Goal: Answer question/provide support: Share knowledge or assist other users

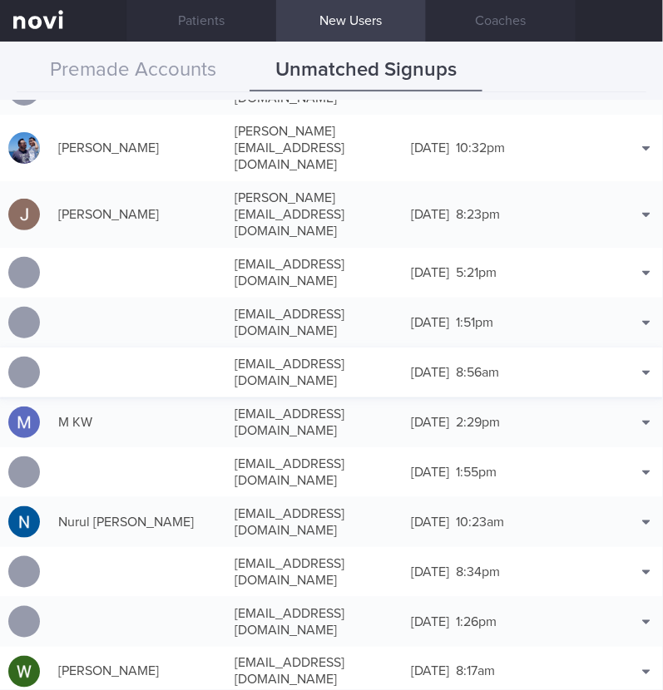
scroll to position [663, 0]
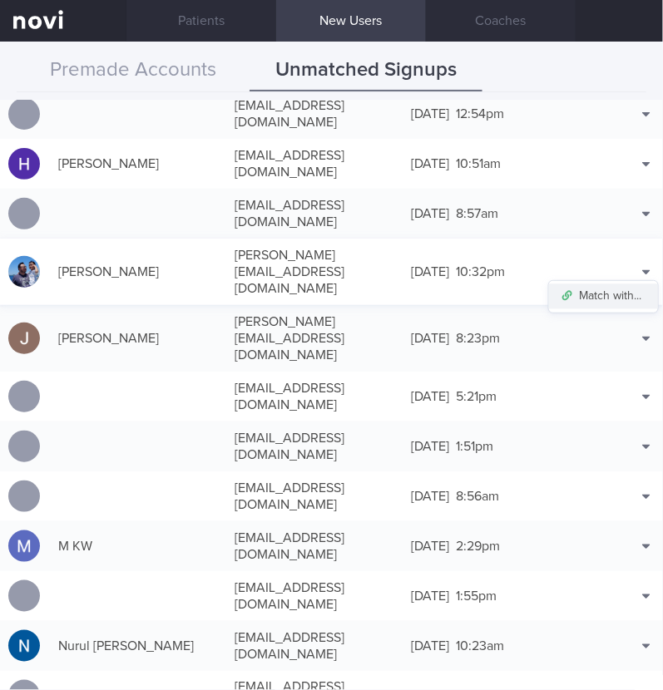
click at [605, 284] on button "Match with..." at bounding box center [603, 296] width 109 height 25
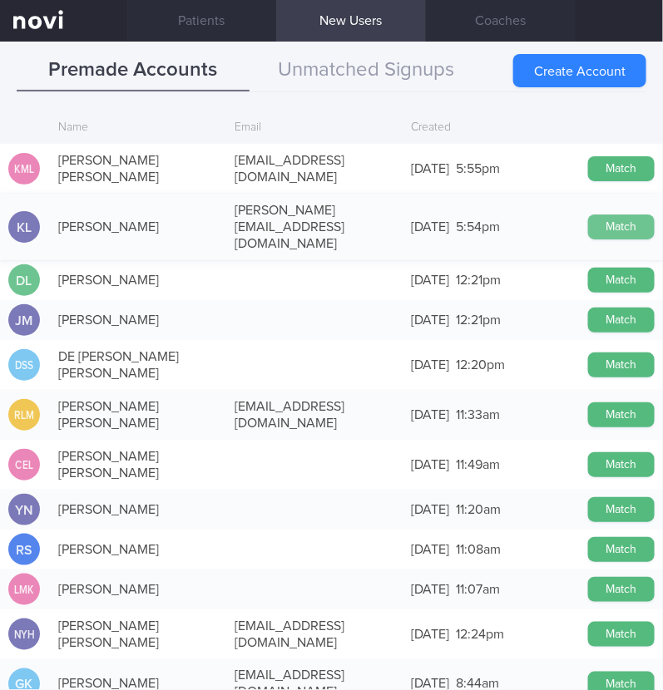
click at [605, 214] on button "Match" at bounding box center [621, 226] width 67 height 25
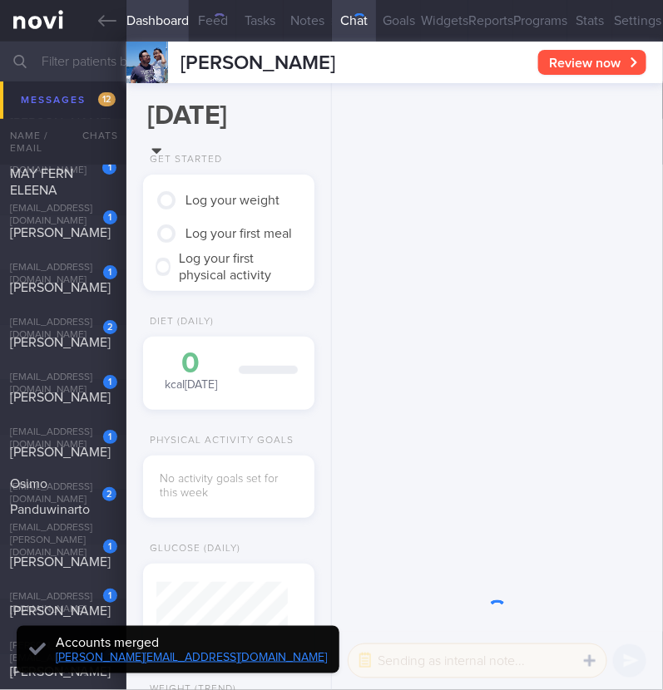
scroll to position [66, 131]
click at [615, 19] on button "Settings" at bounding box center [637, 21] width 51 height 42
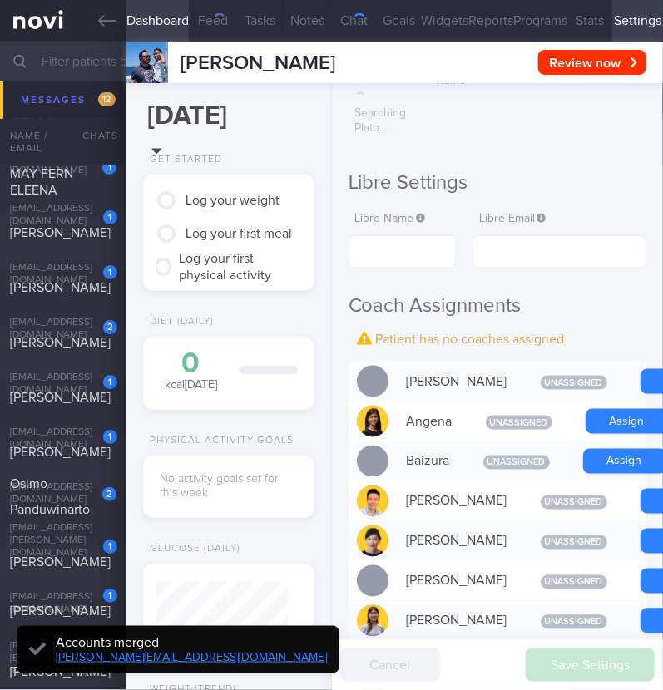
scroll to position [415, 0]
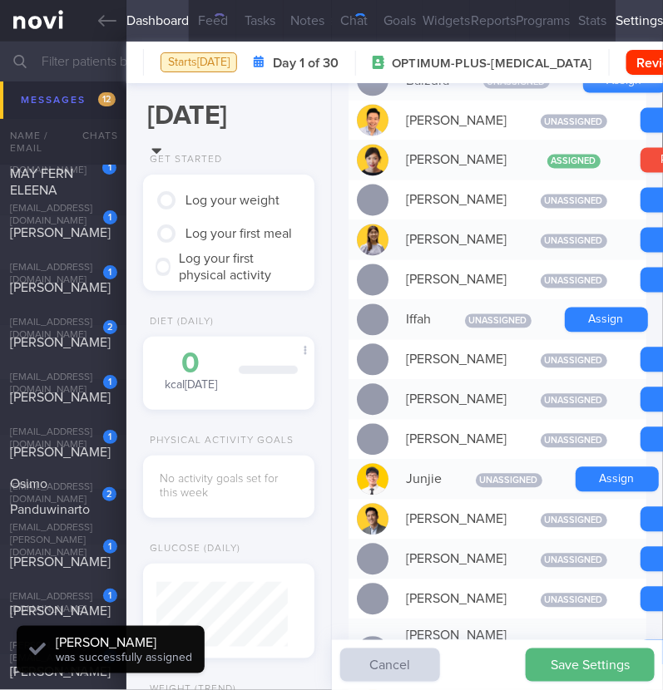
scroll to position [654, 0]
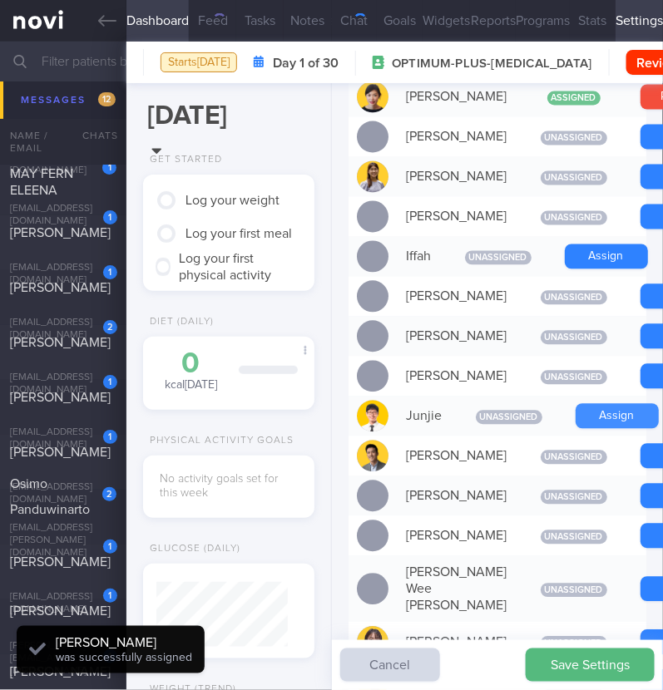
click at [594, 429] on button "Assign" at bounding box center [616, 416] width 83 height 25
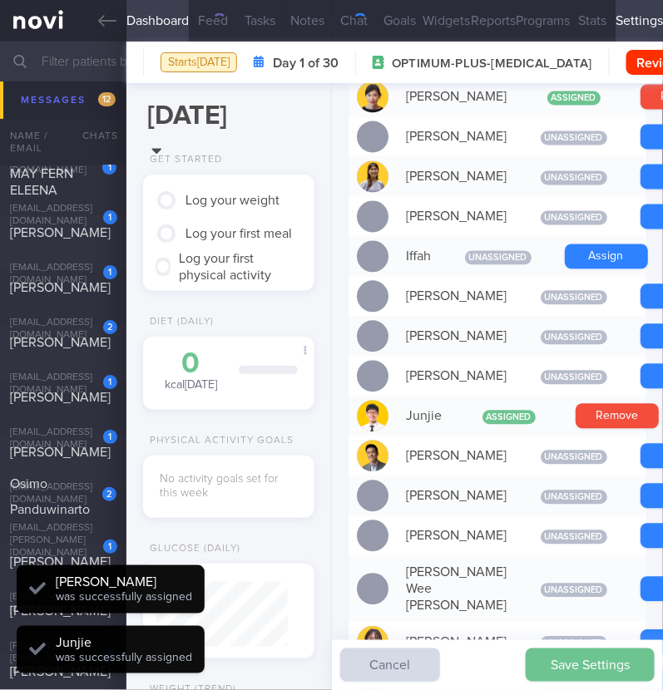
scroll to position [66, 131]
click at [594, 661] on button "Save Settings" at bounding box center [589, 664] width 129 height 33
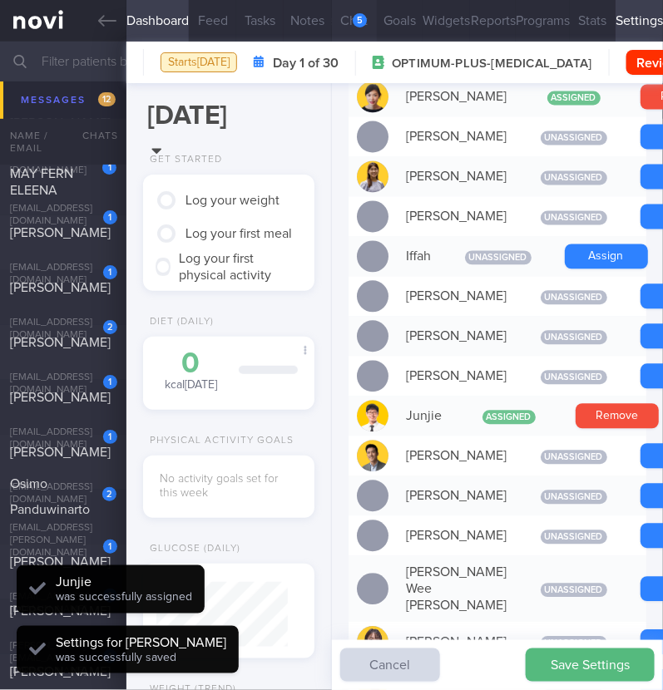
click at [345, 24] on button "Chat 5" at bounding box center [355, 21] width 46 height 42
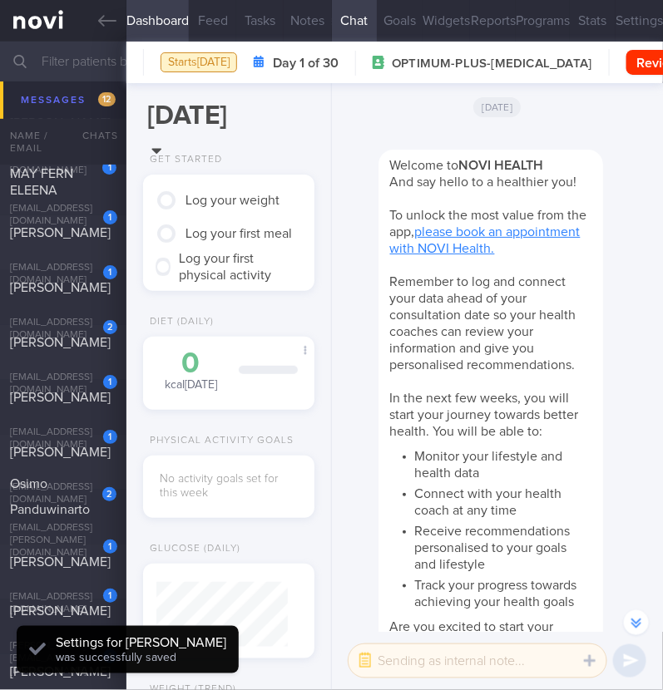
scroll to position [-890, 0]
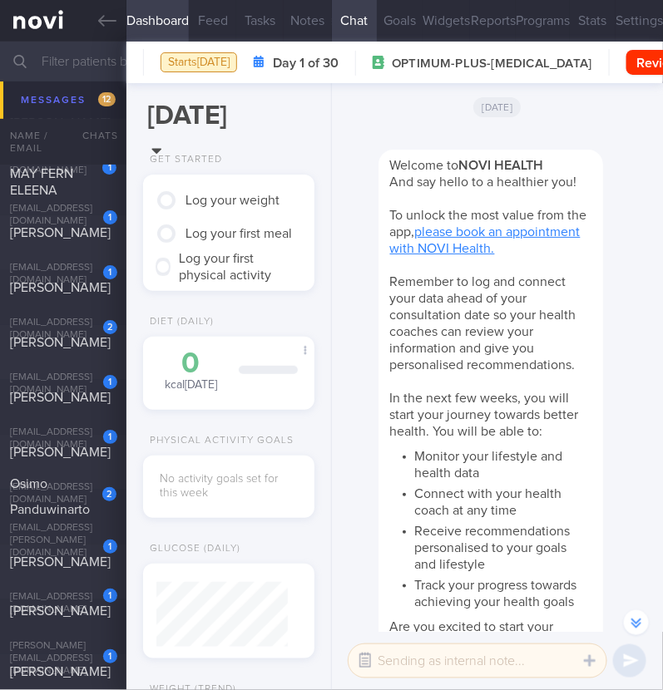
click at [362, 661] on button "button" at bounding box center [365, 661] width 30 height 30
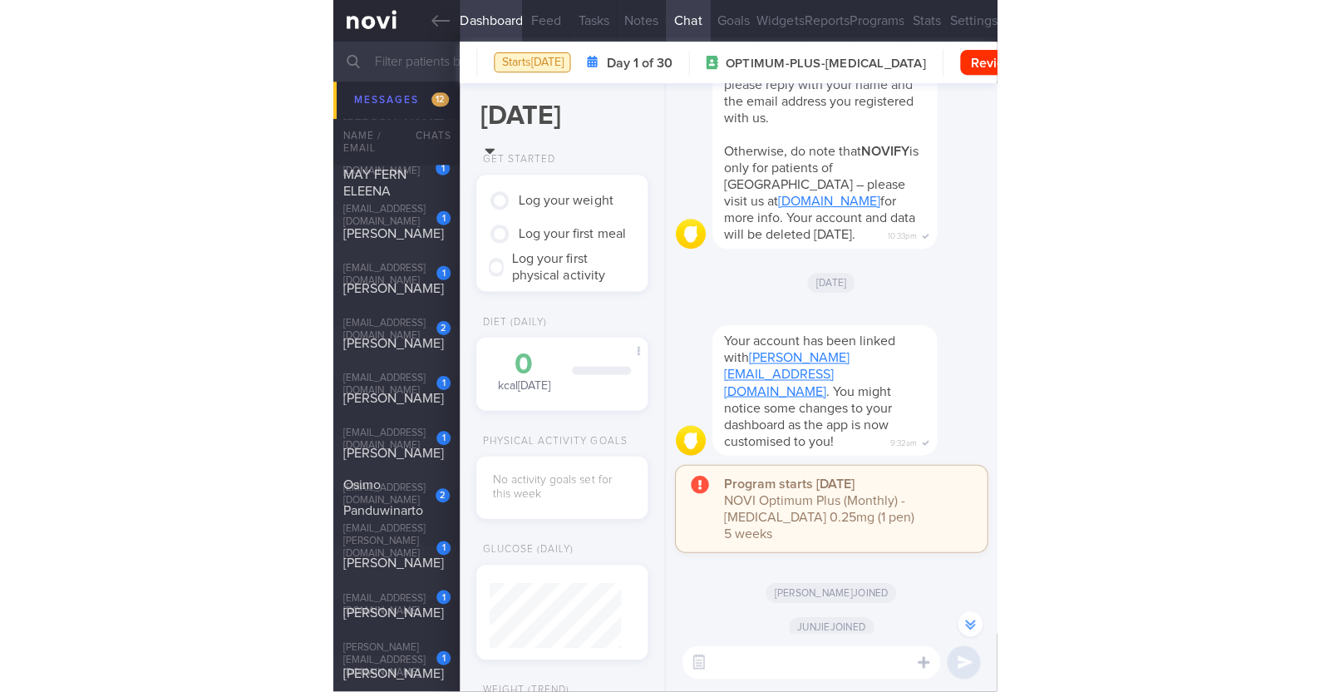
scroll to position [0, 0]
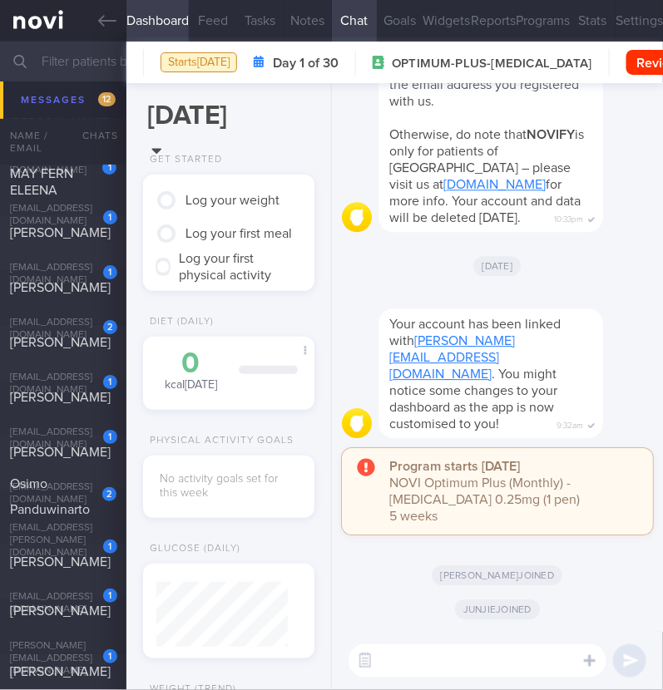
click at [428, 661] on textarea at bounding box center [477, 660] width 258 height 33
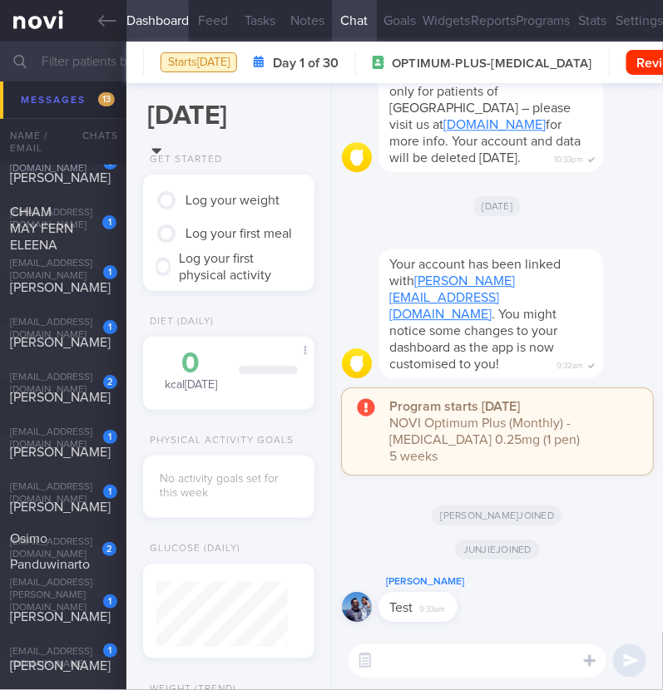
click at [421, 663] on textarea at bounding box center [477, 660] width 258 height 33
type textarea "Hi:)"
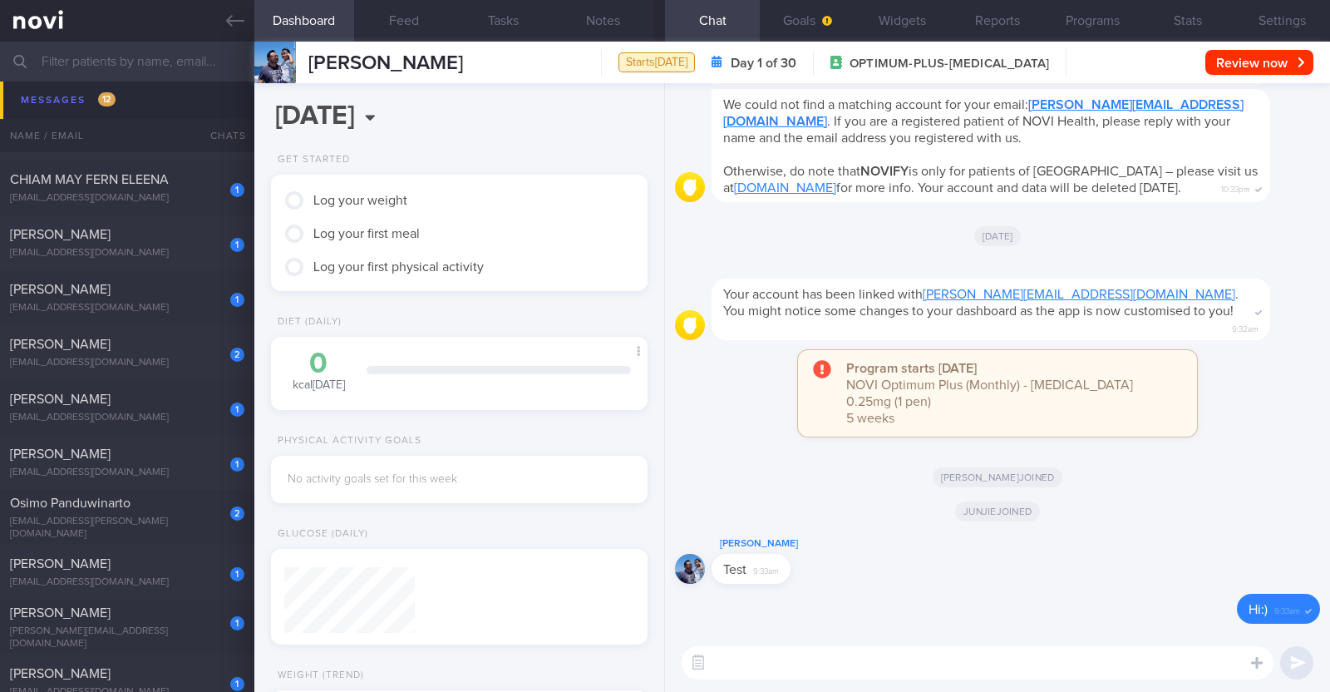
scroll to position [164, 331]
click at [662, 26] on button "Widgets" at bounding box center [902, 21] width 95 height 42
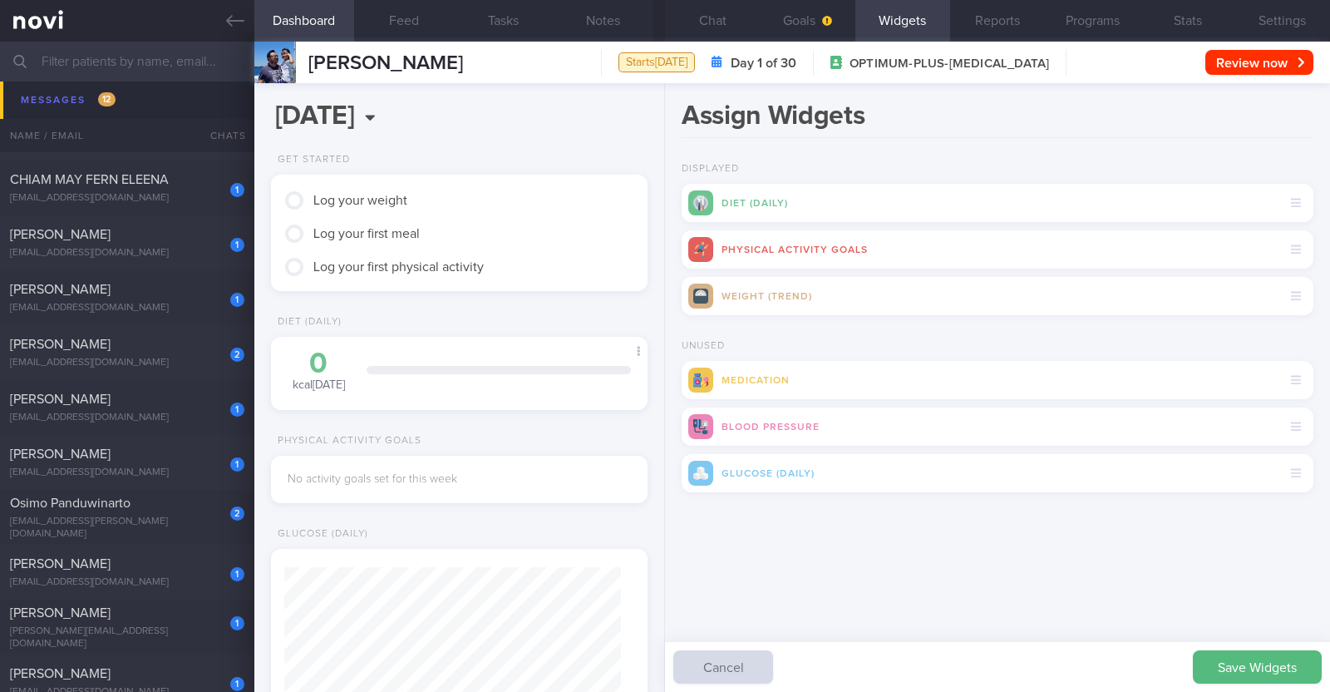
click at [662, 659] on button "Save Widgets" at bounding box center [1257, 666] width 129 height 33
click at [662, 28] on button "Goals" at bounding box center [807, 21] width 95 height 42
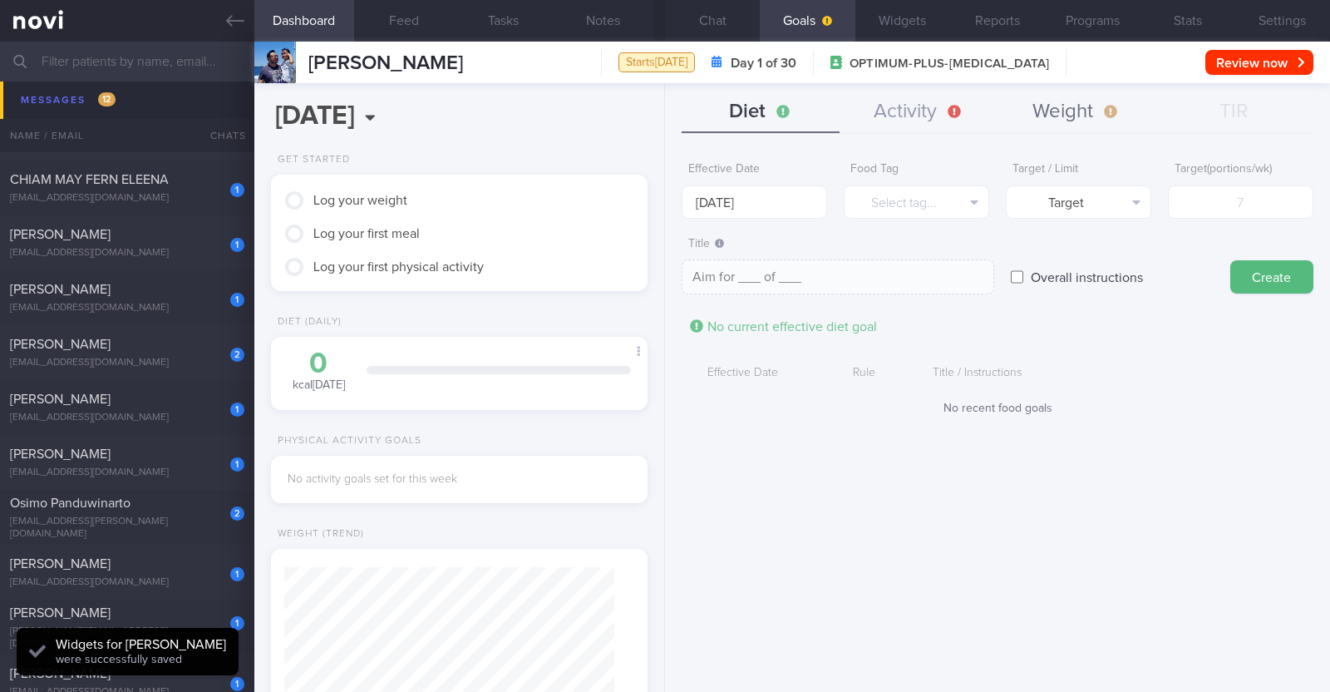
click at [662, 123] on button "Weight" at bounding box center [1077, 112] width 158 height 42
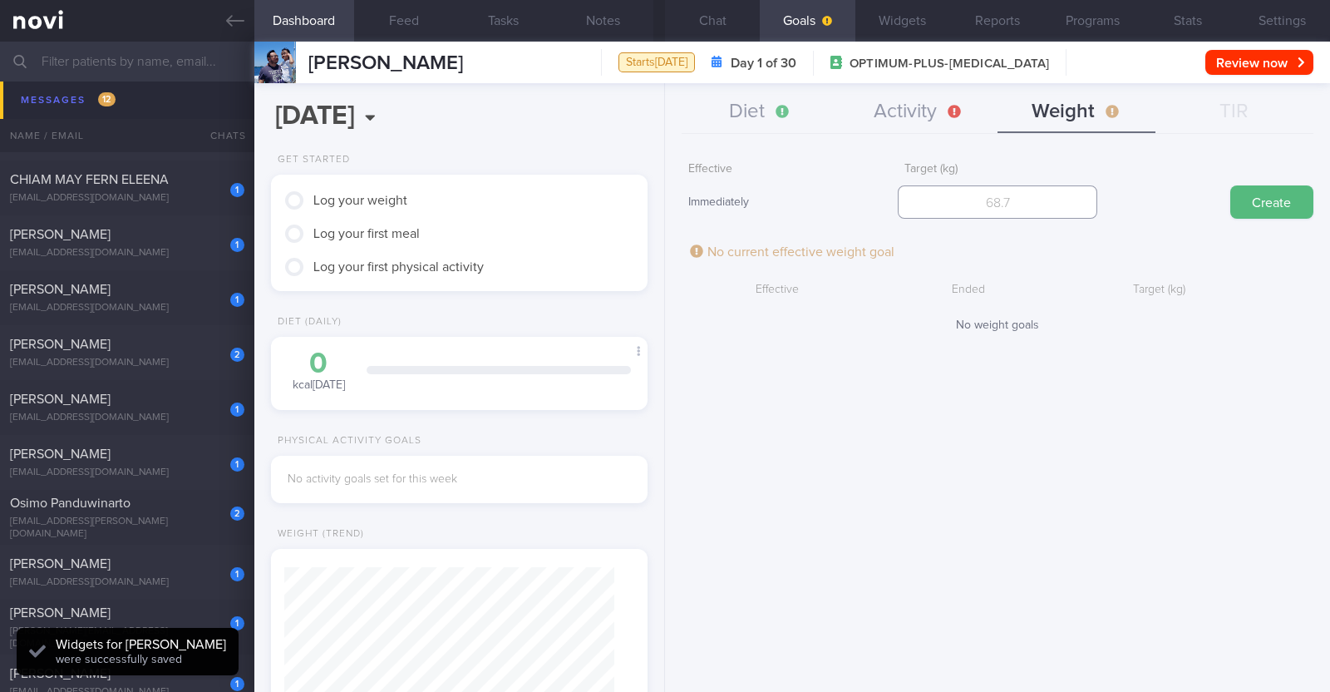
click at [662, 197] on input "number" at bounding box center [998, 201] width 200 height 33
type input "83"
click at [662, 201] on button "Create" at bounding box center [1271, 201] width 83 height 33
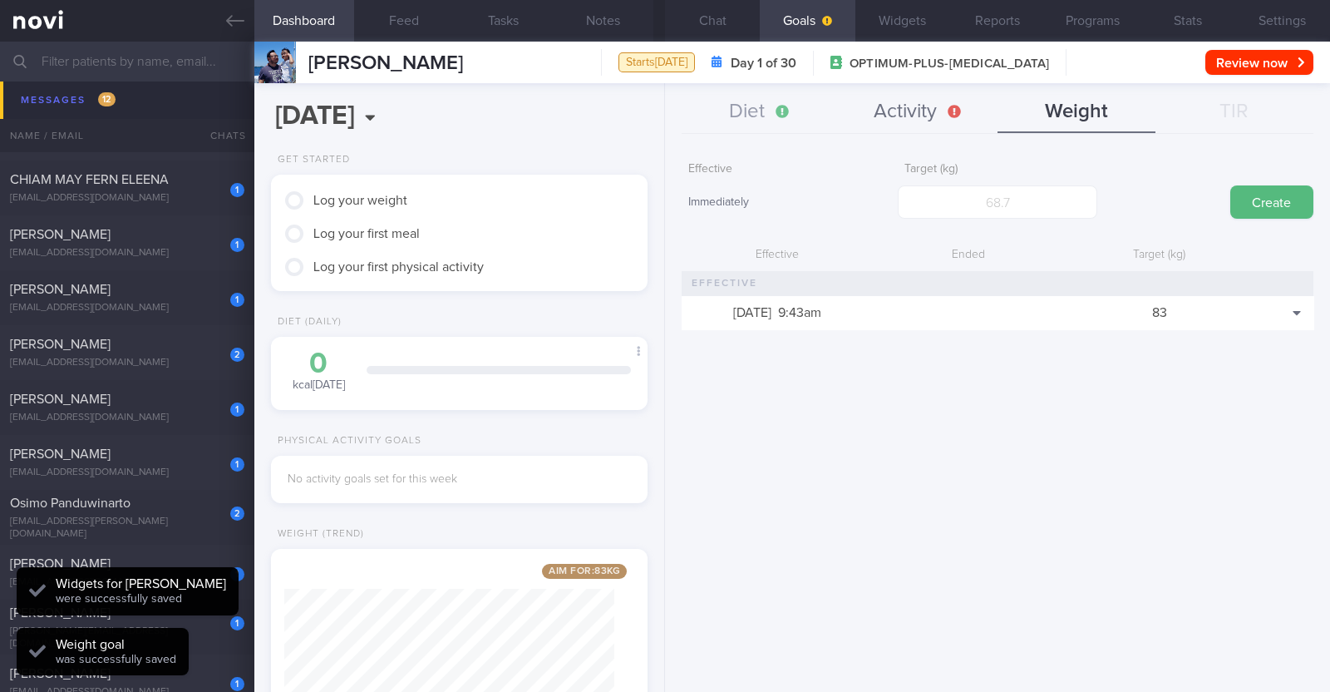
scroll to position [187, 331]
click at [662, 106] on button "Activity" at bounding box center [919, 112] width 158 height 42
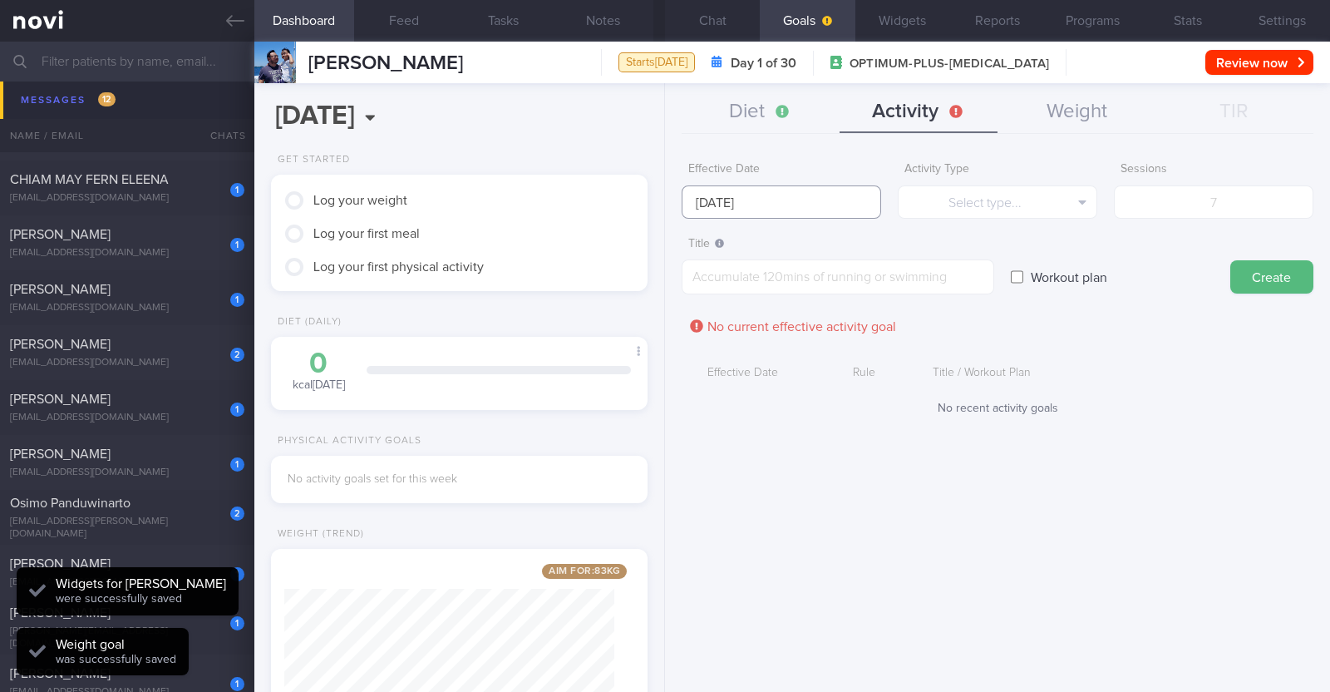
click at [662, 200] on input "[DATE]" at bounding box center [782, 201] width 200 height 33
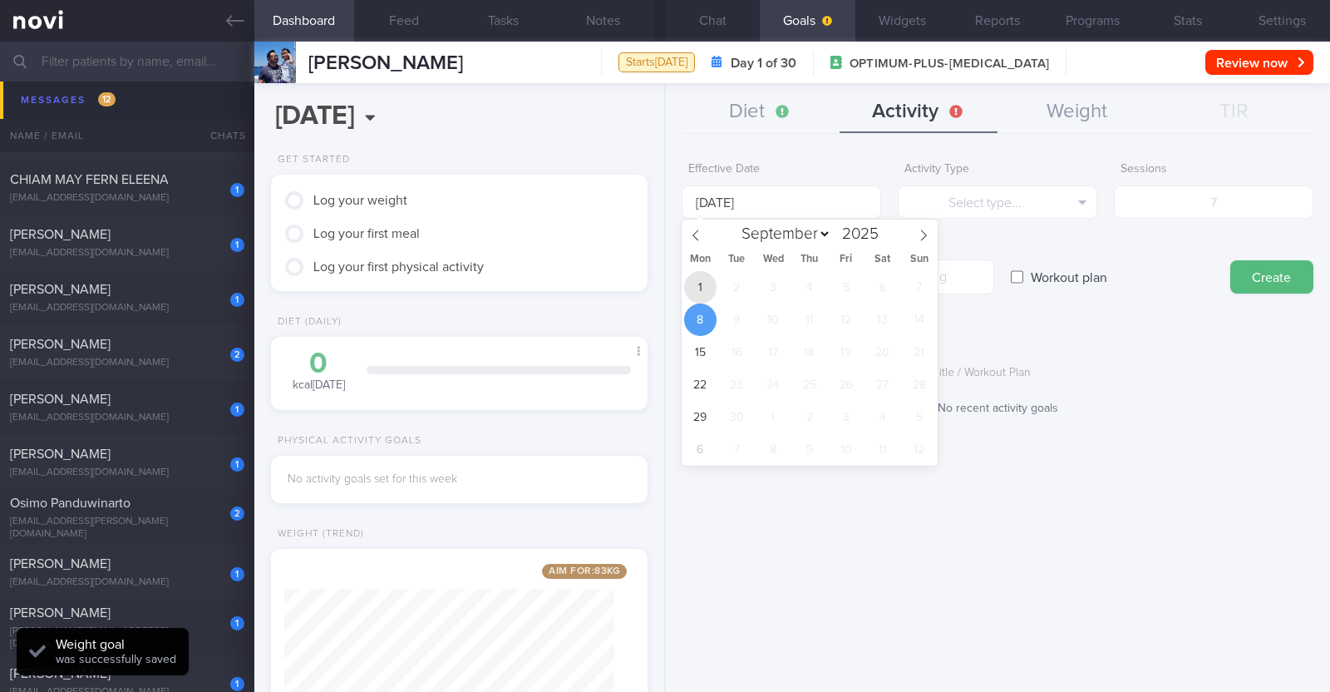
click at [662, 287] on span "1" at bounding box center [700, 287] width 32 height 32
type input "[DATE]"
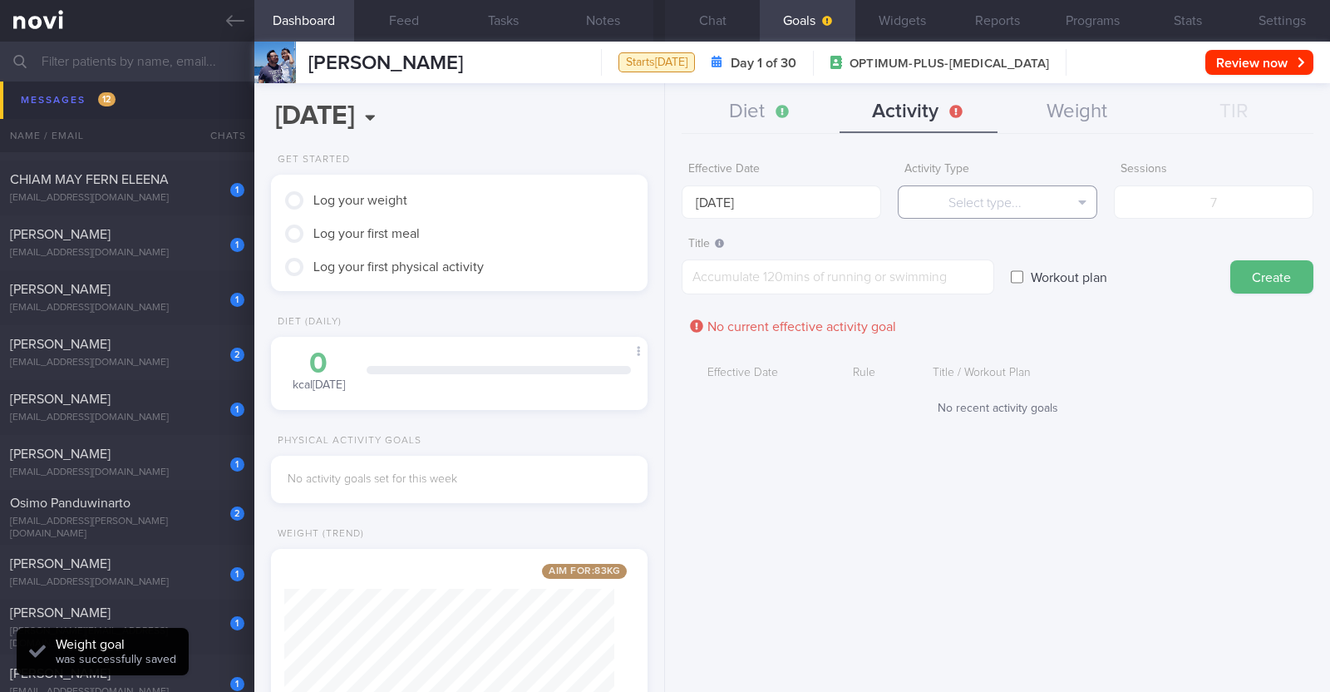
click at [662, 201] on button "Select type..." at bounding box center [998, 201] width 200 height 33
click at [662, 305] on button "Steps" at bounding box center [998, 309] width 198 height 25
click at [662, 203] on input "number" at bounding box center [1214, 201] width 200 height 33
type input "3"
type input "42000"
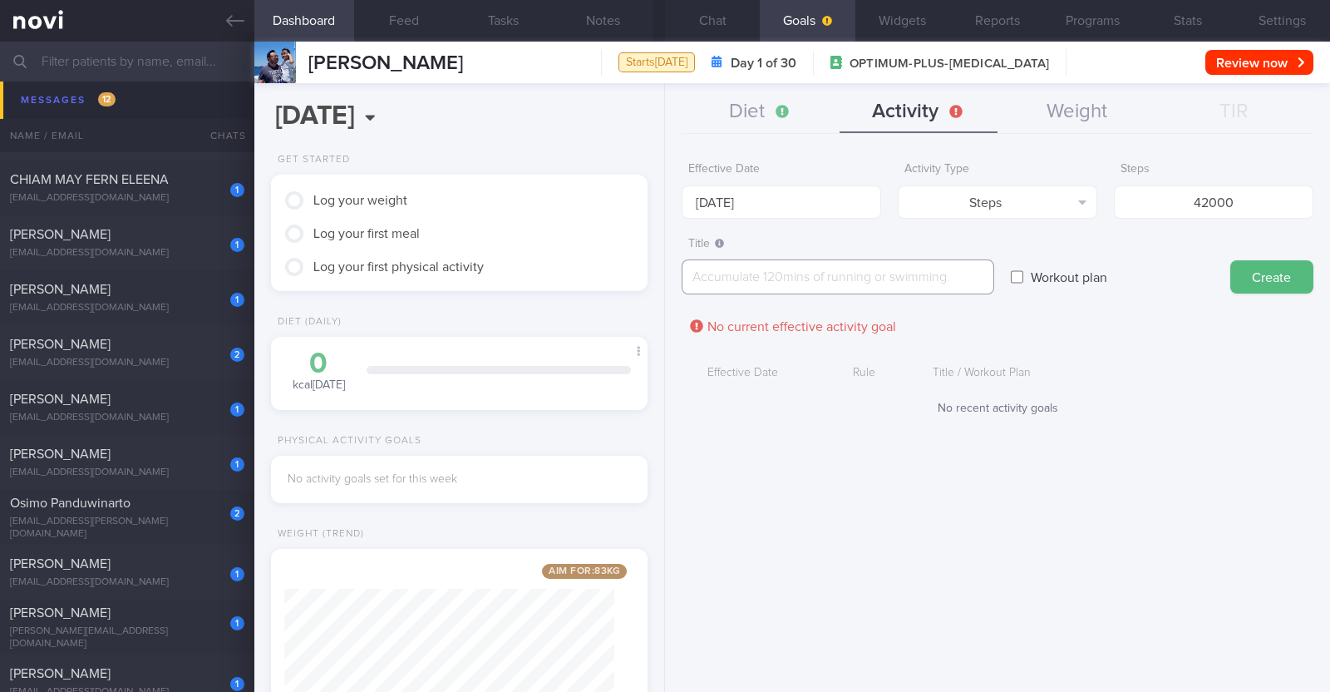
click at [662, 290] on textarea at bounding box center [838, 276] width 313 height 35
type textarea "Aim to hit 5-6k steps per day"
click at [662, 284] on button "Create" at bounding box center [1271, 276] width 83 height 33
type input "[DATE]"
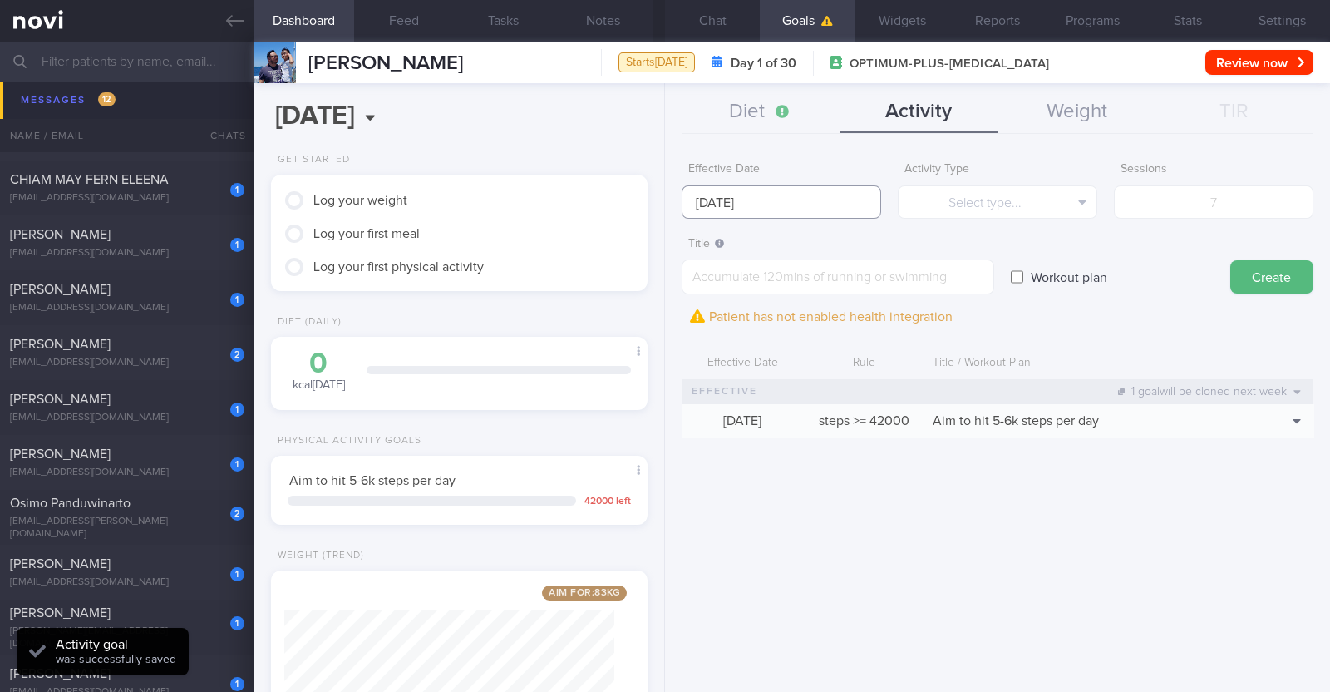
click at [662, 209] on input "[DATE]" at bounding box center [782, 201] width 200 height 33
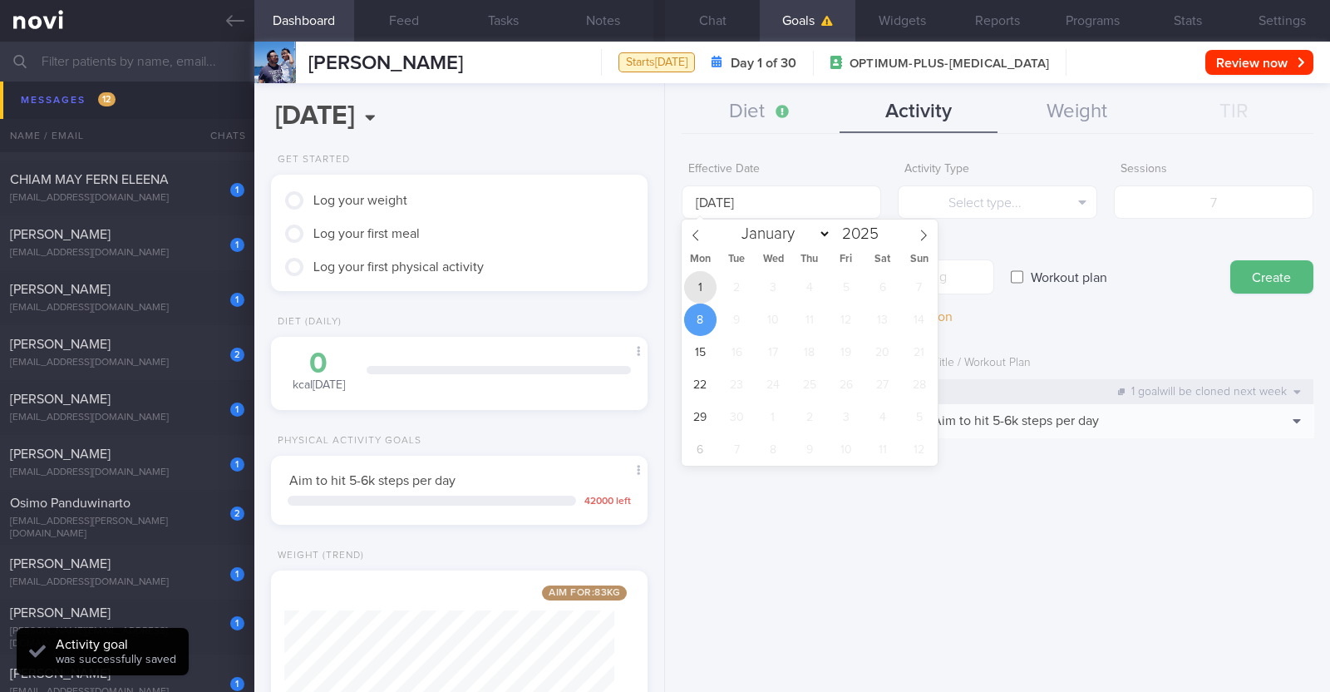
click at [662, 284] on span "1" at bounding box center [700, 287] width 32 height 32
type input "[DATE]"
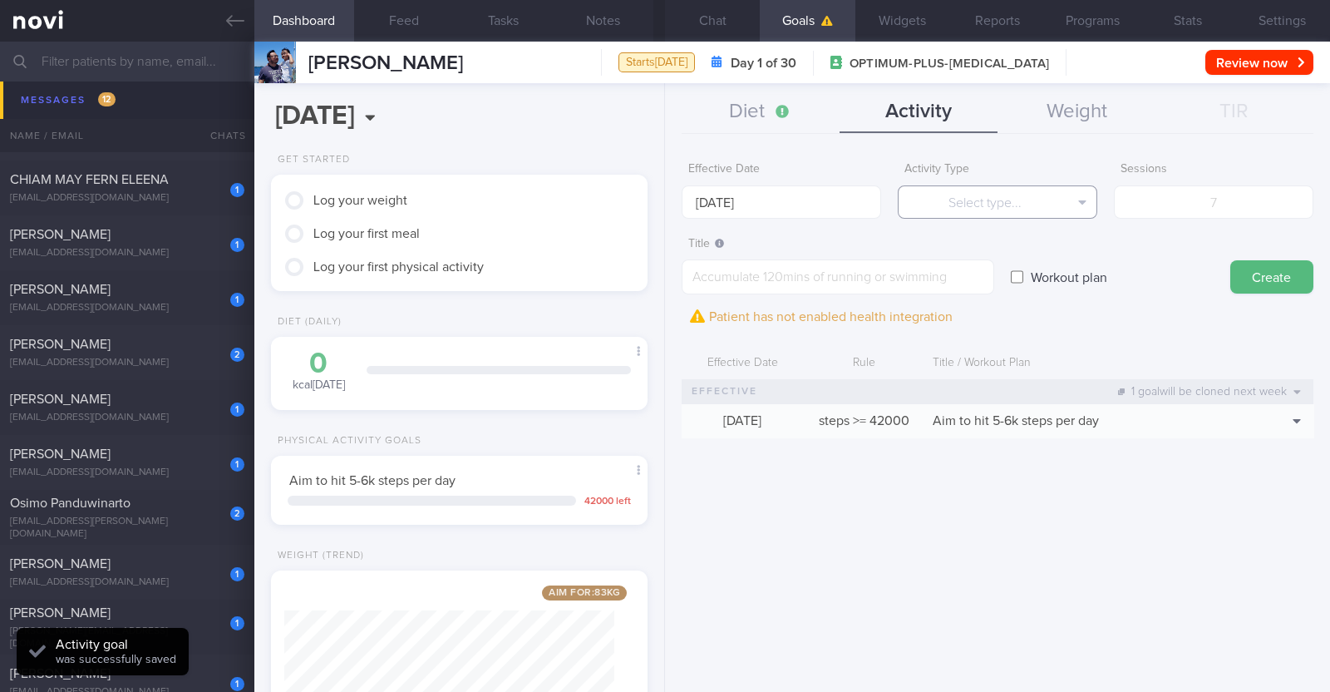
click at [662, 206] on button "Select type..." at bounding box center [998, 201] width 200 height 33
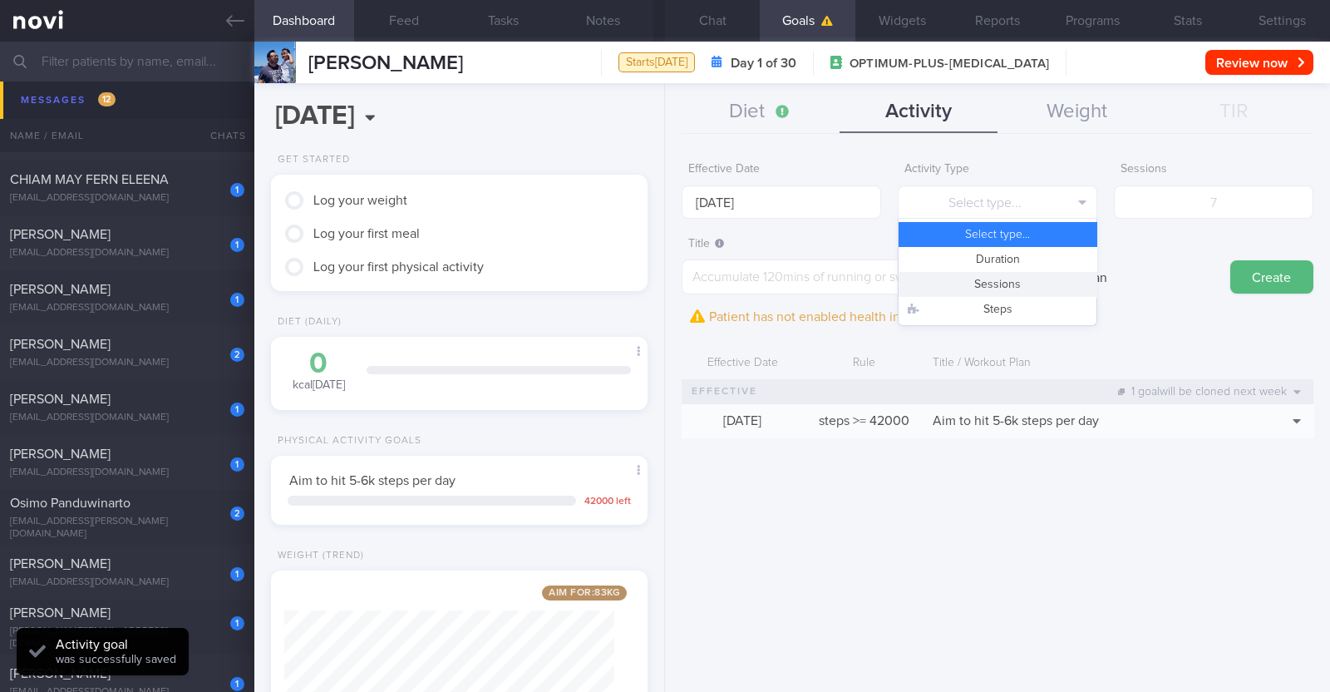
click at [662, 280] on button "Sessions" at bounding box center [998, 284] width 198 height 25
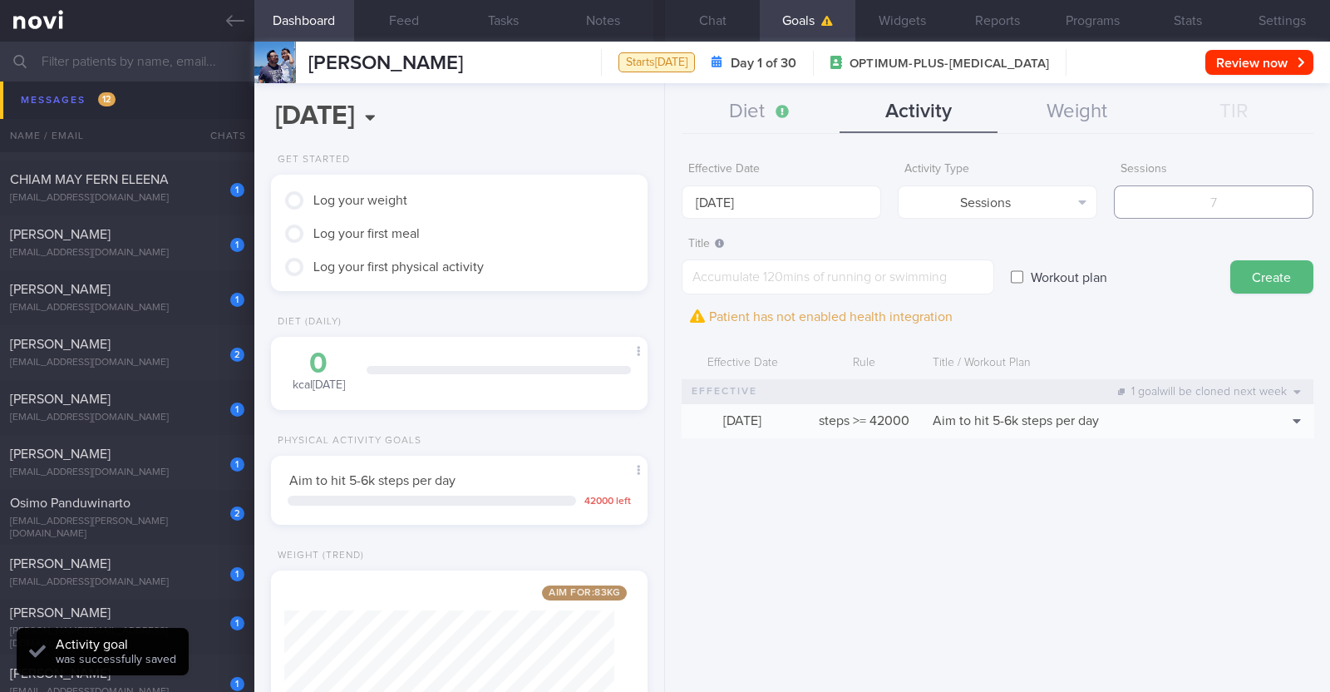
click at [662, 201] on input "number" at bounding box center [1214, 201] width 200 height 33
type input "2"
drag, startPoint x: 896, startPoint y: 272, endPoint x: 865, endPoint y: 117, distance: 157.7
click at [662, 268] on textarea at bounding box center [838, 276] width 313 height 35
paste textarea "Aim to do 2x strength training sessions per week. Body weight training - [Exerc…"
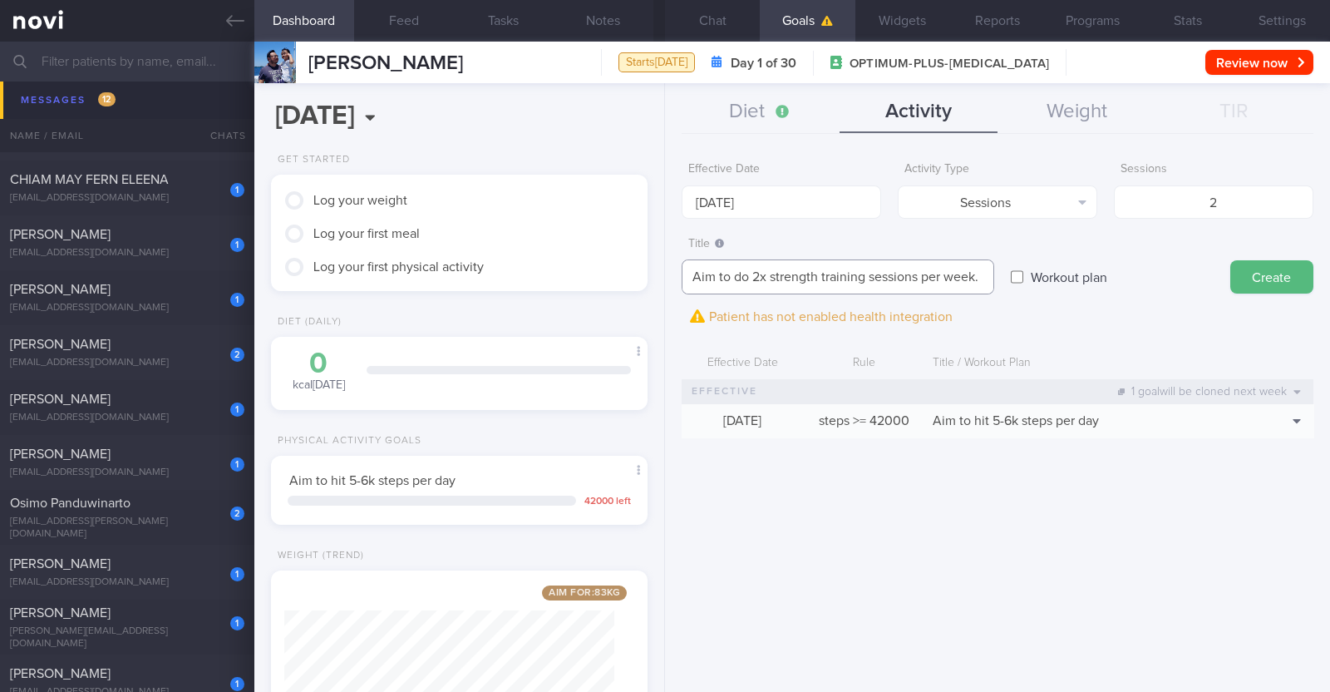
scroll to position [17, 0]
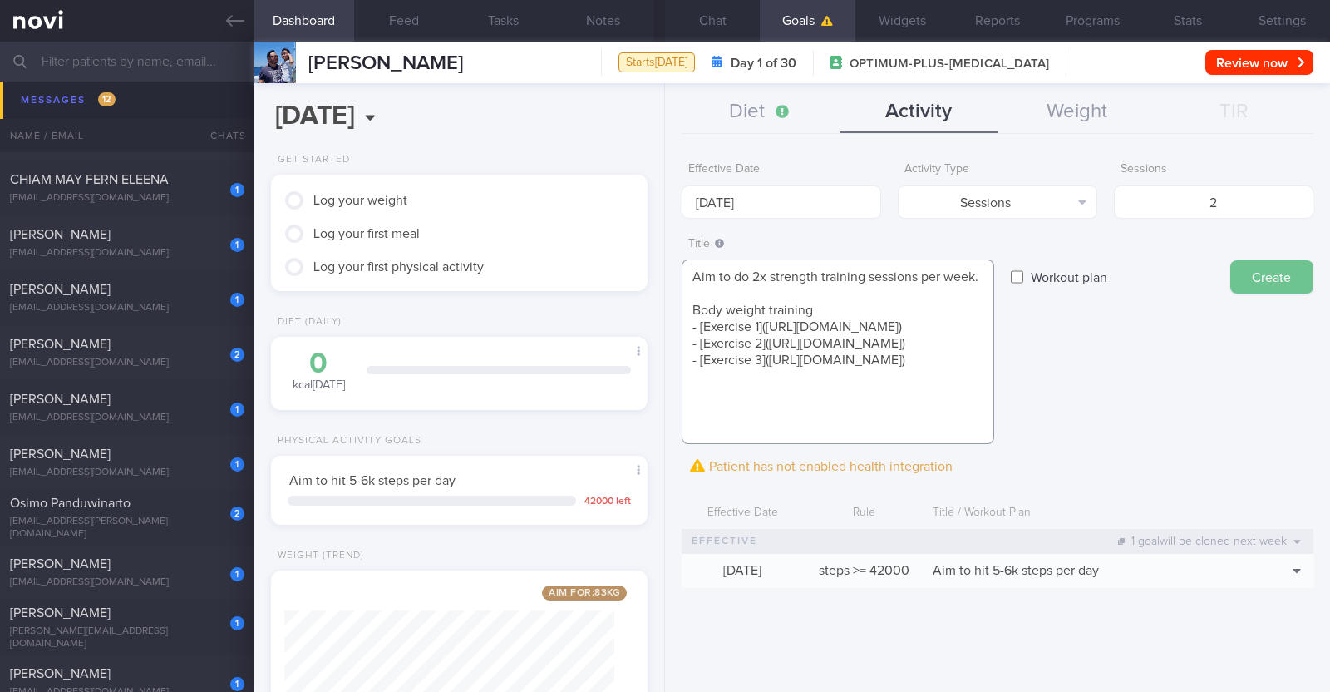
type textarea "Aim to do 2x strength training sessions per week. Body weight training - [Exerc…"
click at [662, 281] on button "Create" at bounding box center [1271, 276] width 83 height 33
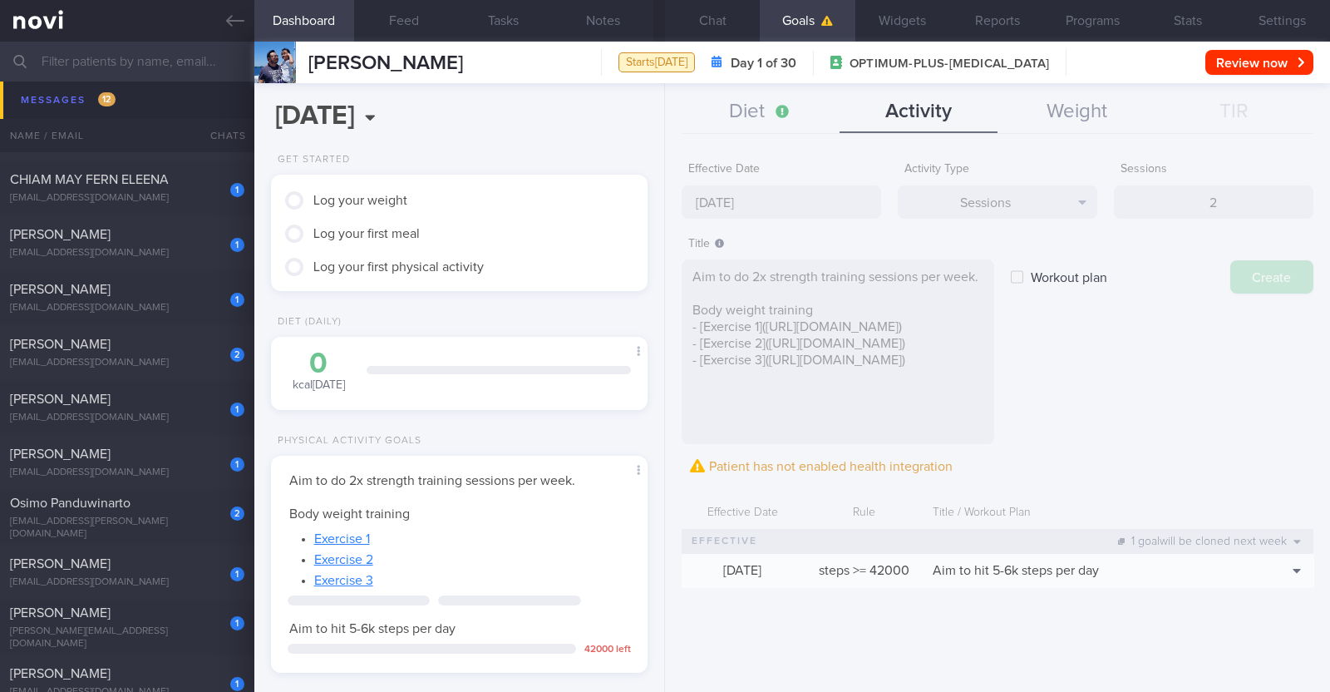
type input "[DATE]"
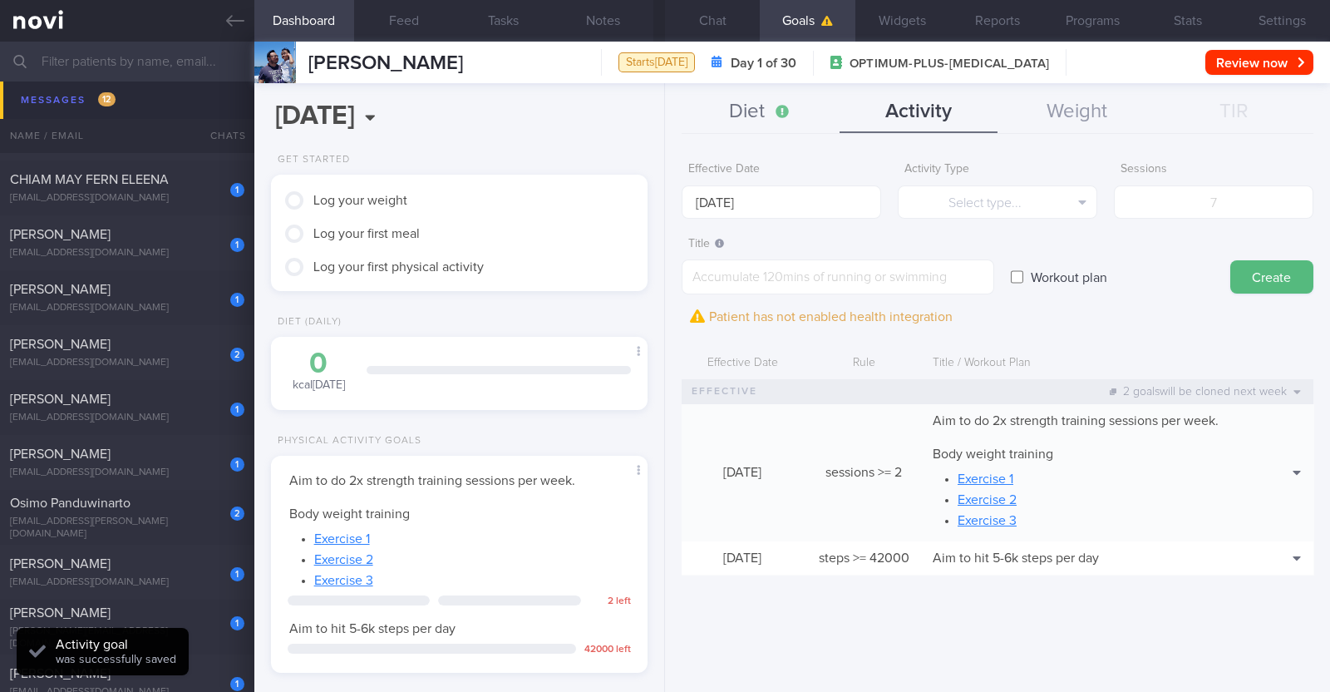
click at [662, 108] on button "Diet" at bounding box center [761, 112] width 158 height 42
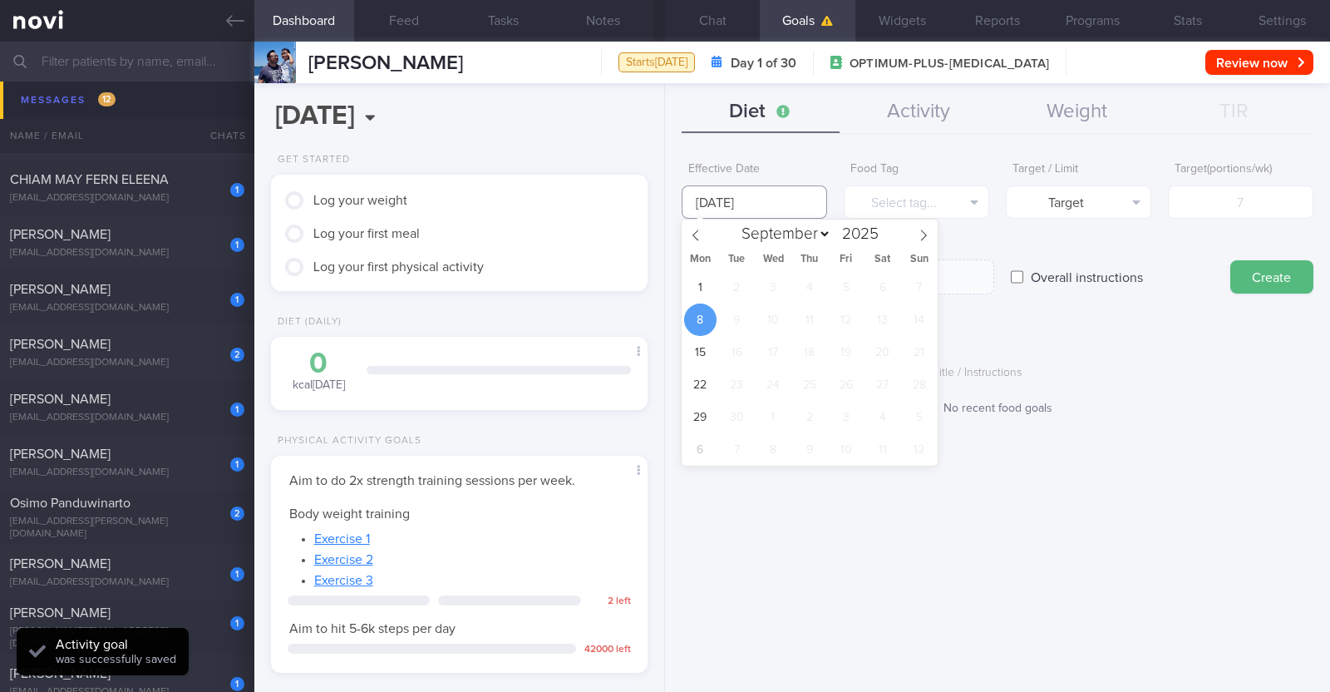
click at [662, 197] on input "[DATE]" at bounding box center [754, 201] width 145 height 33
click at [662, 291] on span "1" at bounding box center [700, 287] width 32 height 32
type input "[DATE]"
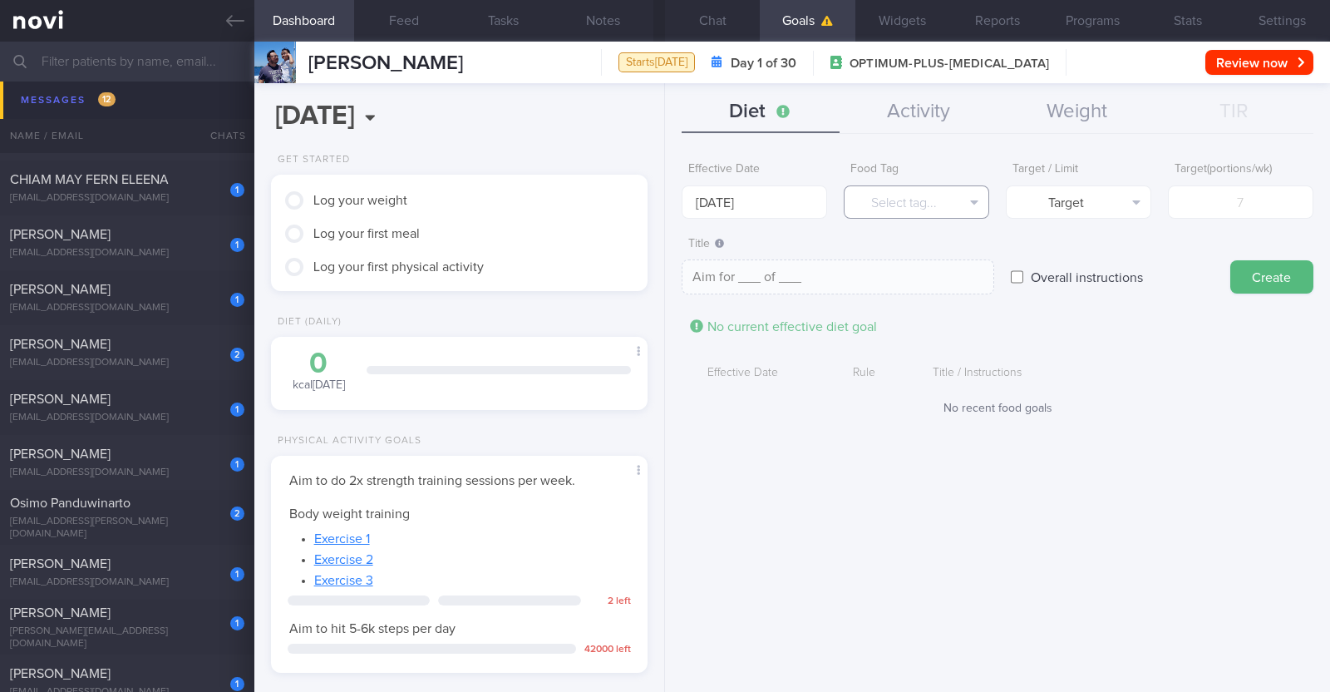
click at [662, 206] on button "Select tag..." at bounding box center [916, 201] width 145 height 33
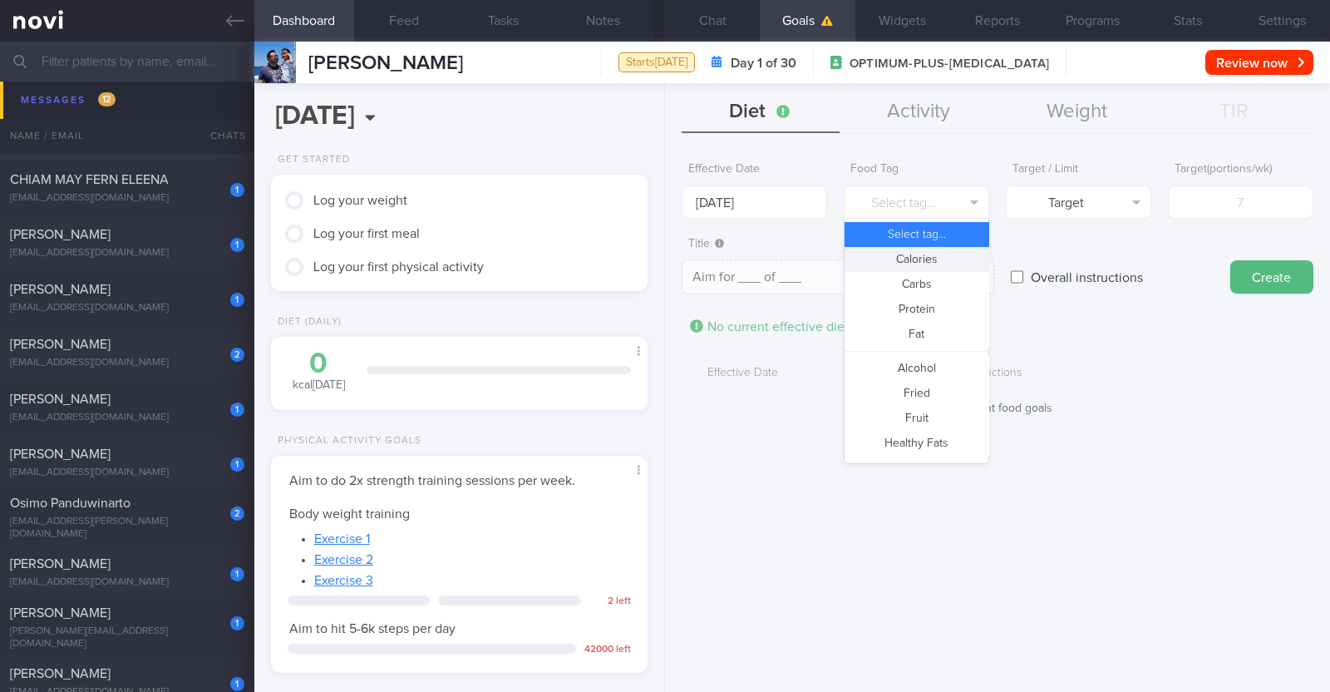
click at [662, 255] on button "Calories" at bounding box center [917, 259] width 144 height 25
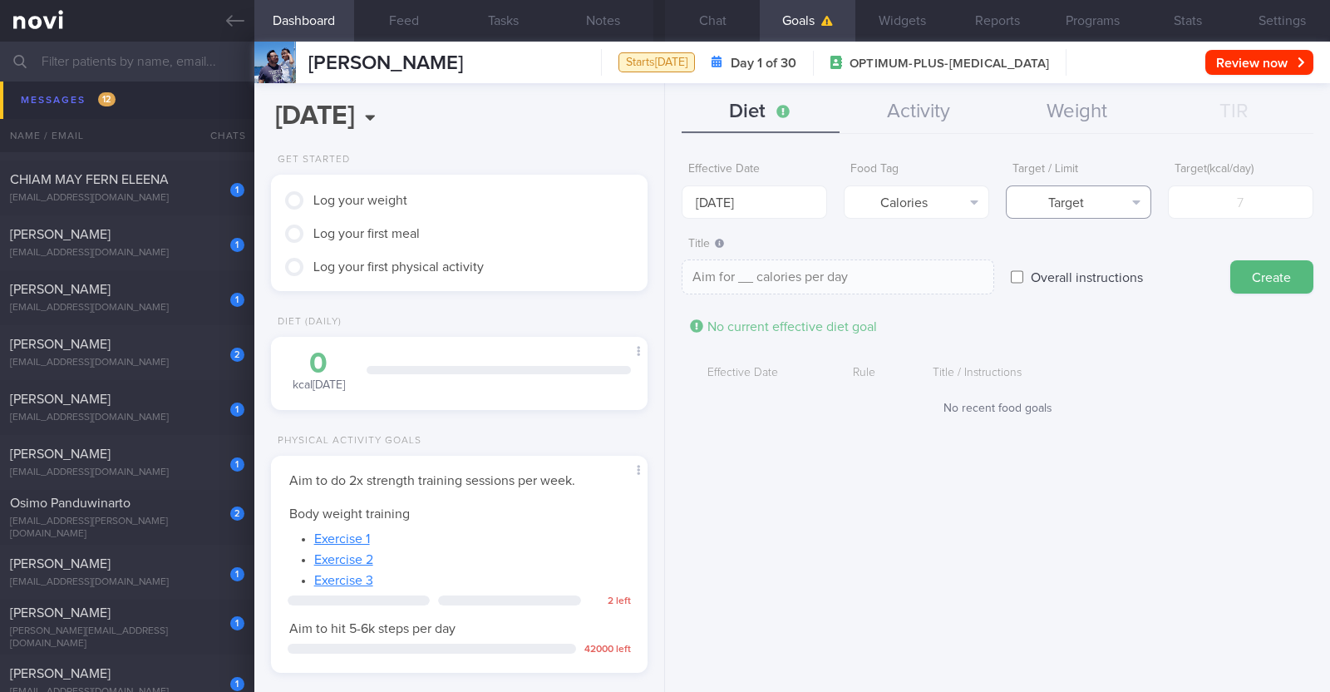
click at [662, 200] on button "Target" at bounding box center [1078, 201] width 145 height 33
click at [662, 247] on button "Limit" at bounding box center [1079, 259] width 144 height 25
type textarea "Keep to __ calories per day"
click at [662, 210] on input "number" at bounding box center [1240, 201] width 145 height 33
type input "1"
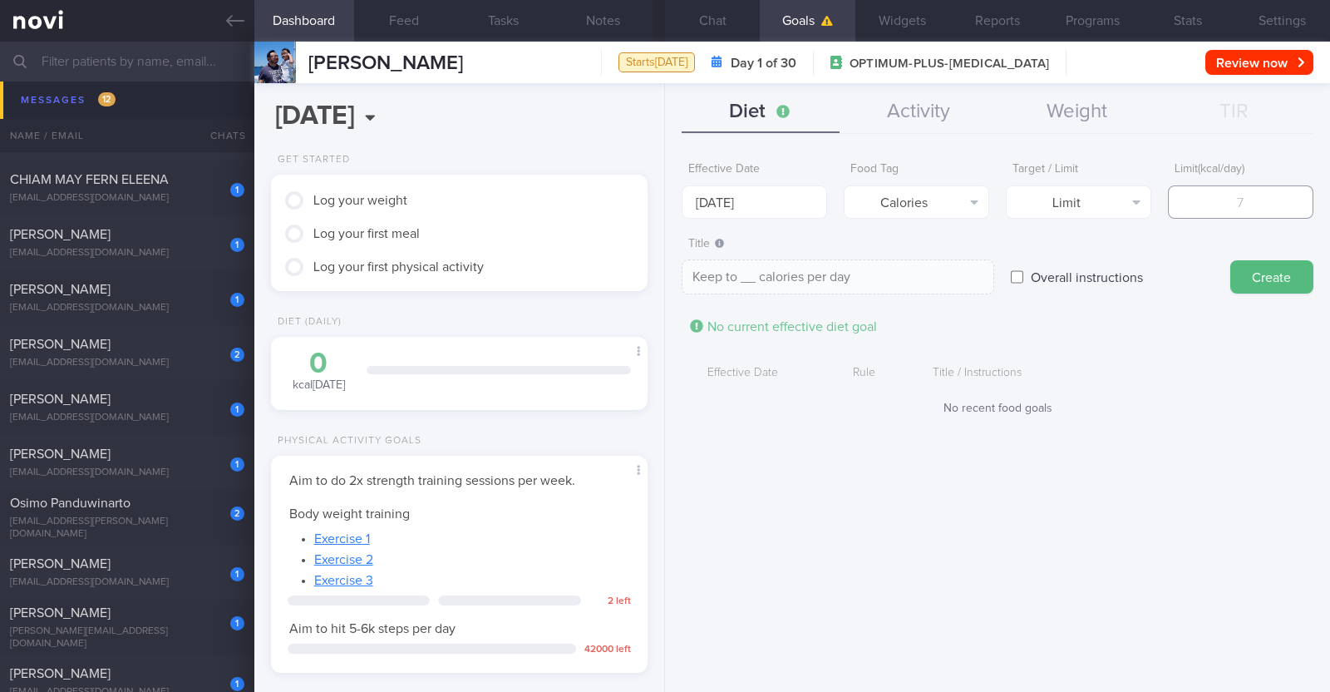
type textarea "Keep to 1 calories per day"
type input "16"
type textarea "Keep to 16 calories per day"
type input "160"
type textarea "Keep to 160 calories per day"
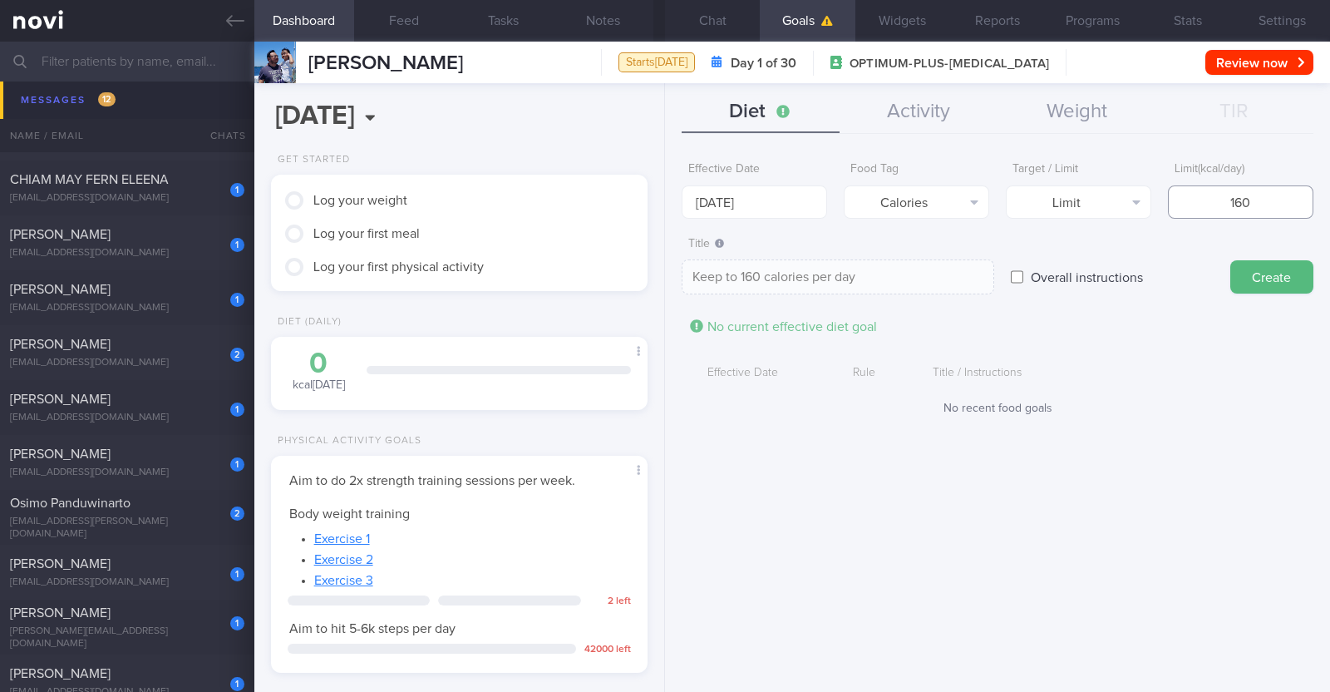
type input "1600"
type textarea "Keep to 1600 calories per day"
type input "1600"
click at [662, 279] on button "Create" at bounding box center [1271, 276] width 83 height 33
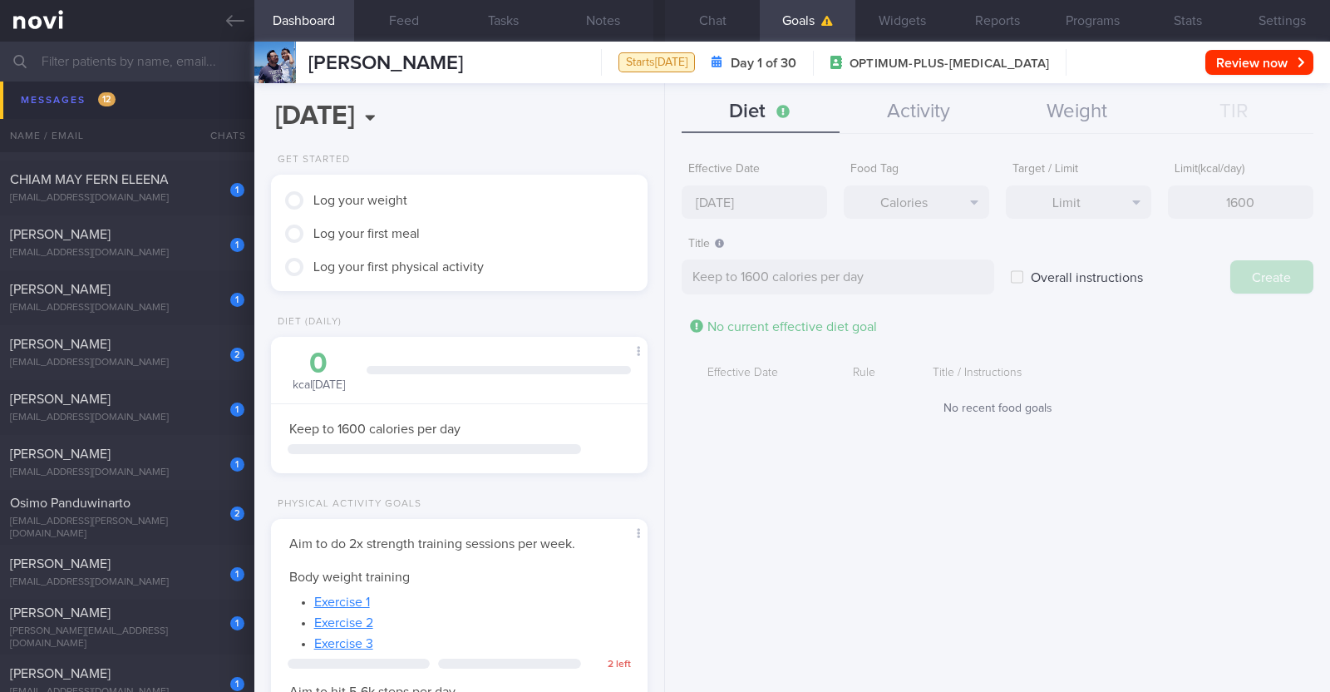
type input "[DATE]"
type textarea "Aim for ___ of ___"
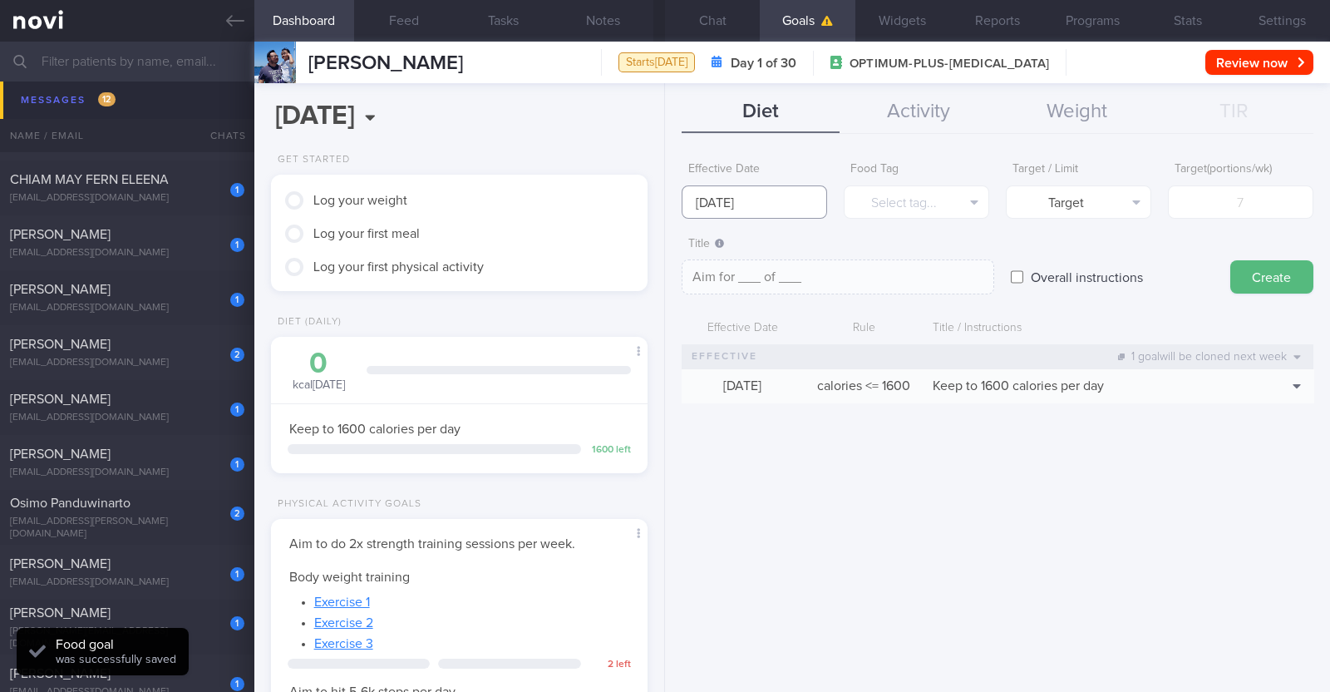
click at [662, 198] on input "[DATE]" at bounding box center [754, 201] width 145 height 33
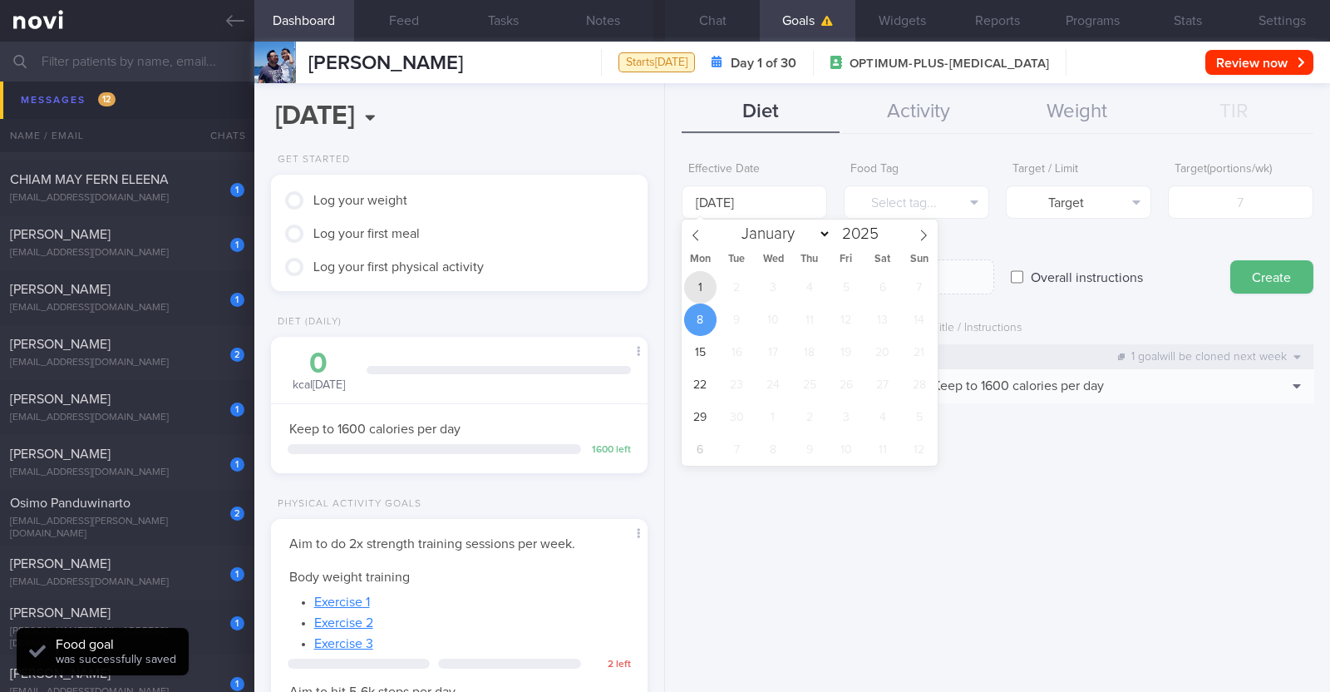
click at [662, 287] on span "1" at bounding box center [700, 287] width 32 height 32
type input "[DATE]"
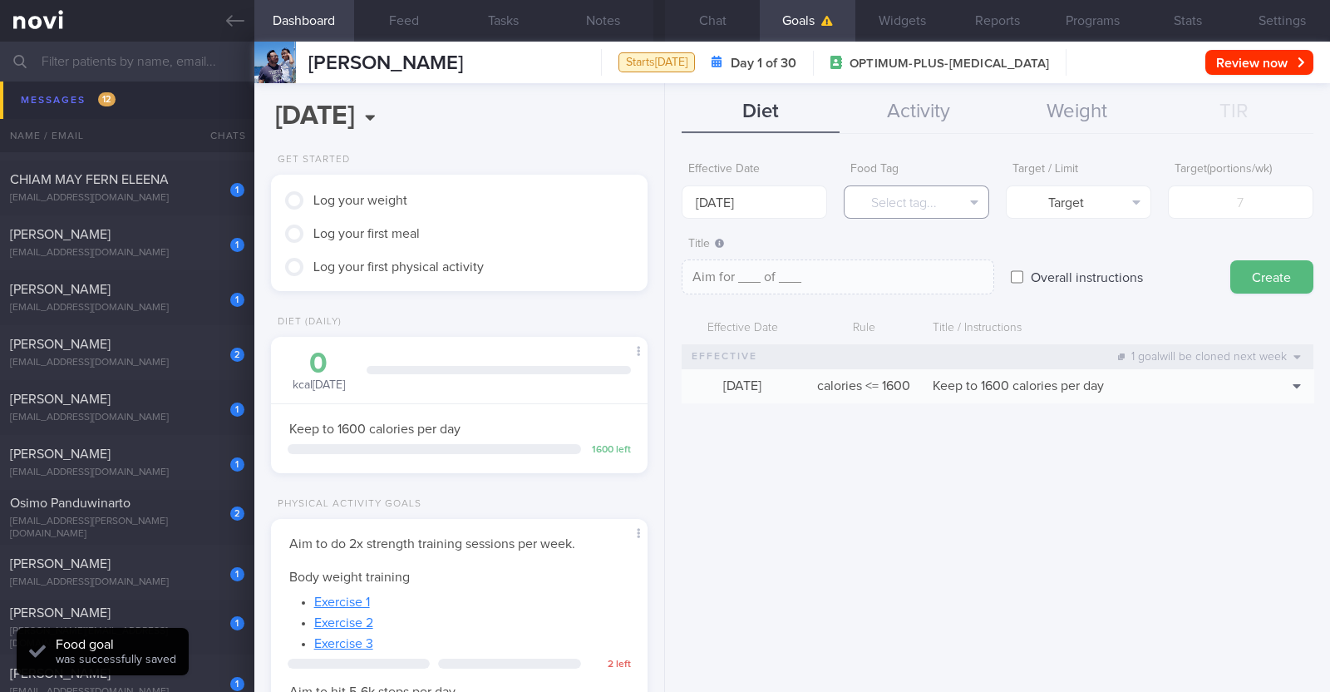
click at [662, 210] on button "Select tag..." at bounding box center [916, 201] width 145 height 33
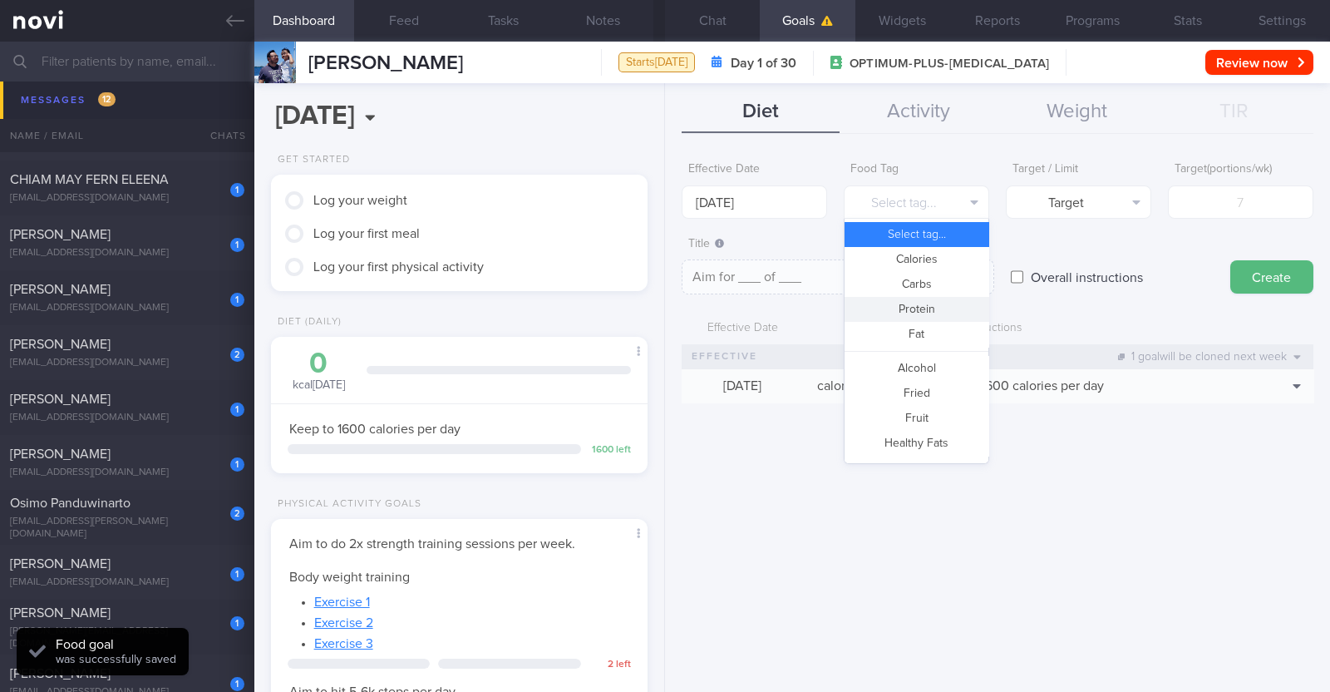
click at [662, 300] on button "Protein" at bounding box center [917, 309] width 144 height 25
type textarea "Aim for __g of protein per day"
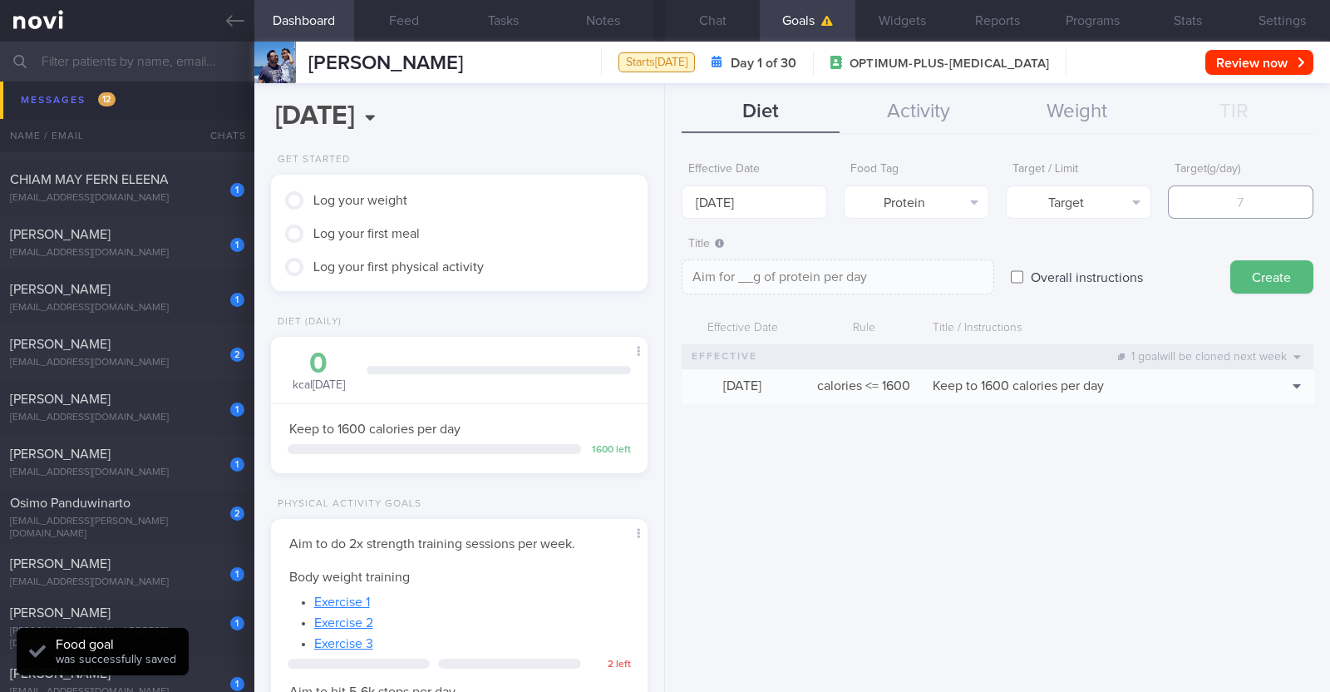
click at [662, 210] on input "number" at bounding box center [1240, 201] width 145 height 33
type input "8"
type textarea "Aim for 8g of protein per day"
type input "85"
type textarea "Aim for 85g of protein per day"
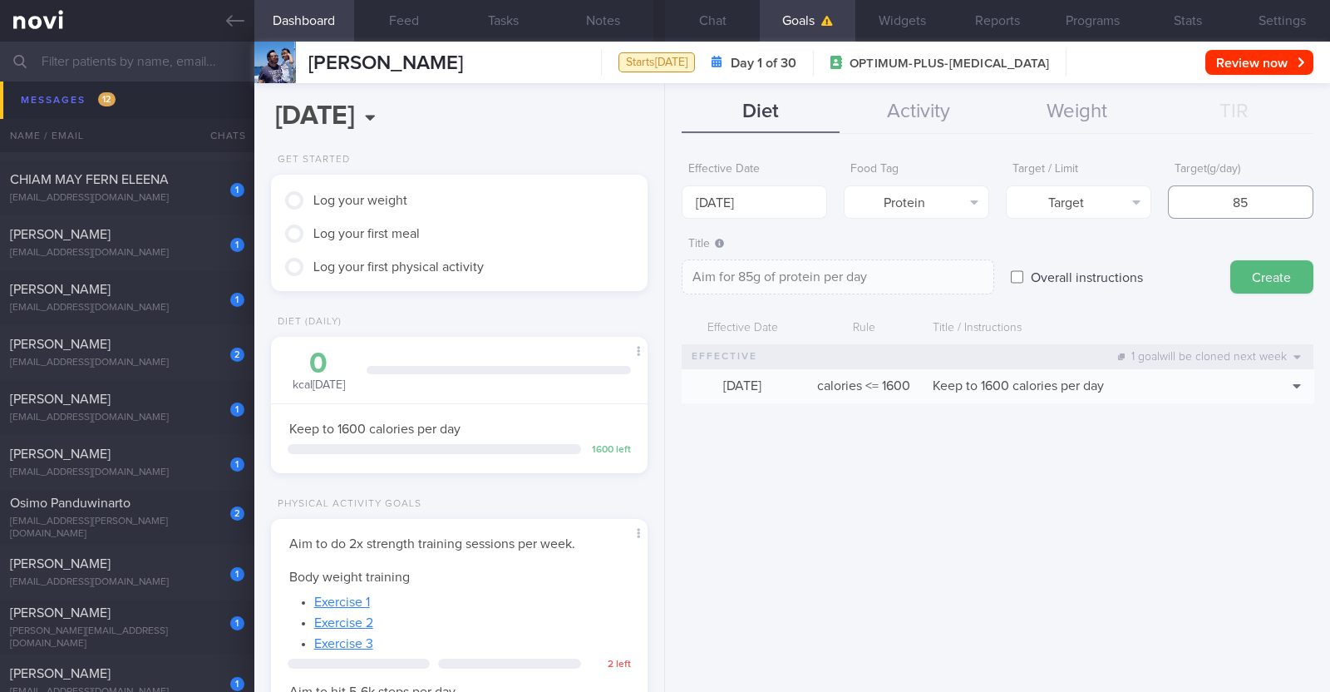
type input "85"
click at [662, 276] on button "Create" at bounding box center [1271, 276] width 83 height 33
type input "[DATE]"
type textarea "Aim for ___ of ___"
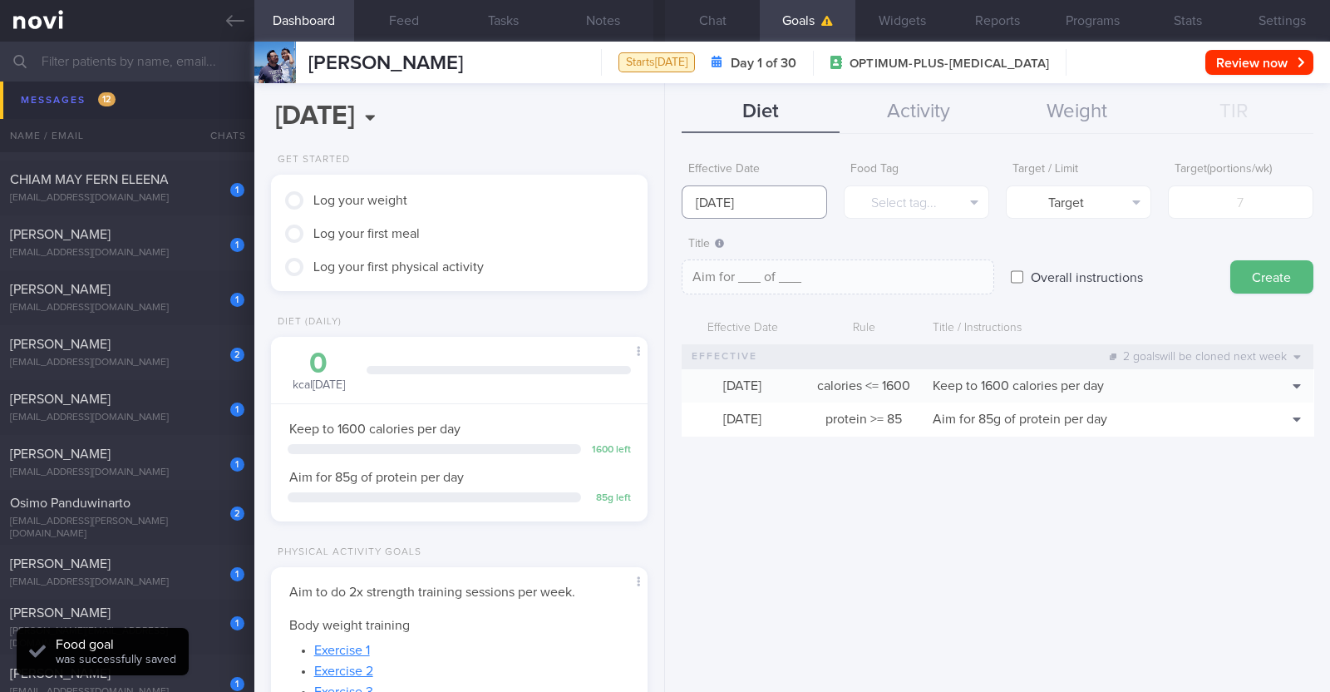
click at [662, 202] on input "[DATE]" at bounding box center [754, 201] width 145 height 33
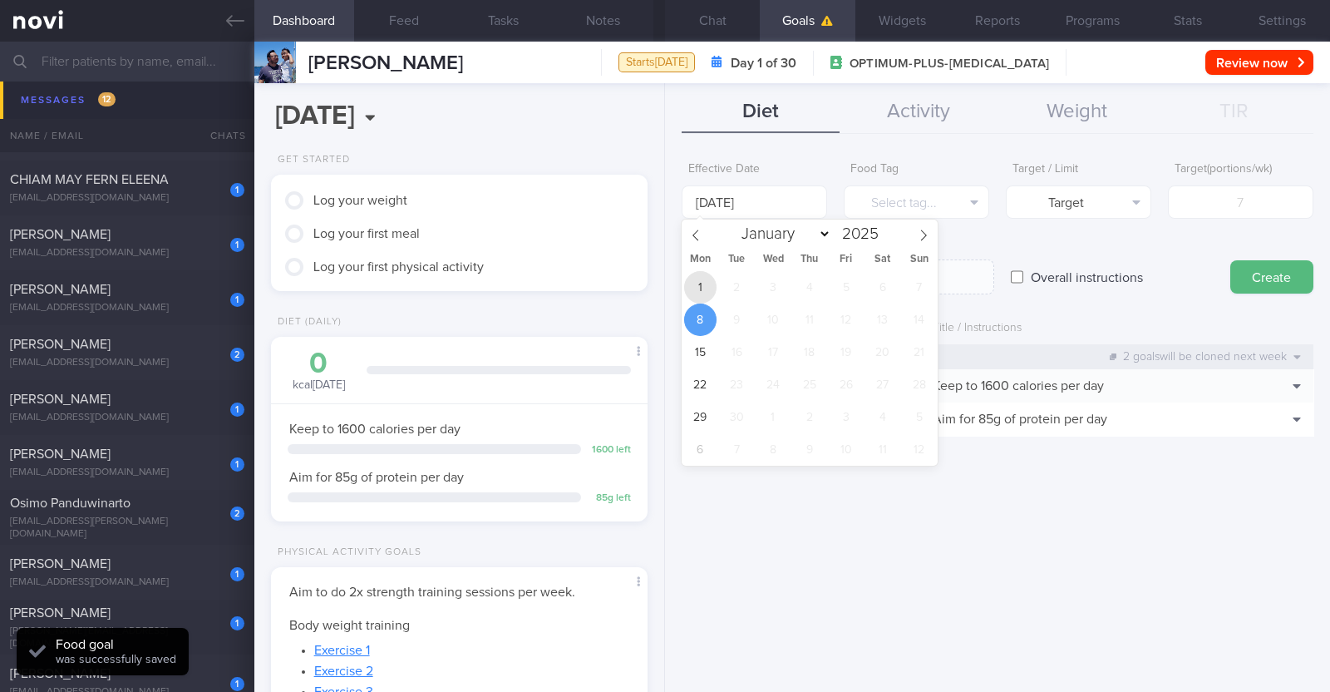
click at [662, 288] on span "1" at bounding box center [700, 287] width 32 height 32
type input "[DATE]"
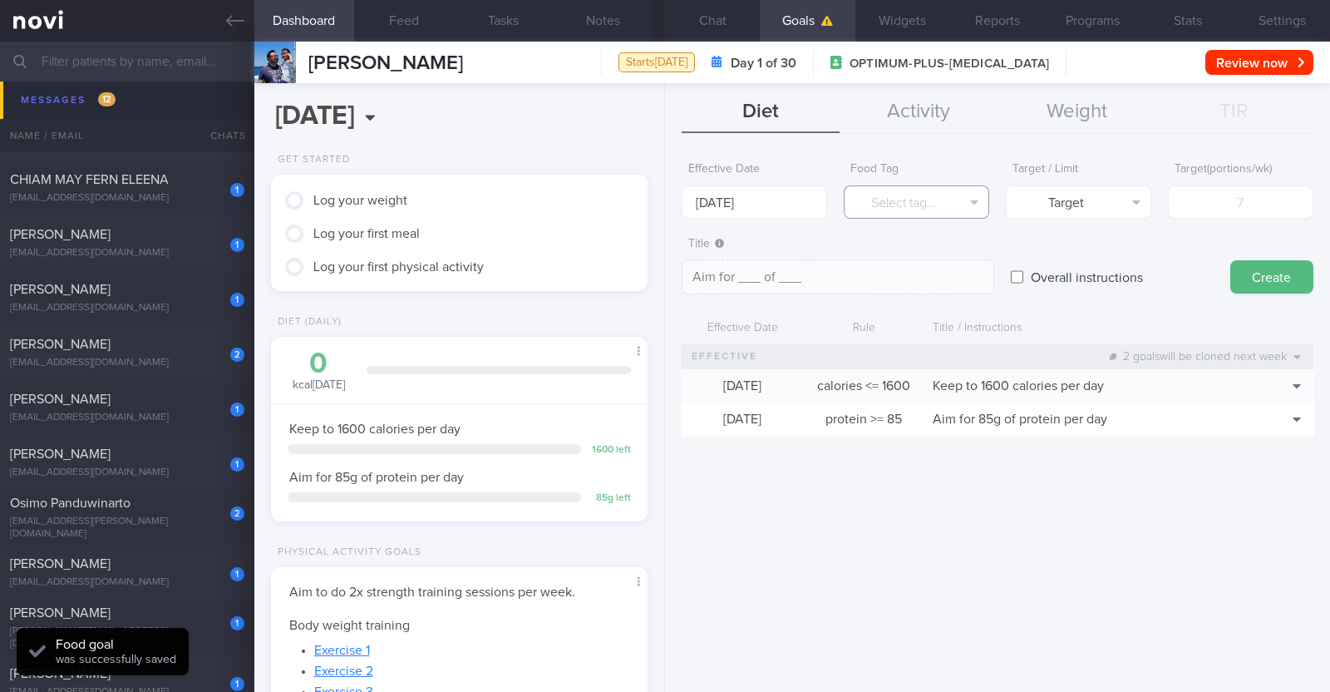
click at [662, 210] on button "Select tag..." at bounding box center [916, 201] width 145 height 33
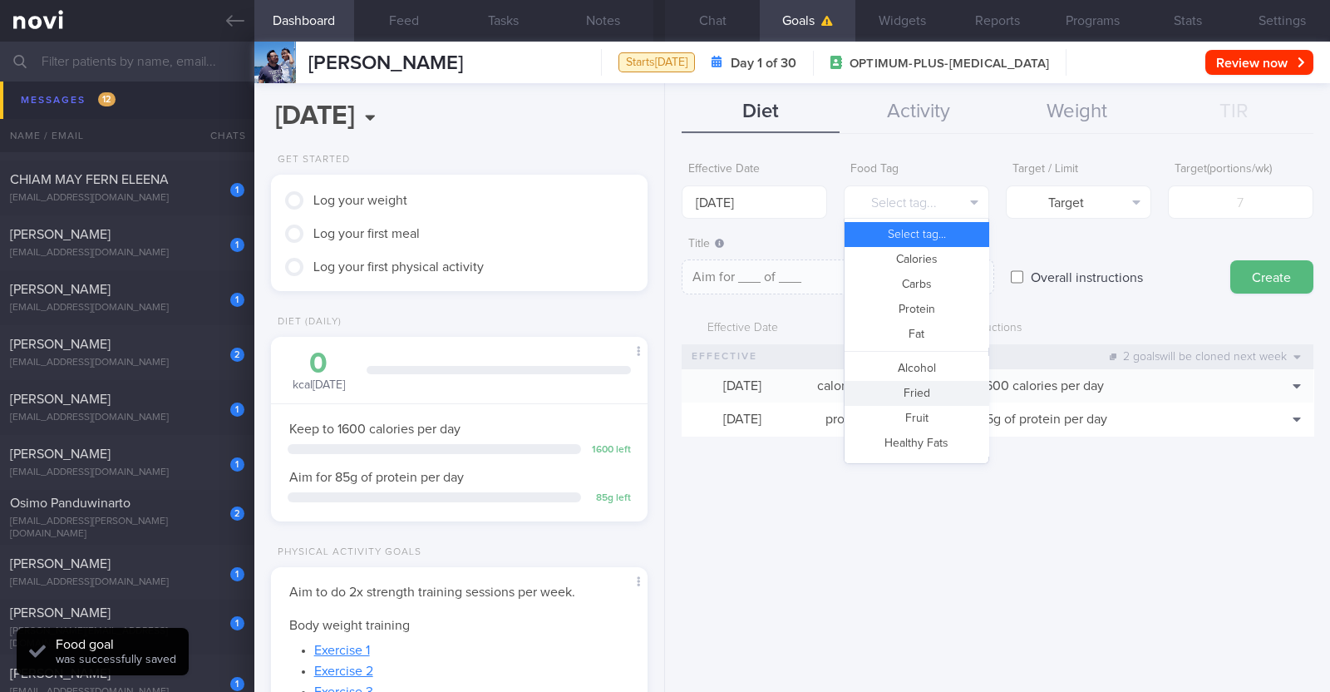
click at [662, 397] on button "Fried" at bounding box center [917, 393] width 144 height 25
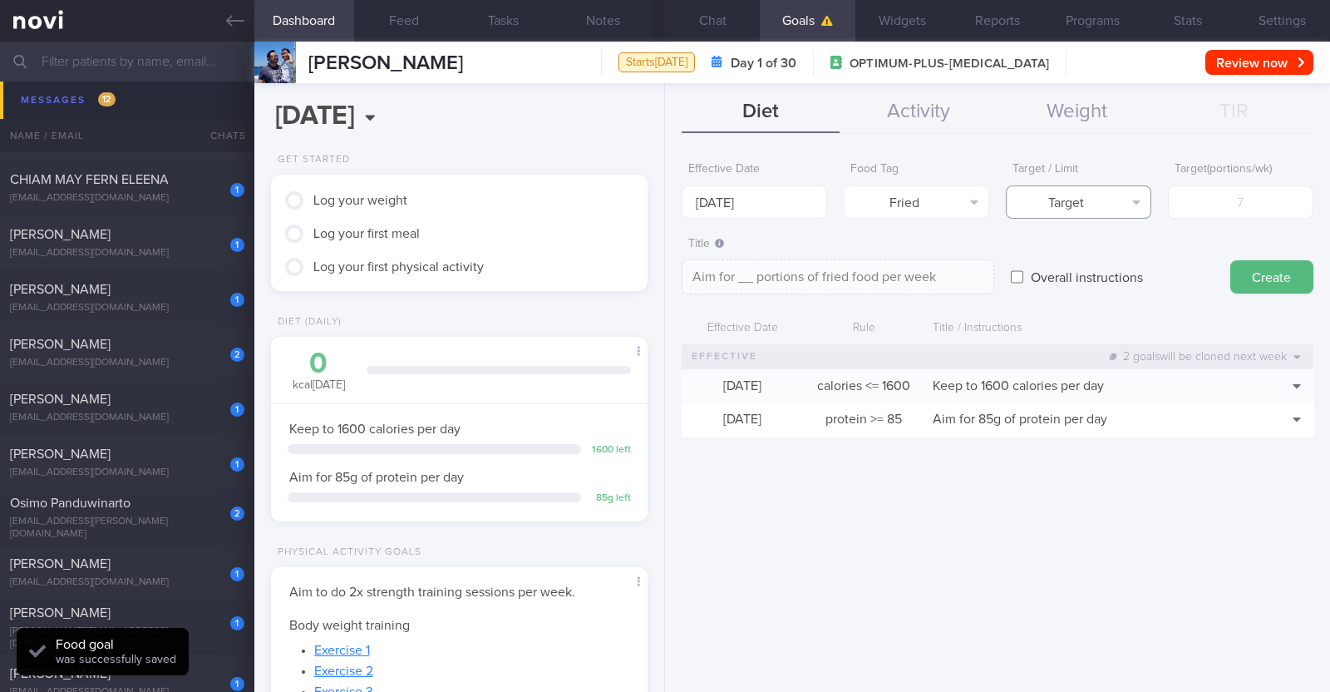
click at [662, 210] on button "Target" at bounding box center [1078, 201] width 145 height 33
click at [662, 251] on button "Limit" at bounding box center [1079, 259] width 144 height 25
type textarea "Keep to __ portions of fried food per week"
click at [662, 200] on input "number" at bounding box center [1240, 201] width 145 height 33
type input "2"
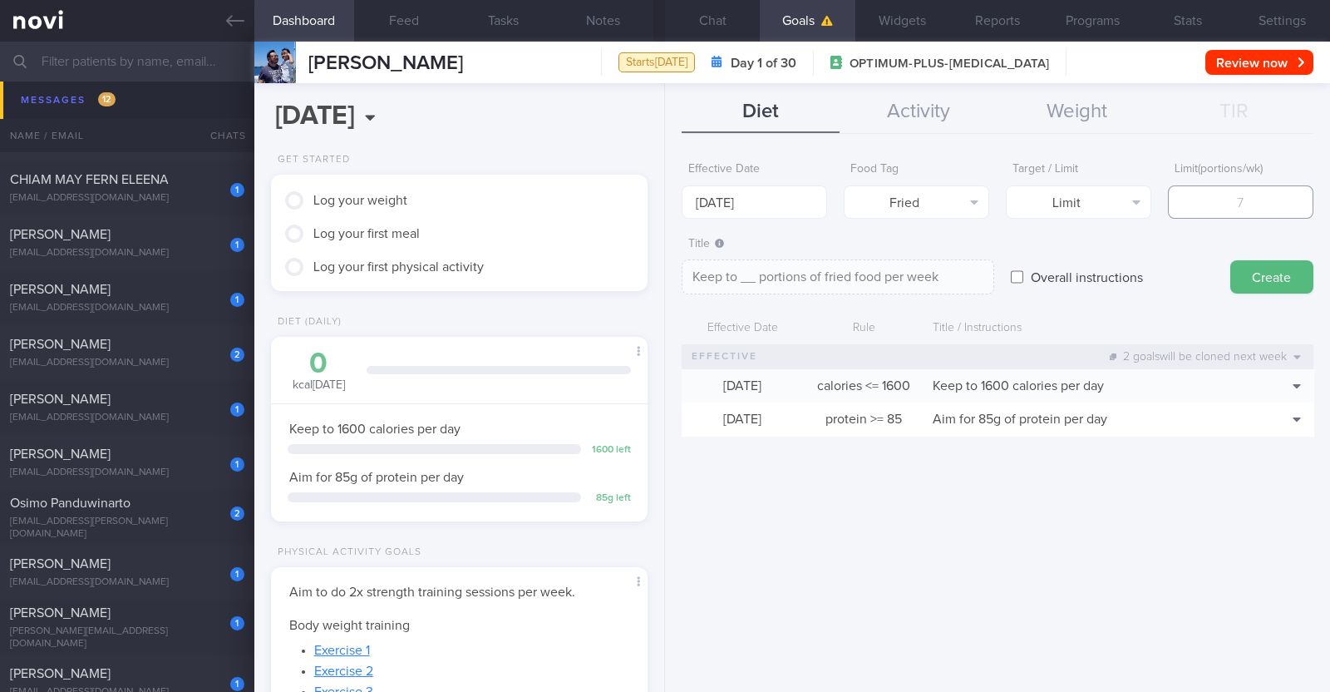
type textarea "Keep to 2 portions of fried food per week"
type input "2"
click at [662, 276] on button "Create" at bounding box center [1271, 276] width 83 height 33
type input "[DATE]"
type textarea "Aim for ___ of ___"
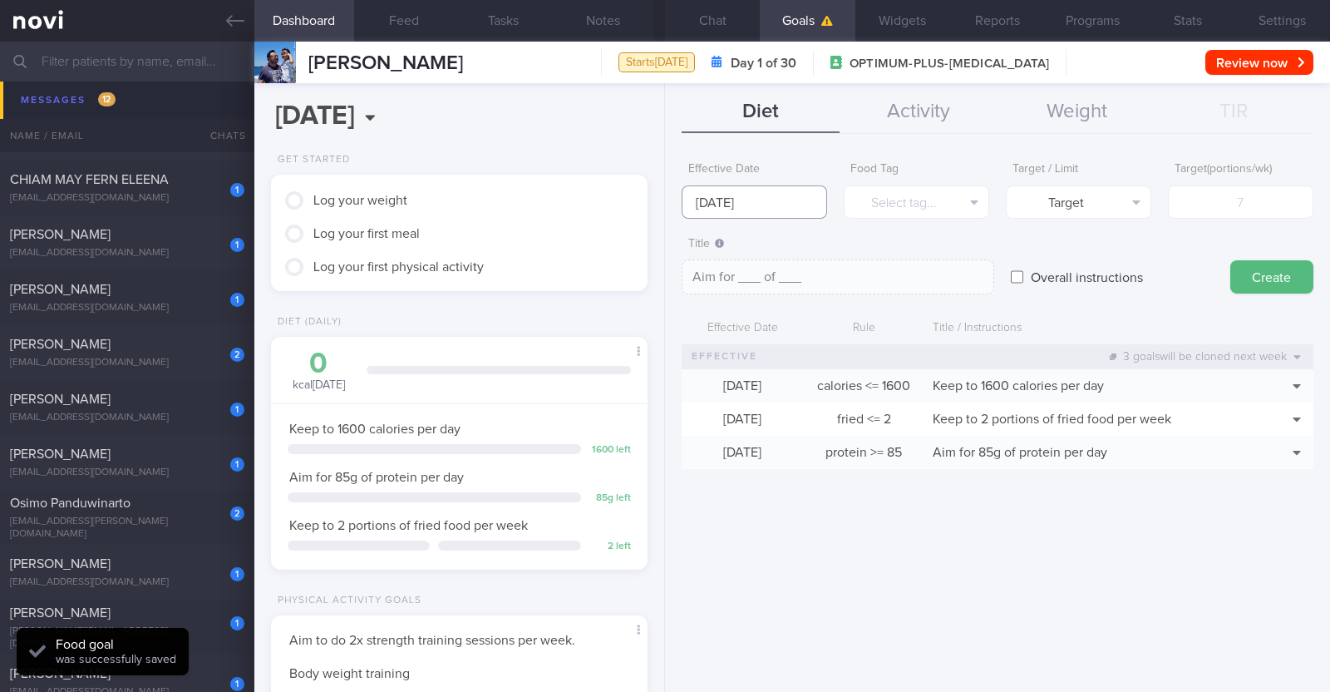
click at [662, 211] on input "[DATE]" at bounding box center [754, 201] width 145 height 33
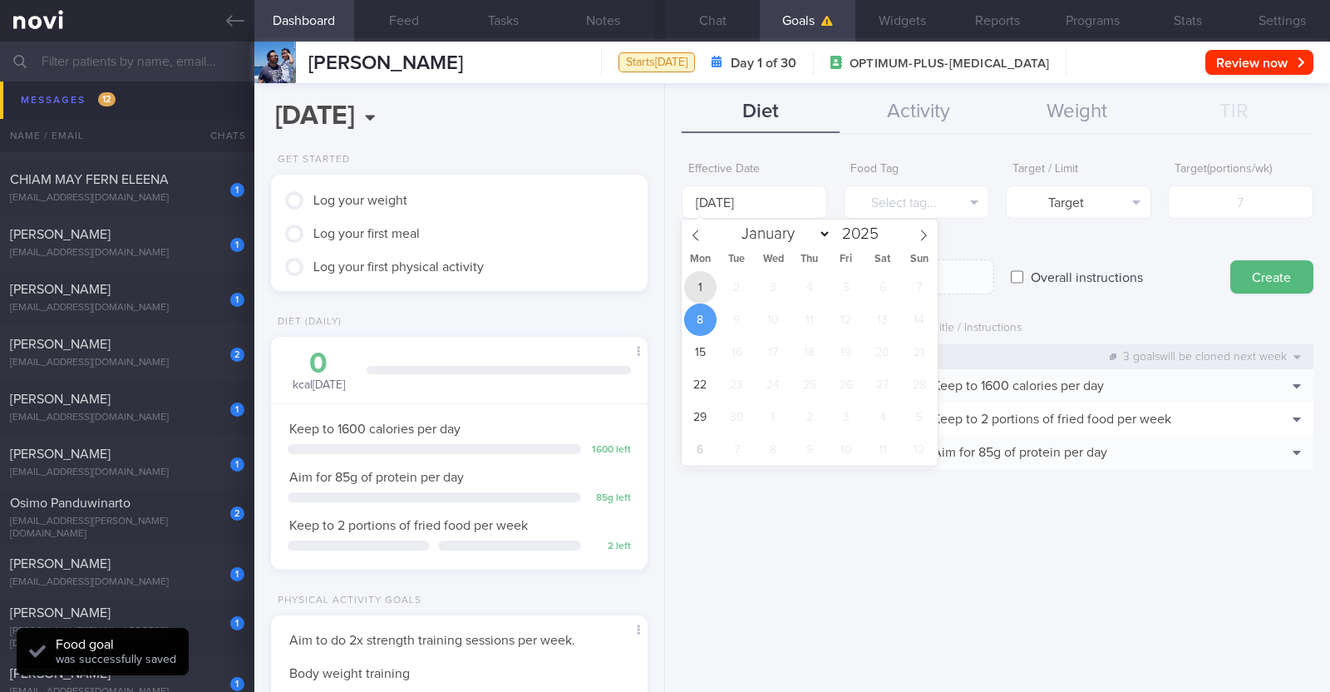
click at [662, 282] on span "1" at bounding box center [700, 287] width 32 height 32
type input "[DATE]"
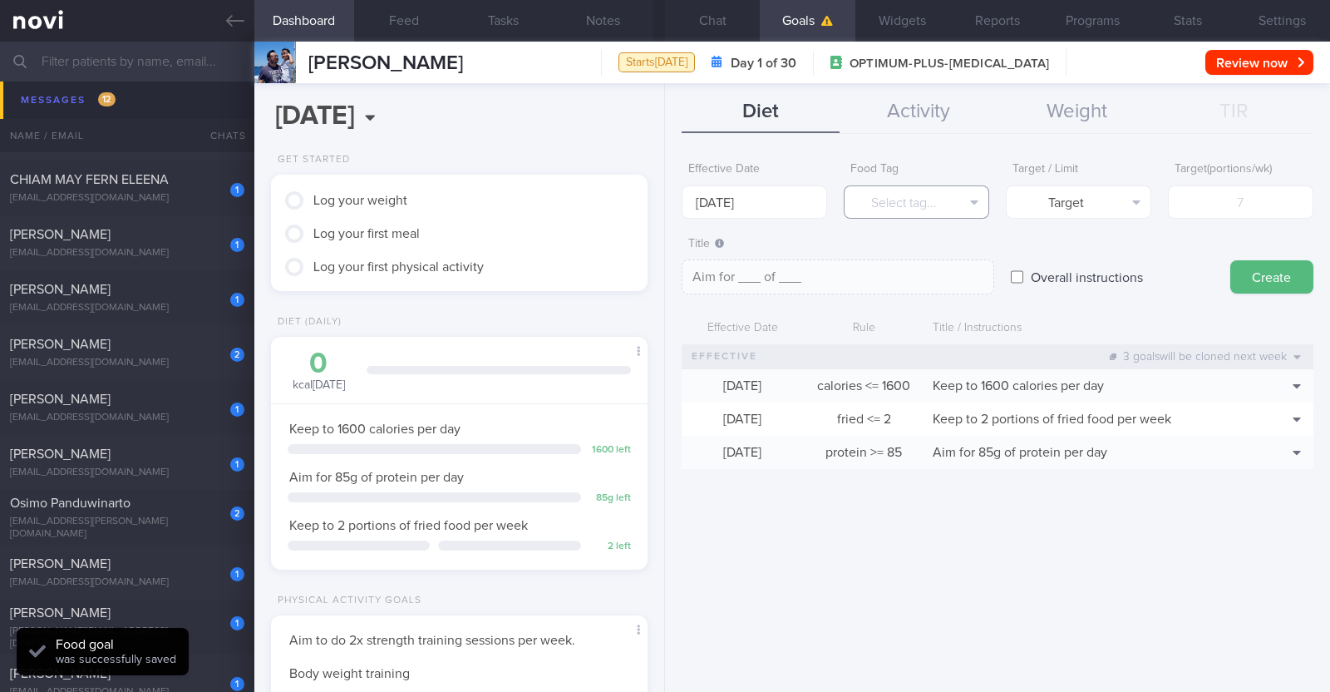
click at [662, 214] on button "Select tag..." at bounding box center [916, 201] width 145 height 33
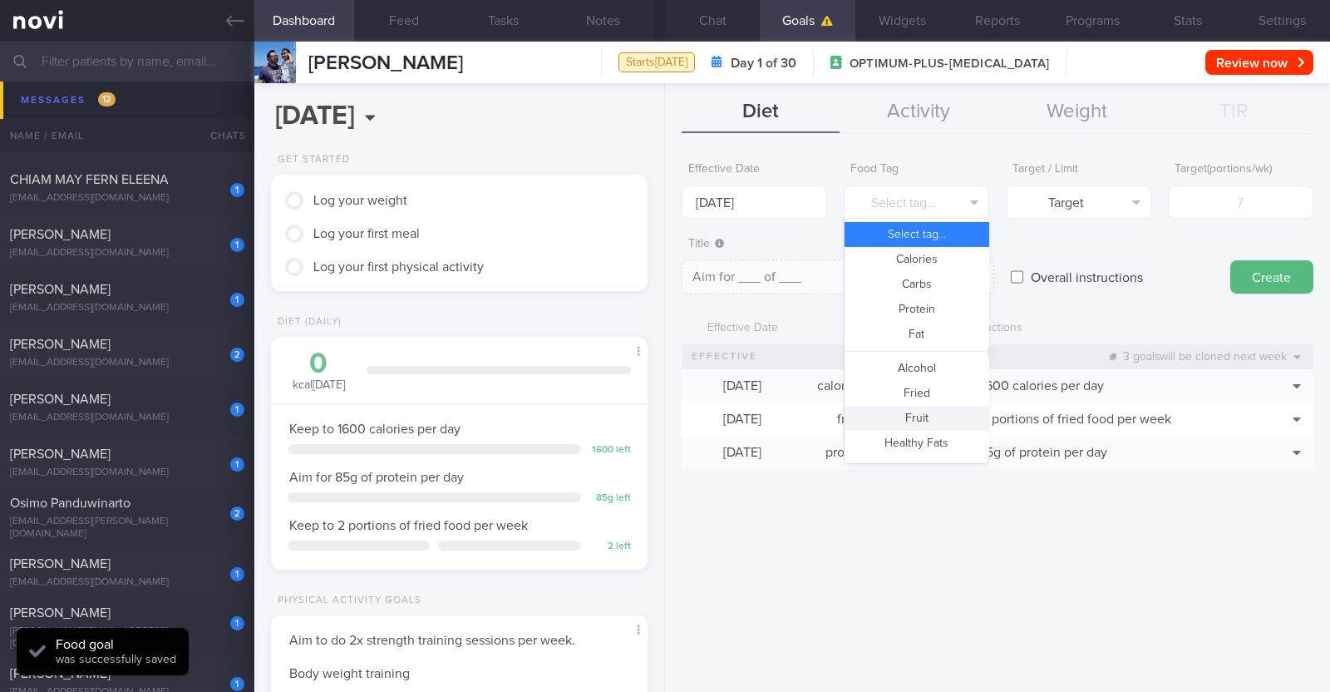
click at [662, 409] on button "Fruit" at bounding box center [917, 418] width 144 height 25
type textarea "Aim for __ portions of fruits per week"
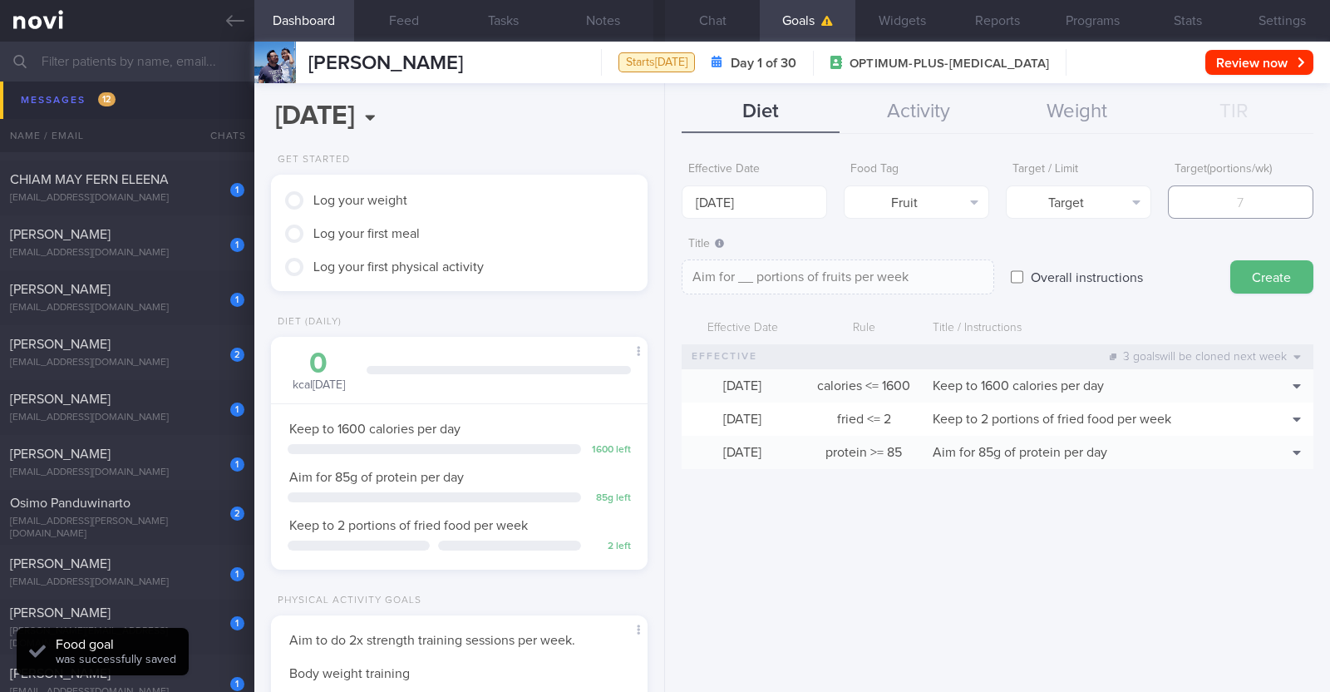
click at [662, 201] on input "number" at bounding box center [1240, 201] width 145 height 33
type input "1"
type textarea "Aim for 1 portions of fruits per week"
type input "14"
type textarea "Aim for 14 portions of fruits per week"
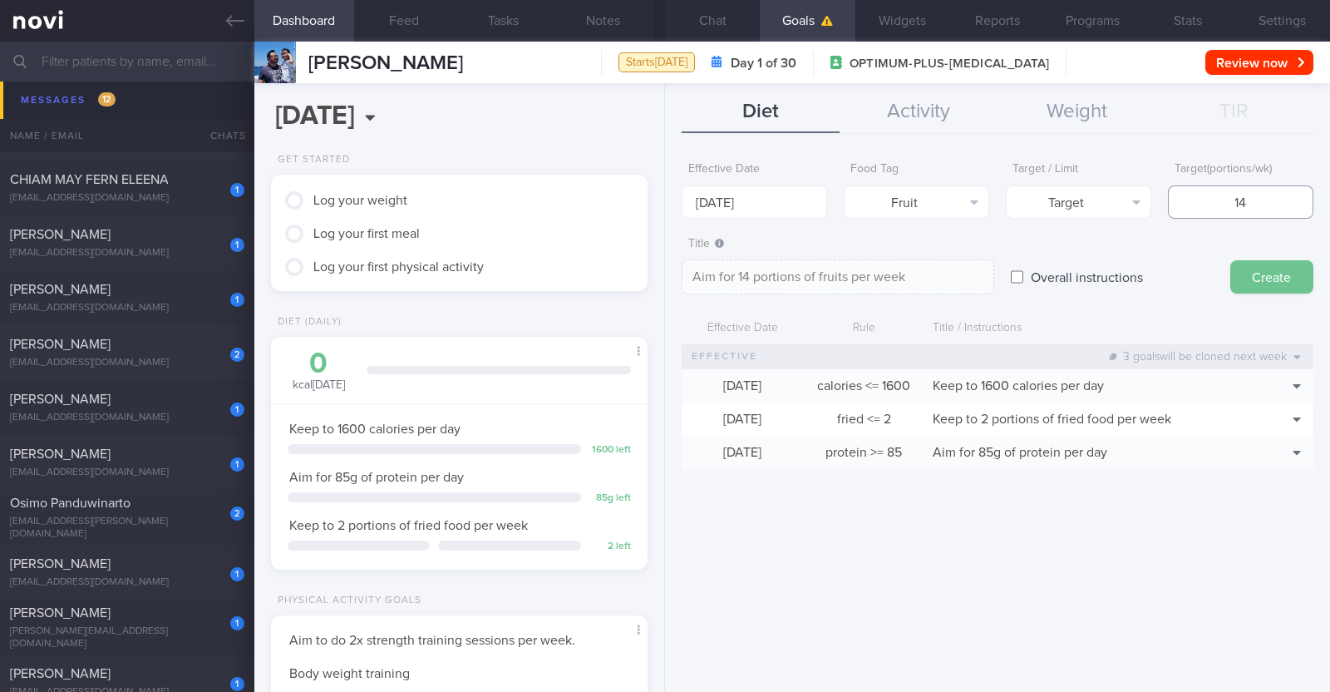
type input "14"
click at [662, 279] on button "Create" at bounding box center [1271, 276] width 83 height 33
type input "[DATE]"
type textarea "Aim for ___ of ___"
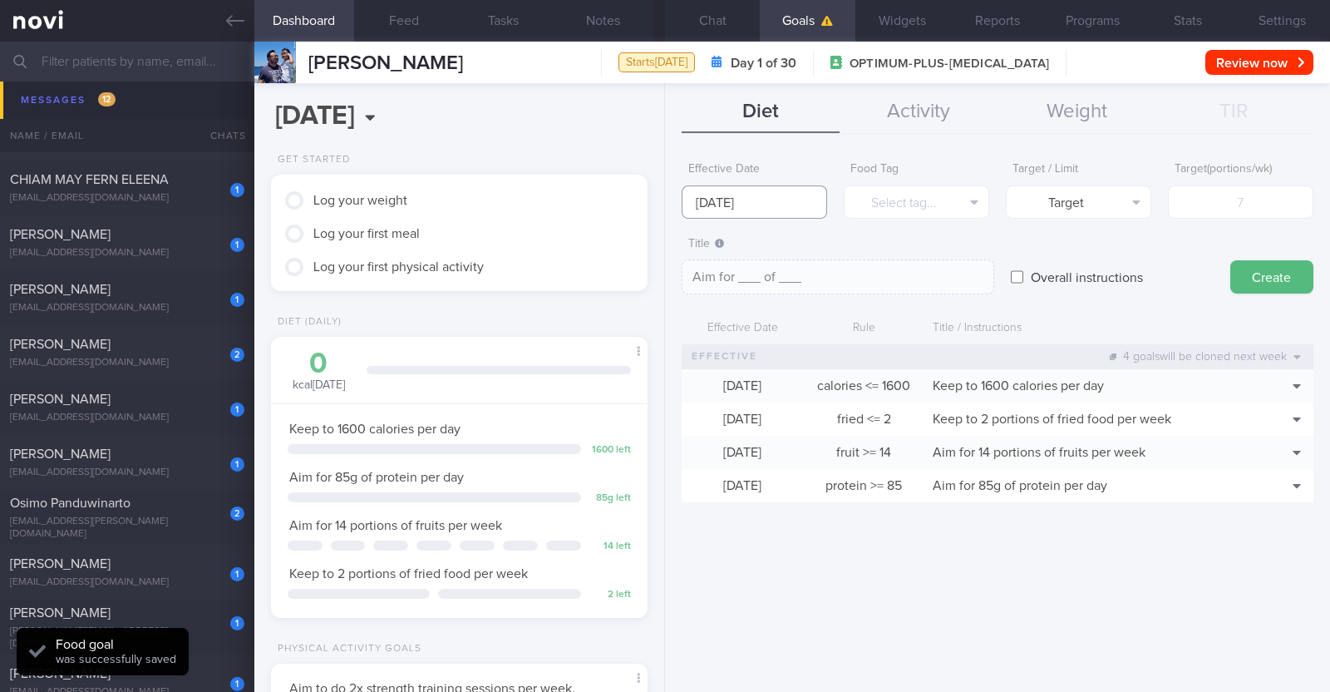
drag, startPoint x: 789, startPoint y: 205, endPoint x: 769, endPoint y: 227, distance: 29.4
click at [662, 205] on input "[DATE]" at bounding box center [754, 201] width 145 height 33
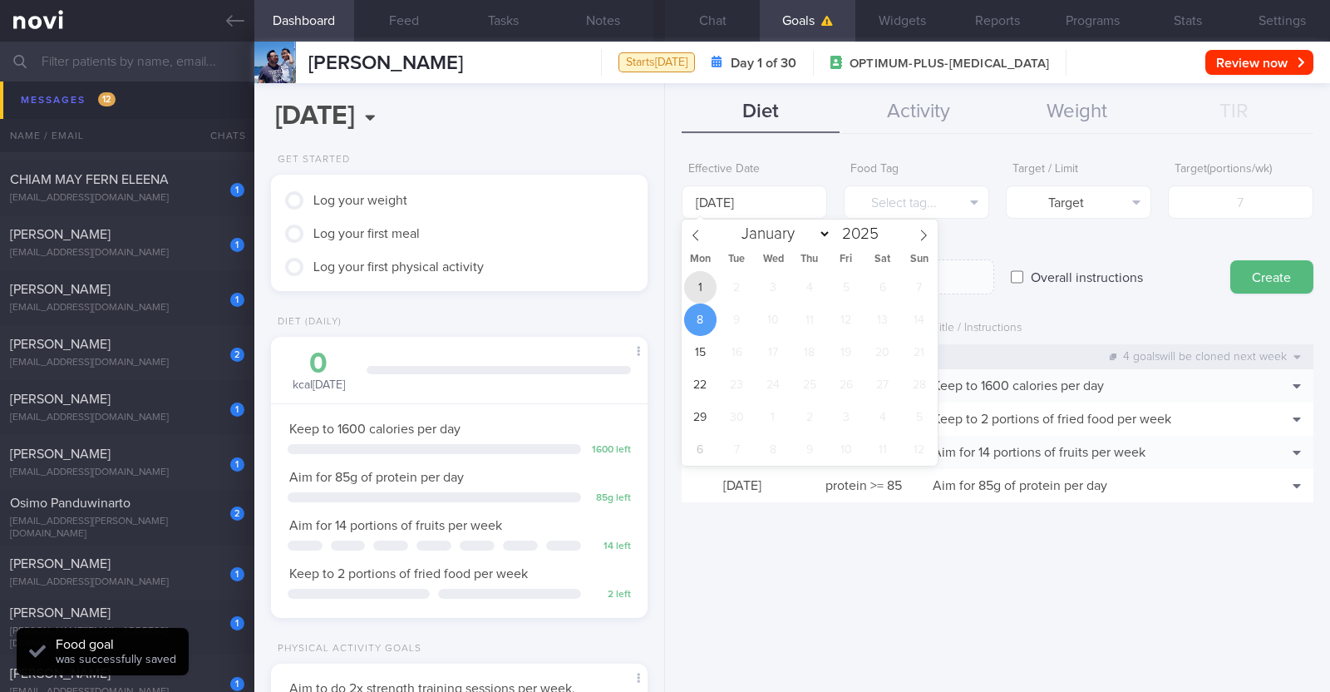
click at [662, 294] on span "1" at bounding box center [700, 287] width 32 height 32
type input "[DATE]"
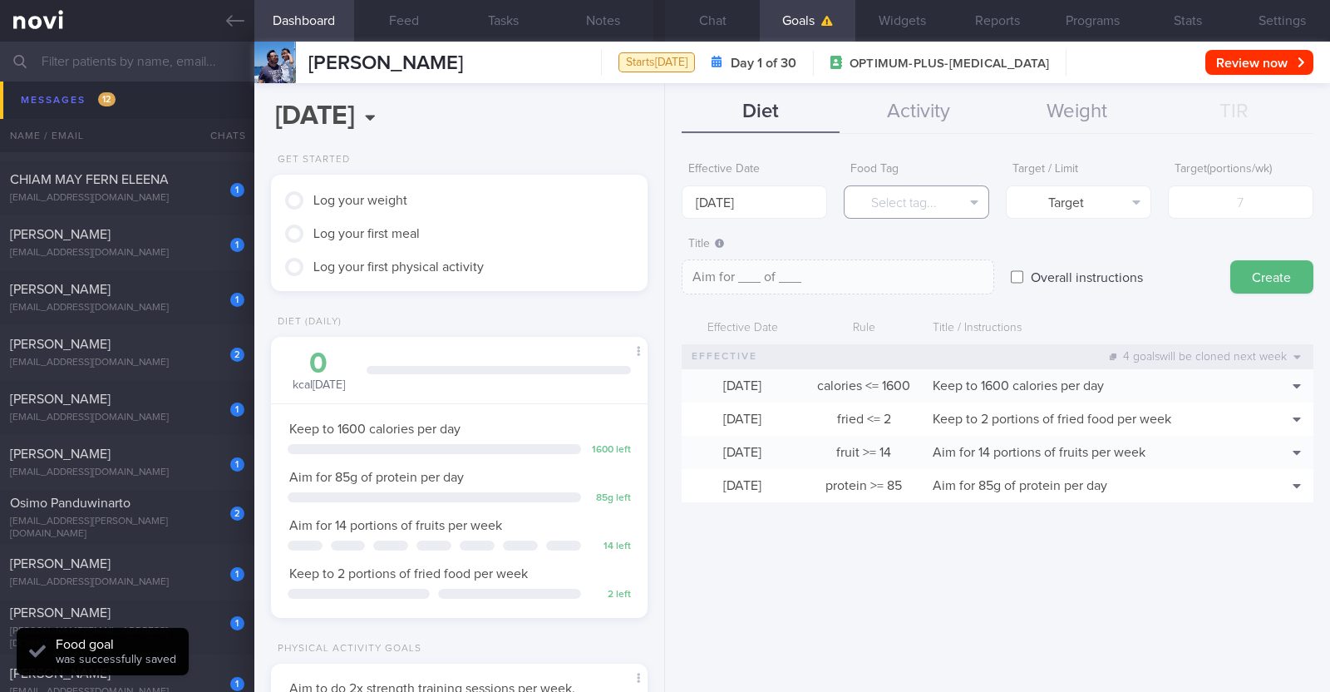
click at [662, 202] on button "Select tag..." at bounding box center [916, 201] width 145 height 33
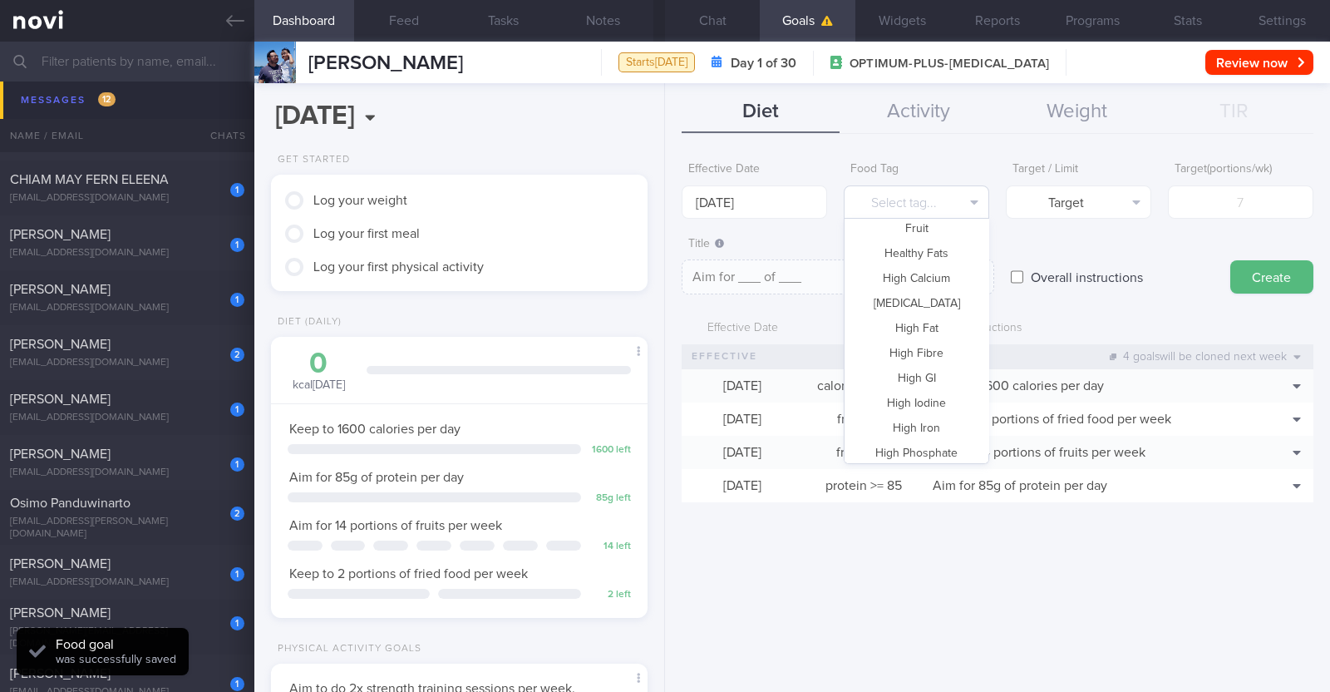
scroll to position [495, 0]
click at [662, 390] on button "Vegetable" at bounding box center [917, 397] width 144 height 25
type textarea "Aim for __ portions of vegetables per week"
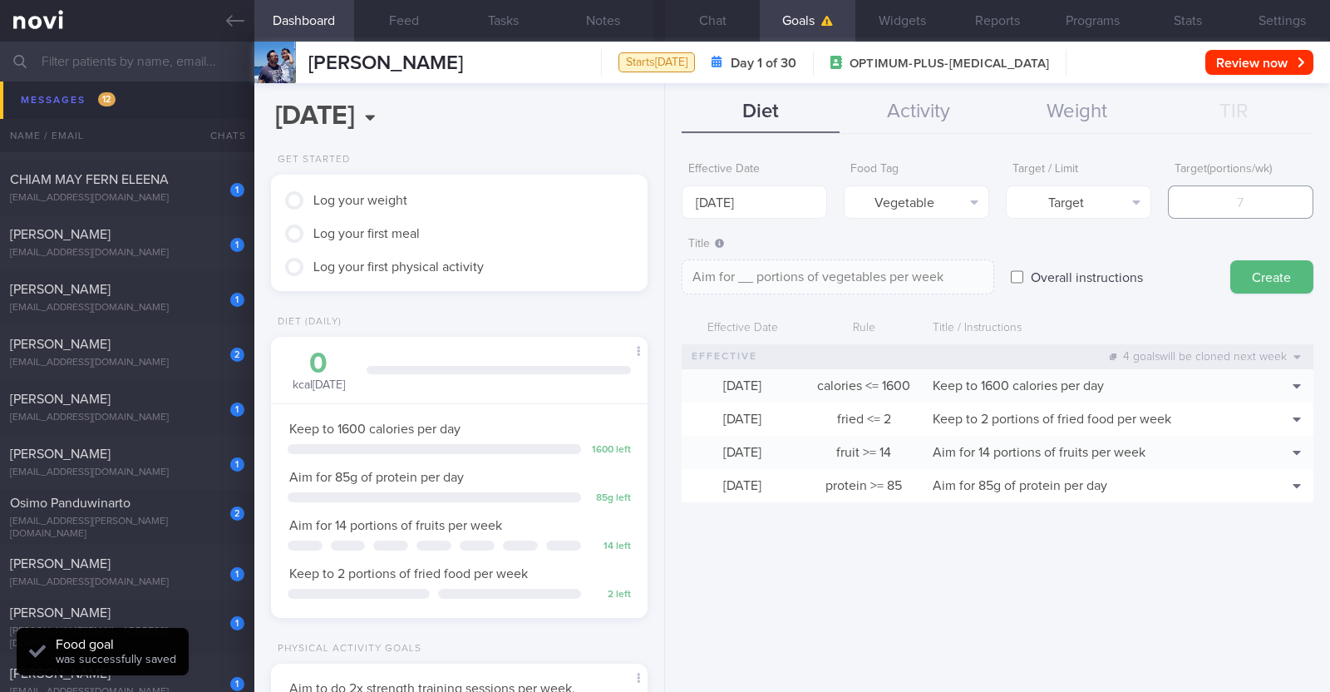
click at [662, 193] on input "number" at bounding box center [1240, 201] width 145 height 33
type input "1"
type textarea "Aim for 1 portions of vegetables per week"
type input "14"
type textarea "Aim for 14 portions of vegetables per week"
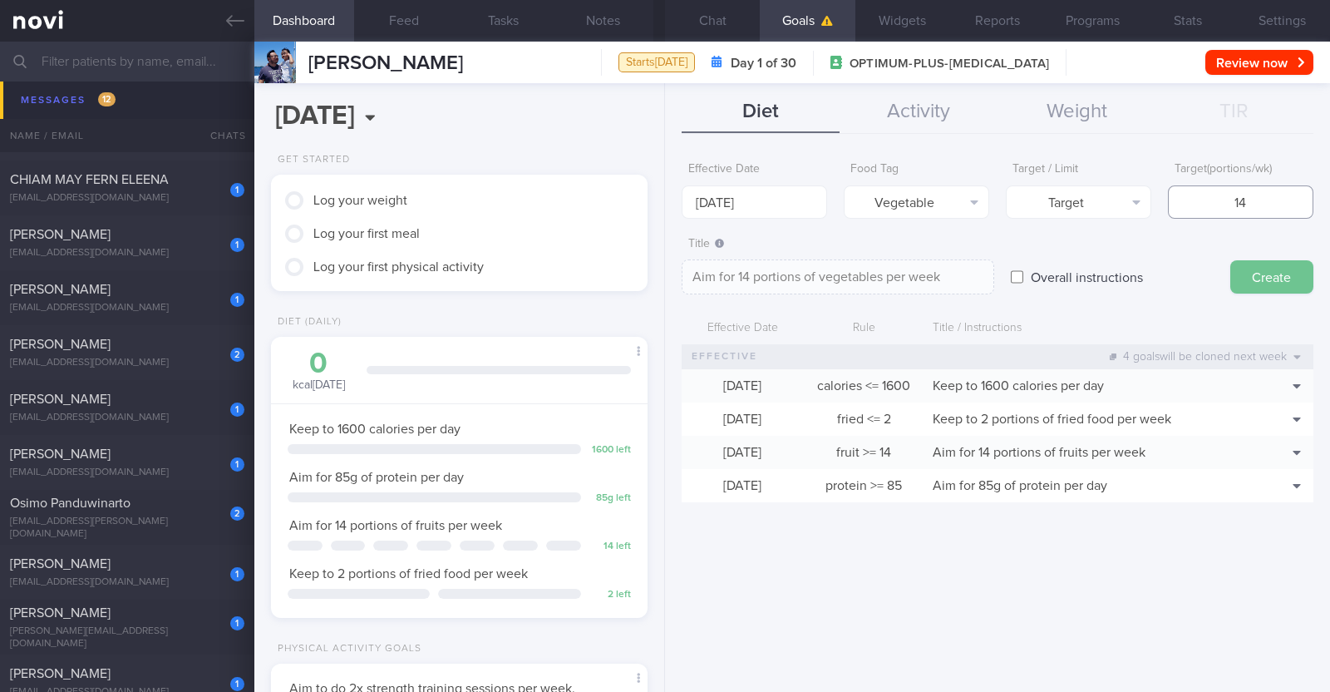
type input "14"
click at [662, 272] on button "Create" at bounding box center [1271, 276] width 83 height 33
type input "[DATE]"
type textarea "Aim for ___ of ___"
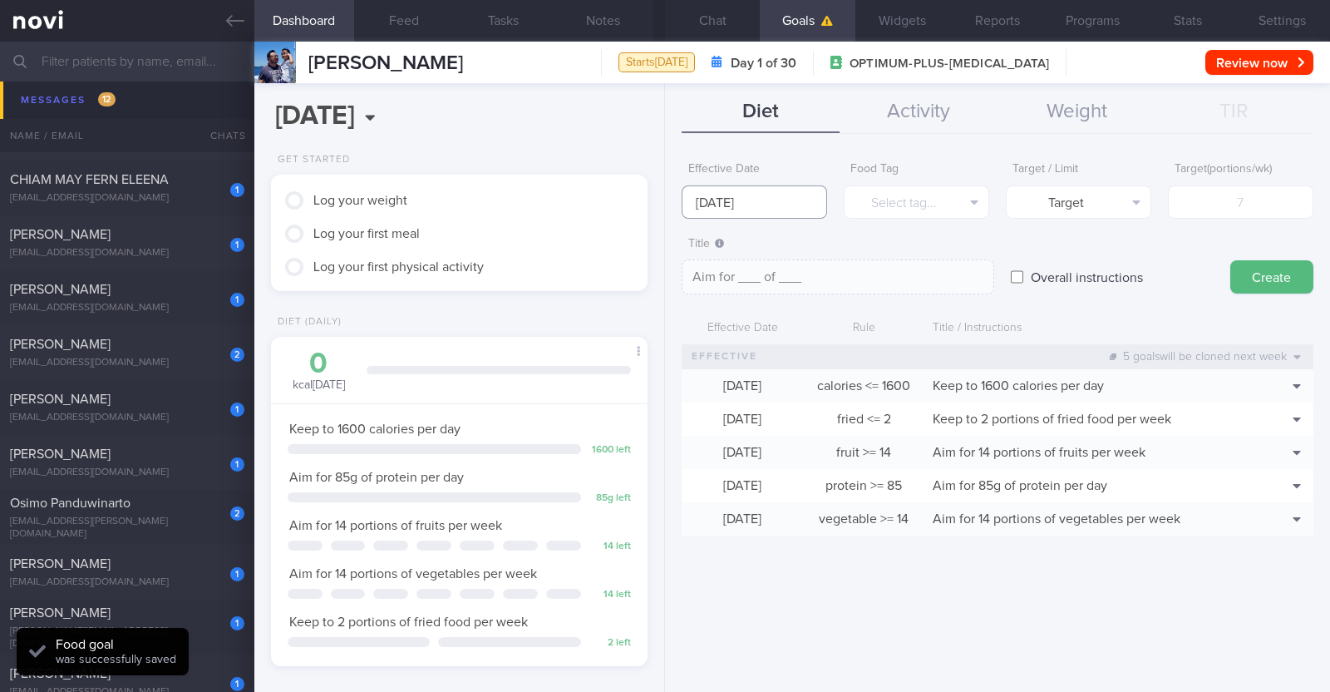
click at [662, 205] on input "[DATE]" at bounding box center [754, 201] width 145 height 33
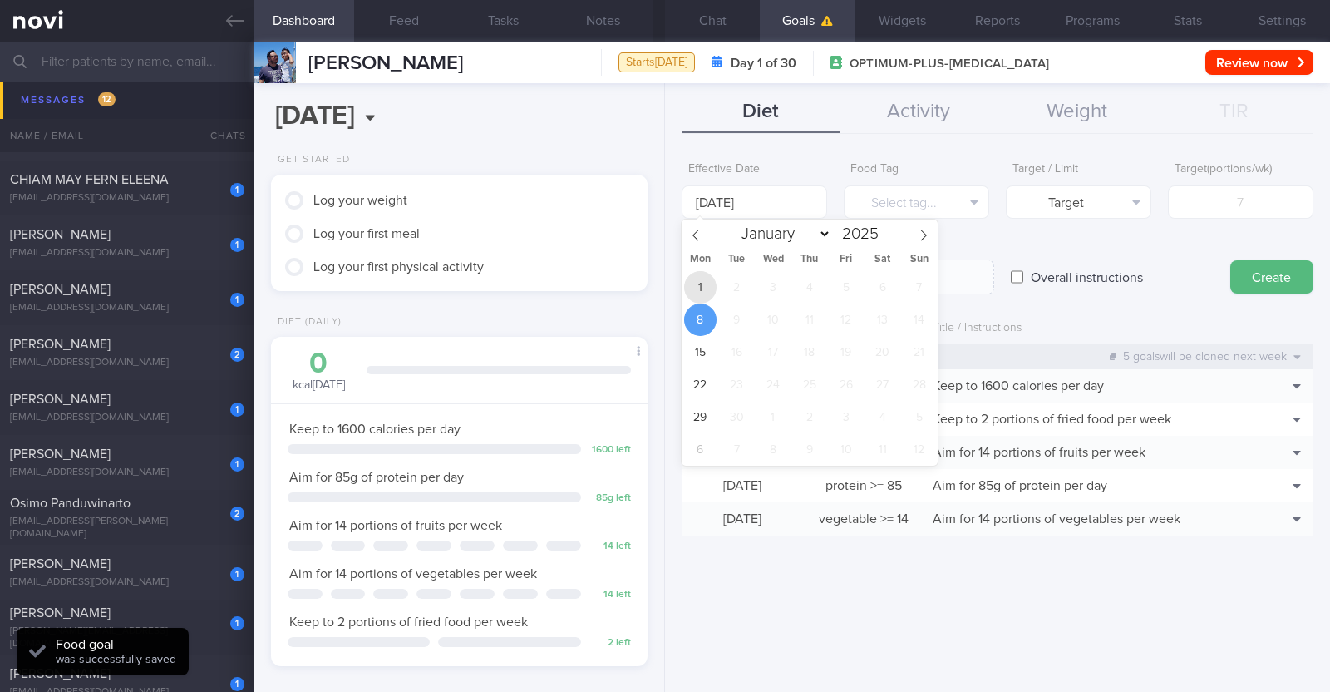
click at [662, 286] on span "1" at bounding box center [700, 287] width 32 height 32
type input "[DATE]"
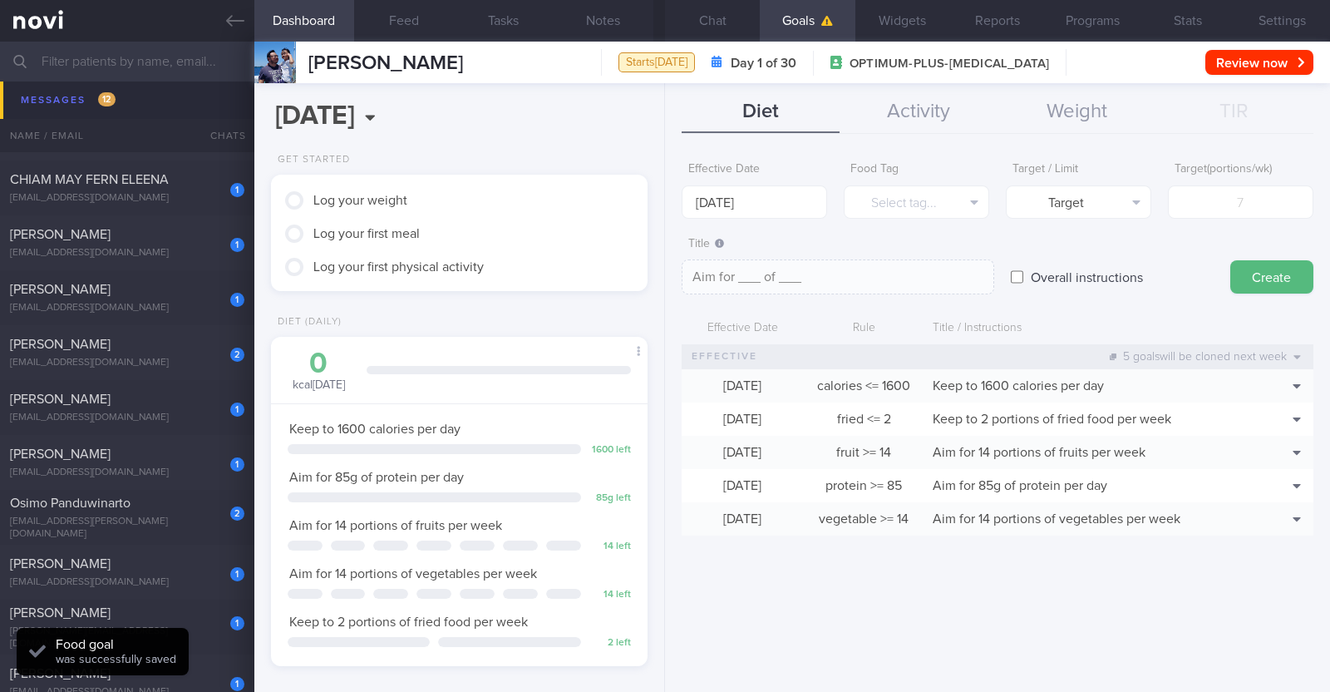
click at [662, 275] on input "Overall instructions" at bounding box center [1017, 276] width 12 height 33
checkbox input "true"
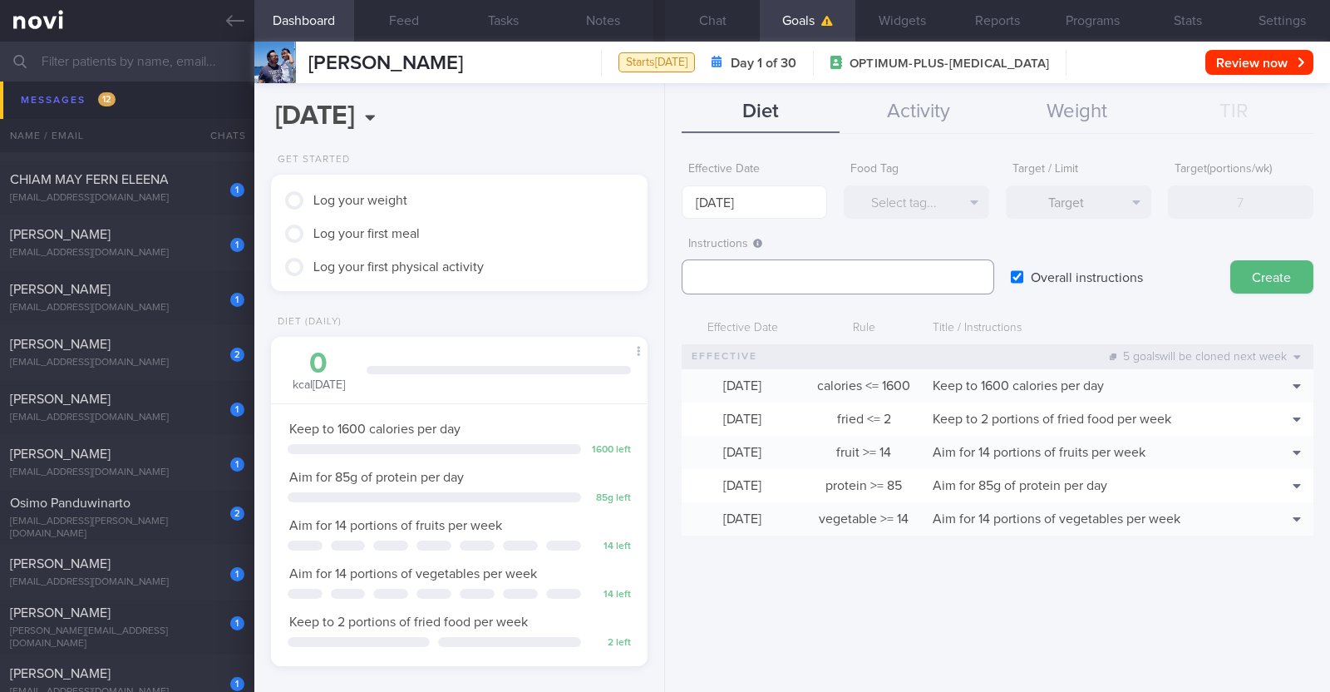
click at [662, 262] on textarea at bounding box center [838, 276] width 313 height 35
paste textarea "Aim to consume xxL of fluids per day (Choose water first)"
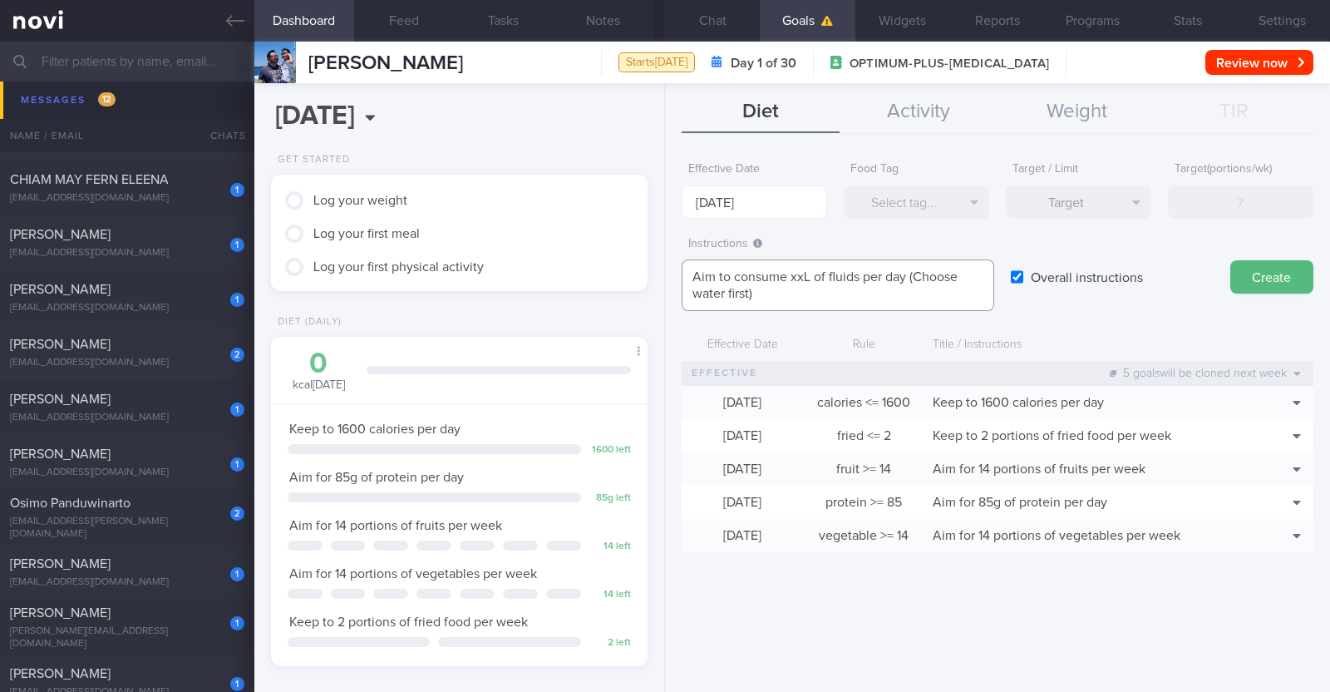
click at [662, 276] on textarea "Aim to consume xxL of fluids per day (Choose water first)" at bounding box center [838, 285] width 313 height 52
paste textarea "2.4-2.8"
type textarea "Aim to consume 2.4-2.8L of fluids per day (Choose water first)"
click at [662, 278] on button "Create" at bounding box center [1271, 276] width 83 height 33
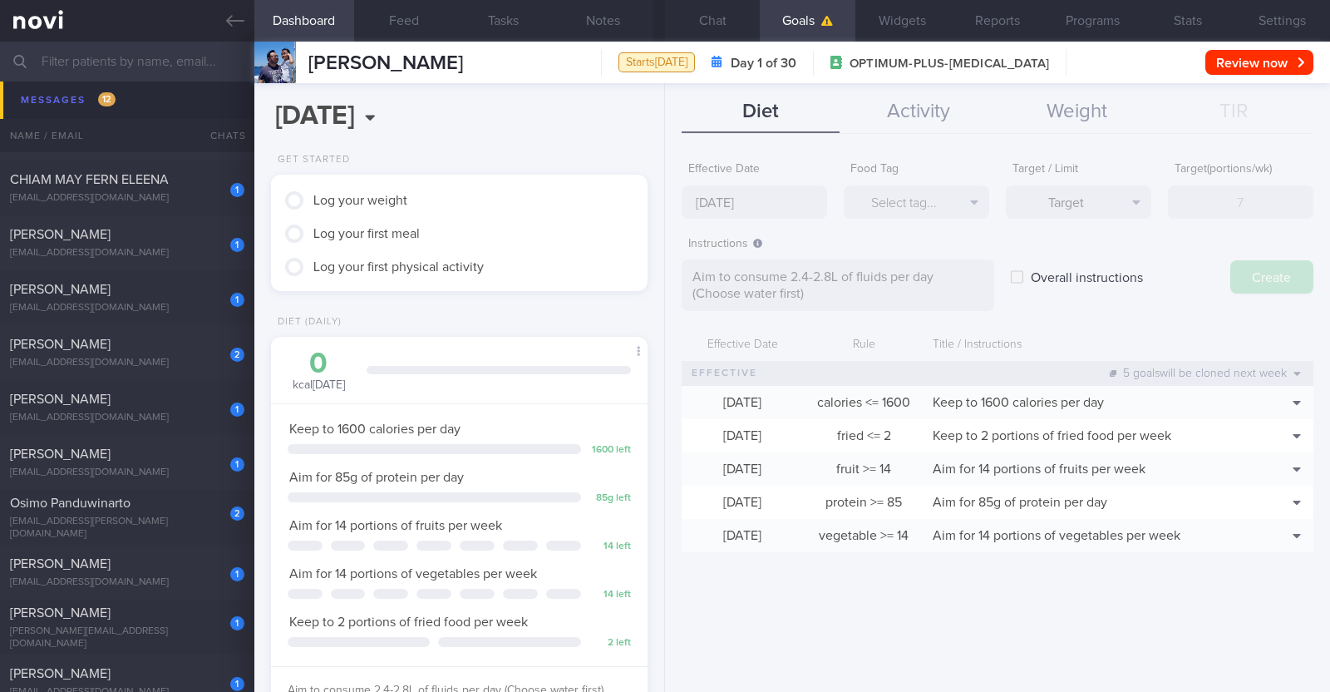
type input "[DATE]"
type textarea "Aim for ___ of ___"
checkbox input "false"
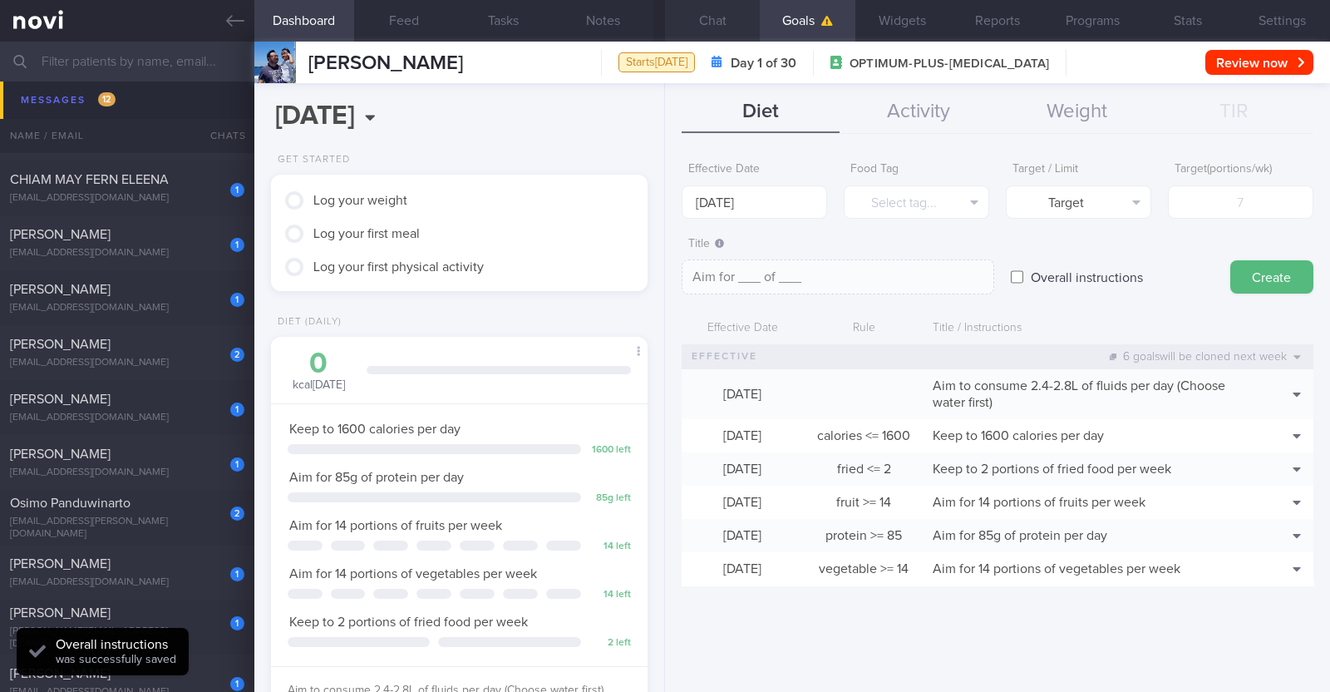
click at [662, 17] on button "Chat" at bounding box center [712, 21] width 95 height 42
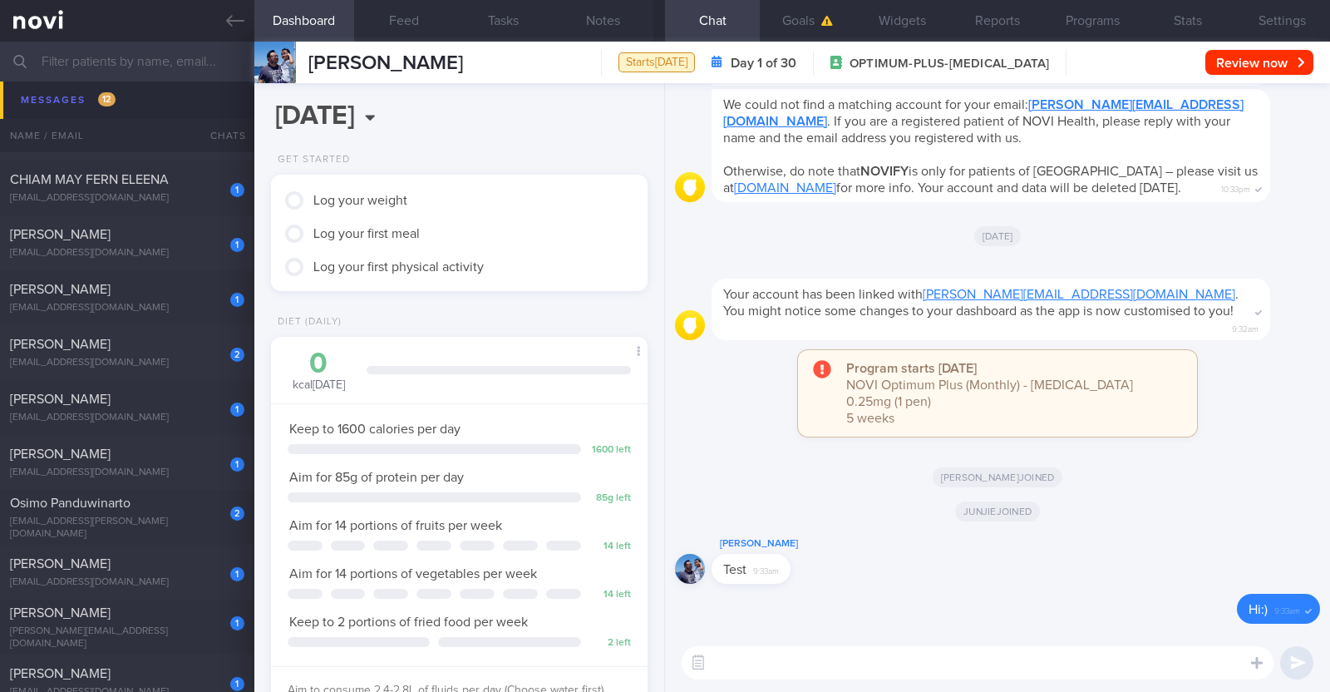
click at [662, 663] on textarea at bounding box center [978, 662] width 592 height 33
paste textarea "Hi [patient’s name]! This is Charlotte, the dietitian. It was nice meeting you …"
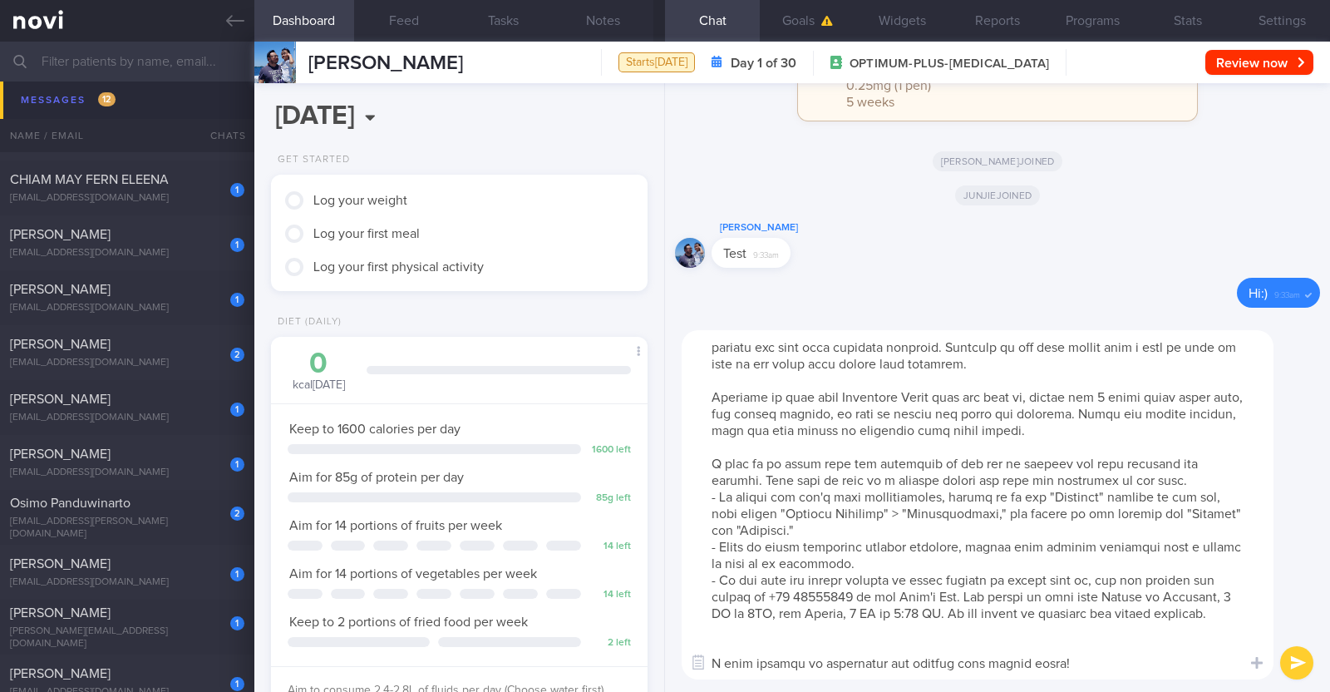
scroll to position [49, 0]
click at [662, 639] on textarea at bounding box center [978, 504] width 592 height 349
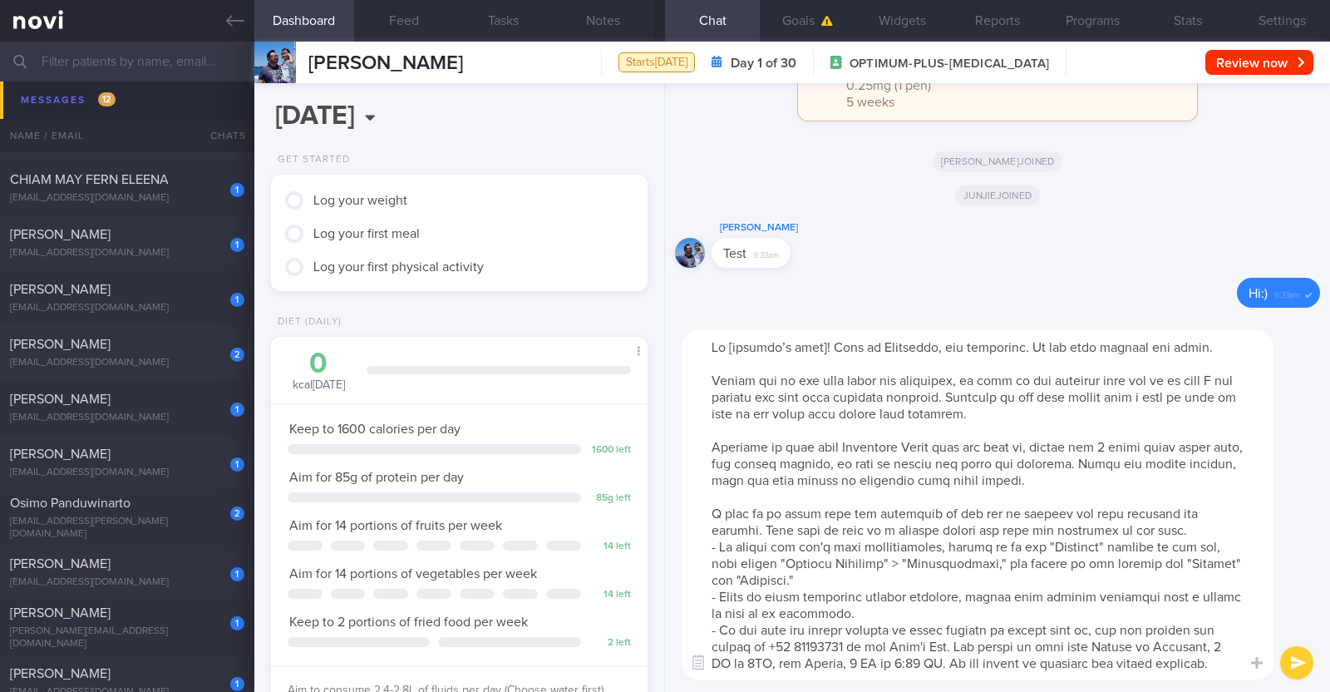
scroll to position [0, 0]
click at [662, 349] on textarea at bounding box center [978, 504] width 592 height 349
drag, startPoint x: 709, startPoint y: 444, endPoint x: 1145, endPoint y: 476, distance: 436.8
click at [662, 476] on textarea at bounding box center [978, 504] width 592 height 349
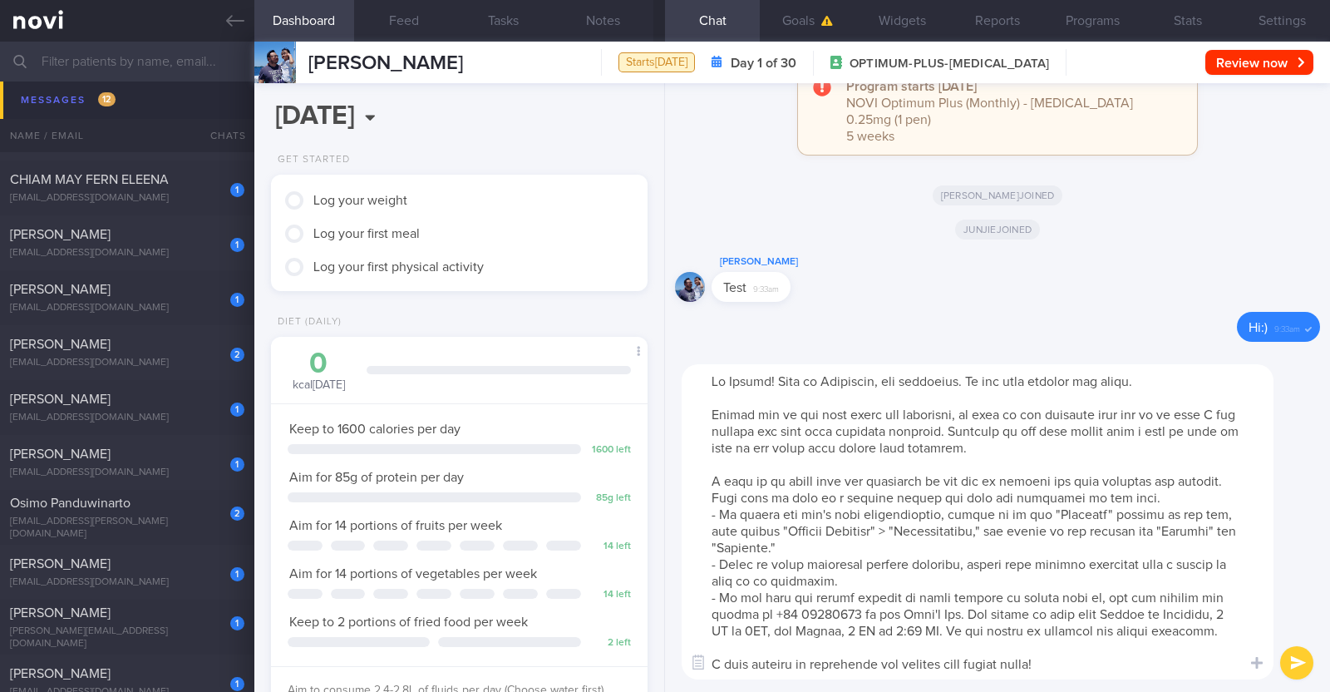
type textarea "Hi Kelvin! This is Charlotte, the dietitian. It was nice meeting you today. Ple…"
click at [662, 660] on button "submit" at bounding box center [1296, 662] width 33 height 33
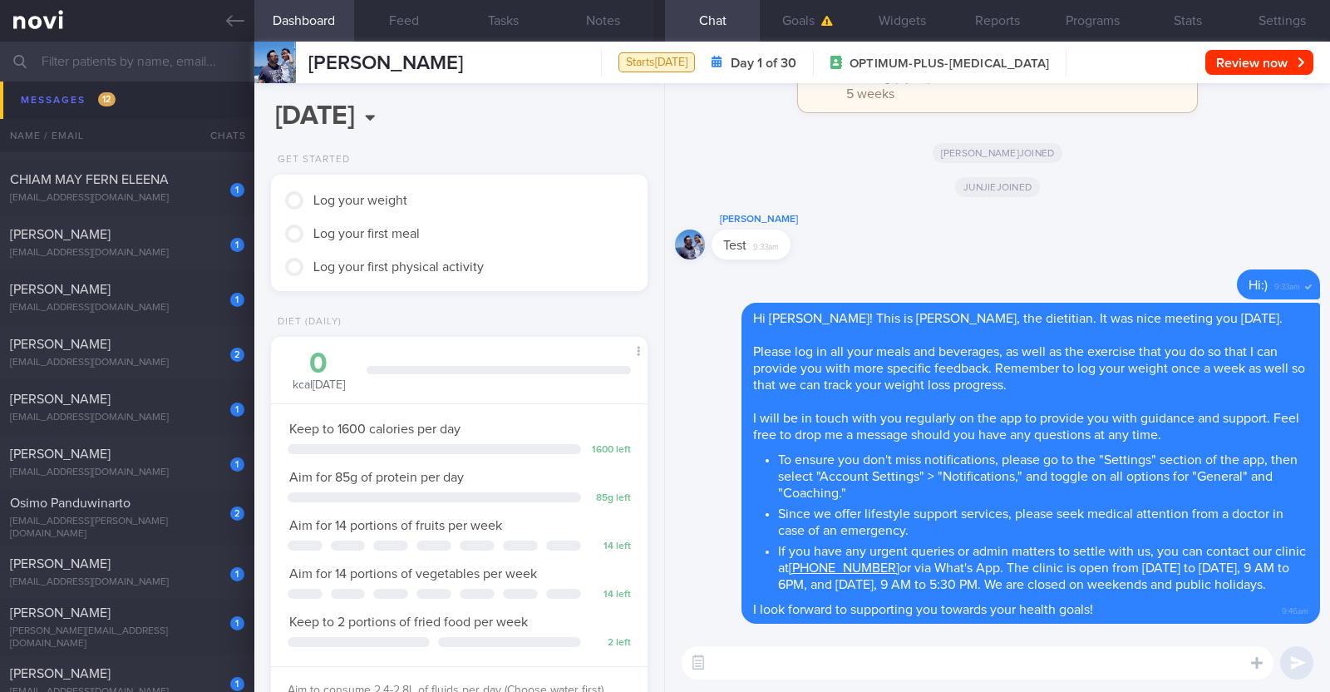
click at [662, 675] on textarea at bounding box center [978, 662] width 592 height 33
paste textarea "Here is a summary of what we discussed: Basics of Weight Management - Diet: A w…"
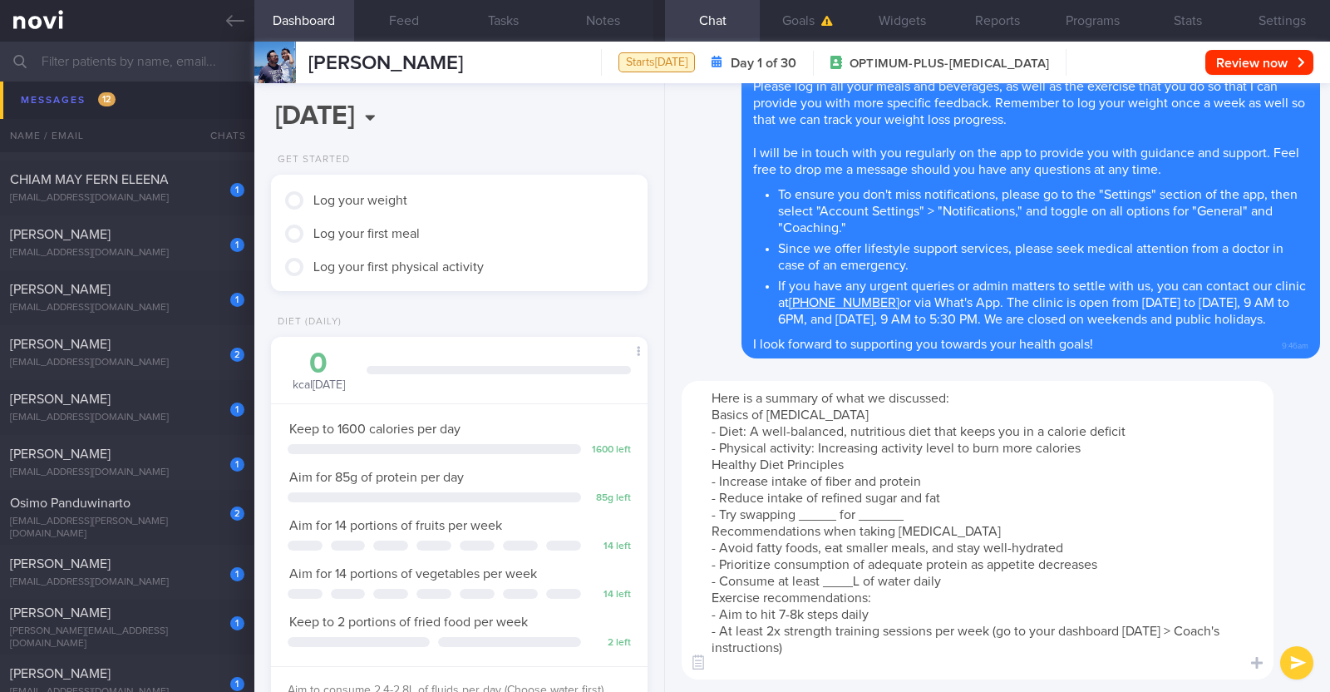
click at [662, 441] on textarea "Here is a summary of what we discussed: Basics of Weight Management - Diet: A w…" at bounding box center [978, 530] width 592 height 298
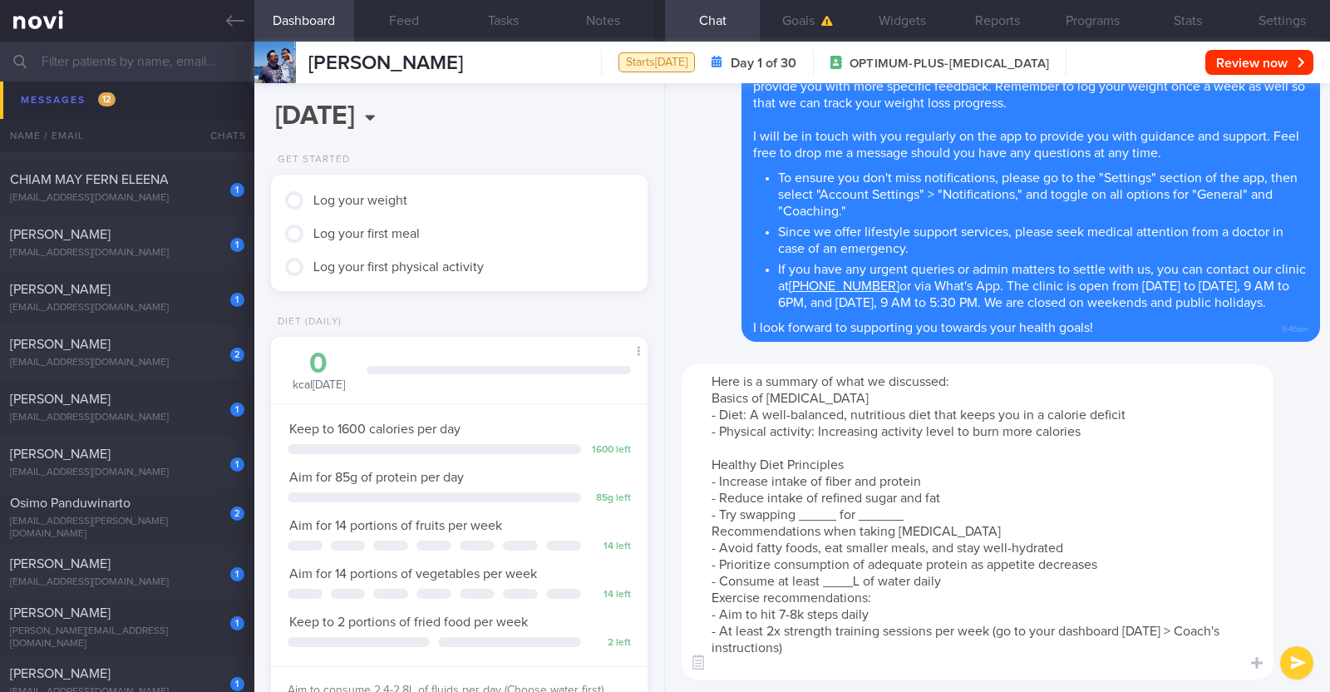
click at [662, 516] on textarea "Here is a summary of what we discussed: Basics of Weight Management - Diet: A w…" at bounding box center [978, 521] width 592 height 315
type textarea "Here is a summary of what we discussed: Basics of [MEDICAL_DATA] - Diet: A well…"
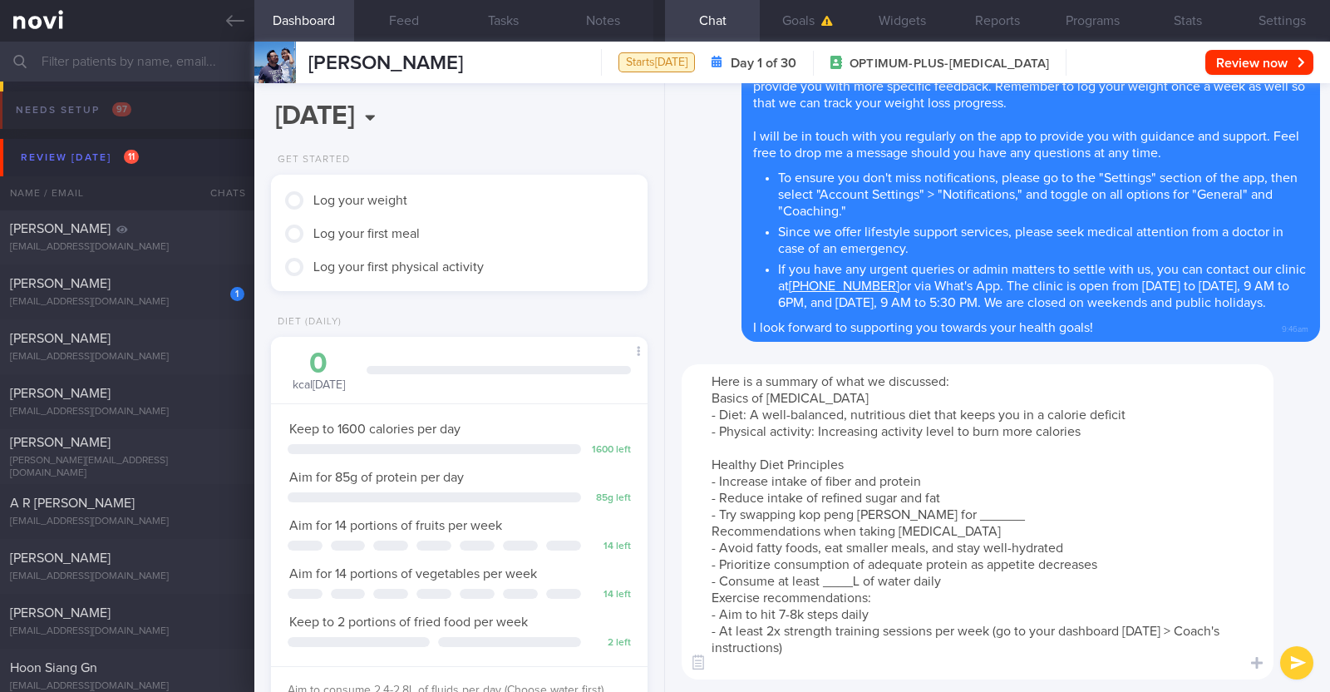
scroll to position [573, 0]
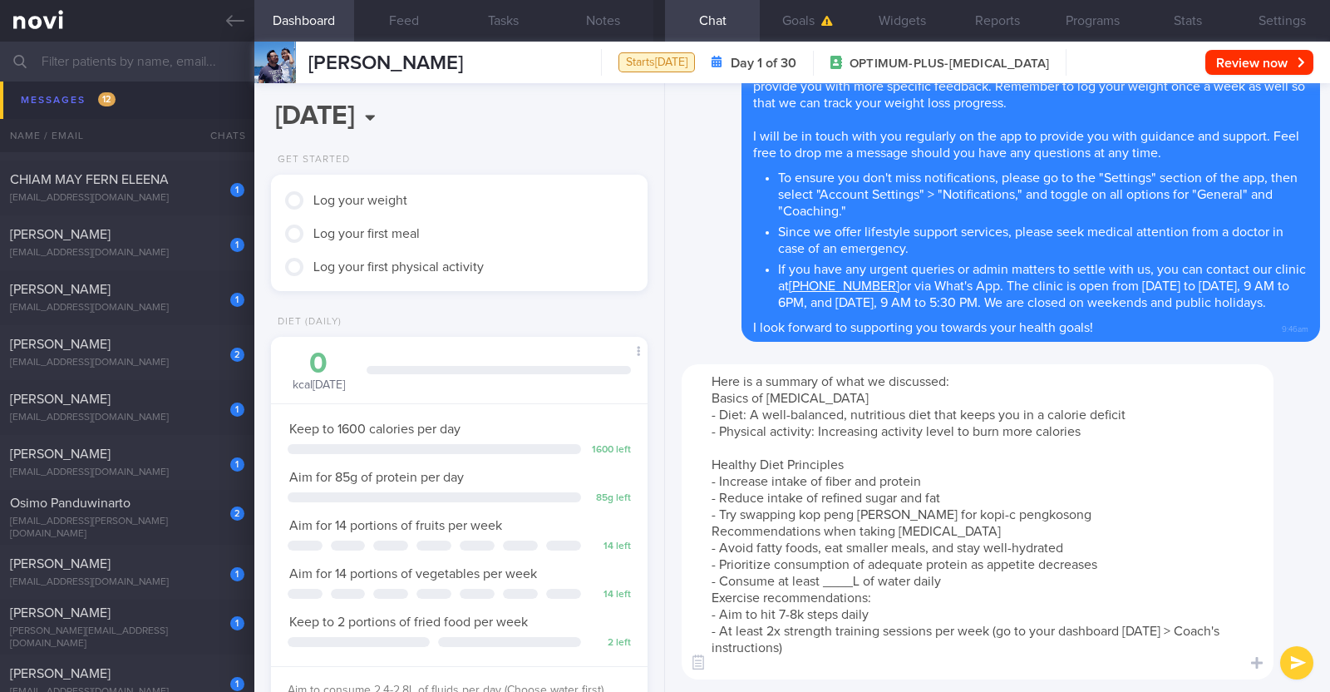
click at [998, 509] on textarea "Here is a summary of what we discussed: Basics of [MEDICAL_DATA] - Diet: A well…" at bounding box center [978, 521] width 592 height 315
click at [822, 510] on textarea "Here is a summary of what we discussed: Basics of [MEDICAL_DATA] - Diet: A well…" at bounding box center [978, 521] width 592 height 315
click at [1087, 513] on textarea "Here is a summary of what we discussed: Basics of [MEDICAL_DATA] - Diet: A well…" at bounding box center [978, 521] width 592 height 315
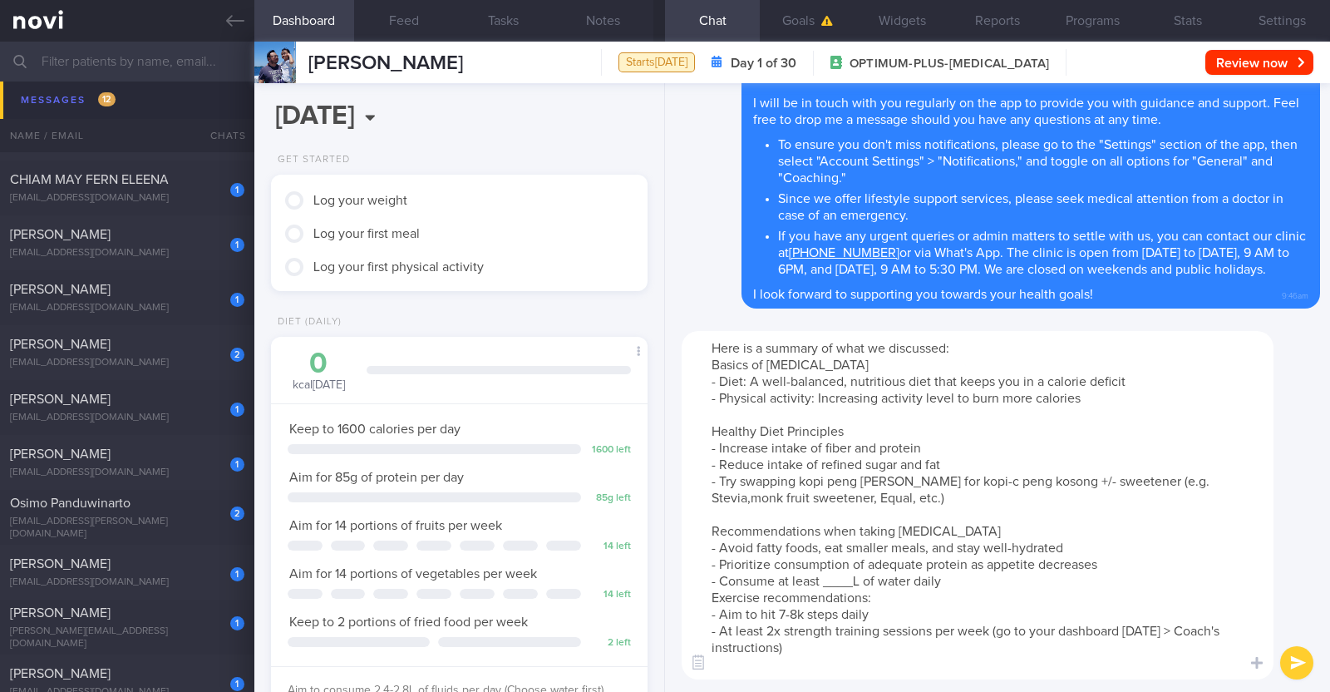
drag, startPoint x: 952, startPoint y: 521, endPoint x: 860, endPoint y: 525, distance: 91.5
click at [860, 525] on textarea "Here is a summary of what we discussed: Basics of [MEDICAL_DATA] - Diet: A well…" at bounding box center [978, 505] width 592 height 348
drag, startPoint x: 954, startPoint y: 525, endPoint x: 864, endPoint y: 528, distance: 89.8
click at [864, 528] on textarea "Here is a summary of what we discussed: Basics of [MEDICAL_DATA] - Diet: A well…" at bounding box center [978, 505] width 592 height 348
click at [861, 579] on textarea "Here is a summary of what we discussed: Basics of [MEDICAL_DATA] - Diet: A well…" at bounding box center [978, 505] width 592 height 348
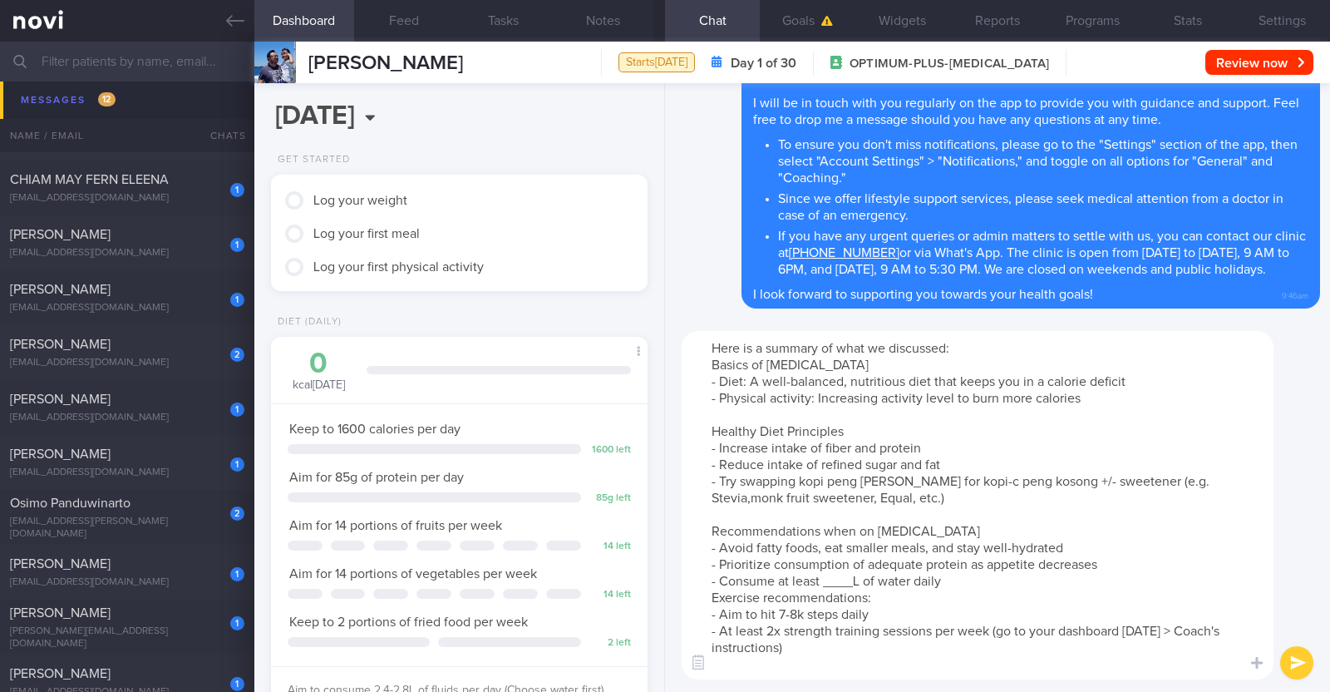
paste textarea "2.4-2.8"
click at [983, 588] on textarea "Here is a summary of what we discussed: Basics of [MEDICAL_DATA] - Diet: A well…" at bounding box center [978, 505] width 592 height 348
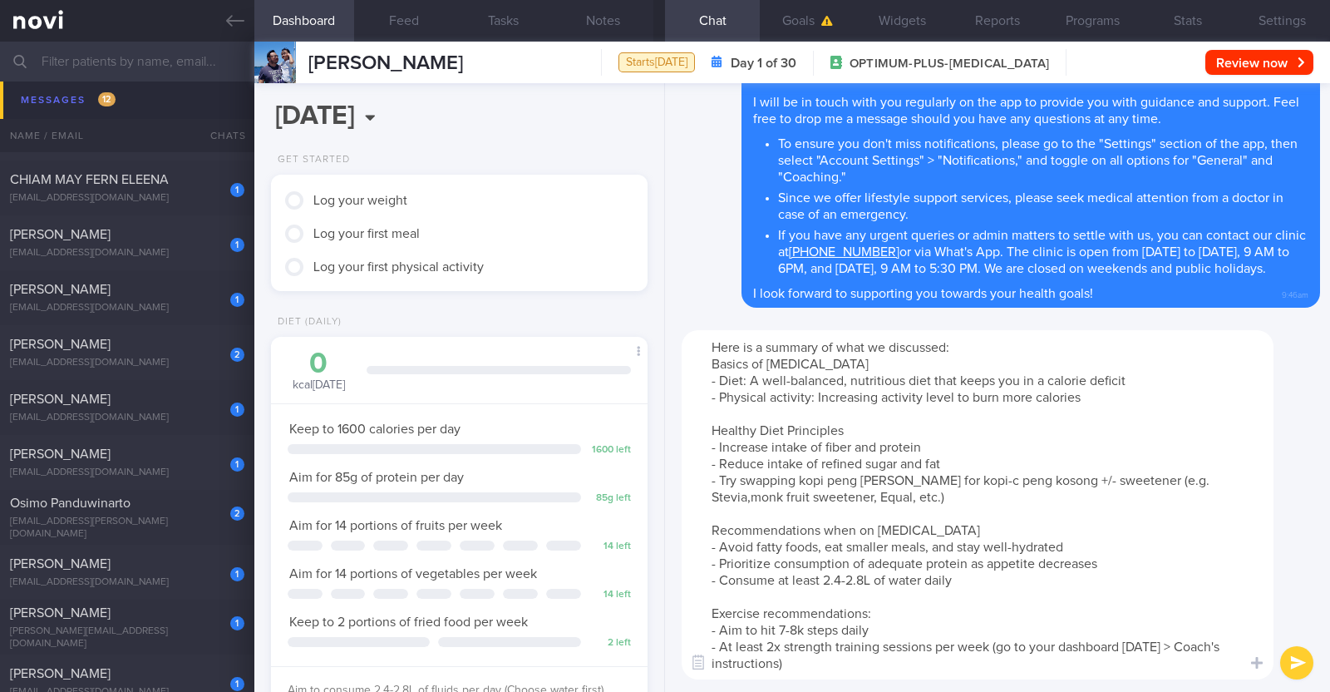
click at [780, 621] on textarea "Here is a summary of what we discussed: Basics of [MEDICAL_DATA] - Diet: A well…" at bounding box center [978, 504] width 592 height 349
click at [754, 483] on textarea "Here is a summary of what we discussed: Basics of [MEDICAL_DATA] - Diet: A well…" at bounding box center [978, 504] width 592 height 349
type textarea "Here is a summary of what we discussed: Basics of [MEDICAL_DATA] - Diet: A well…"
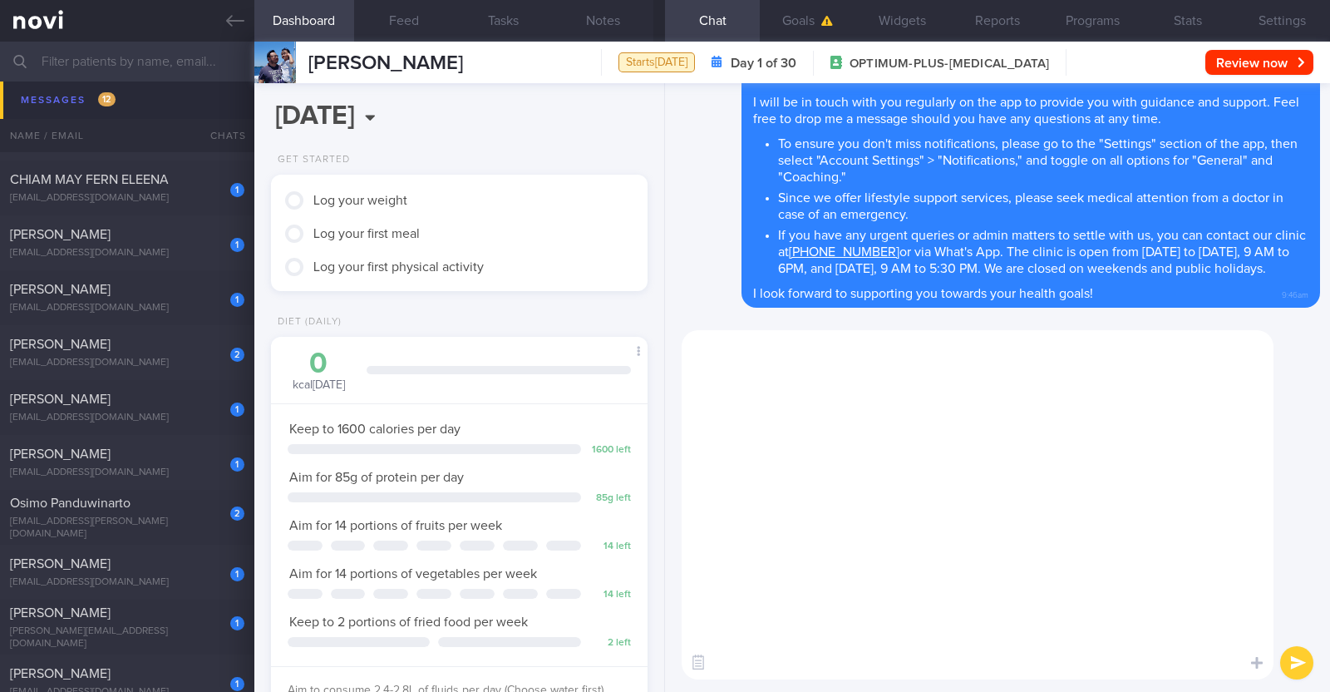
scroll to position [0, 0]
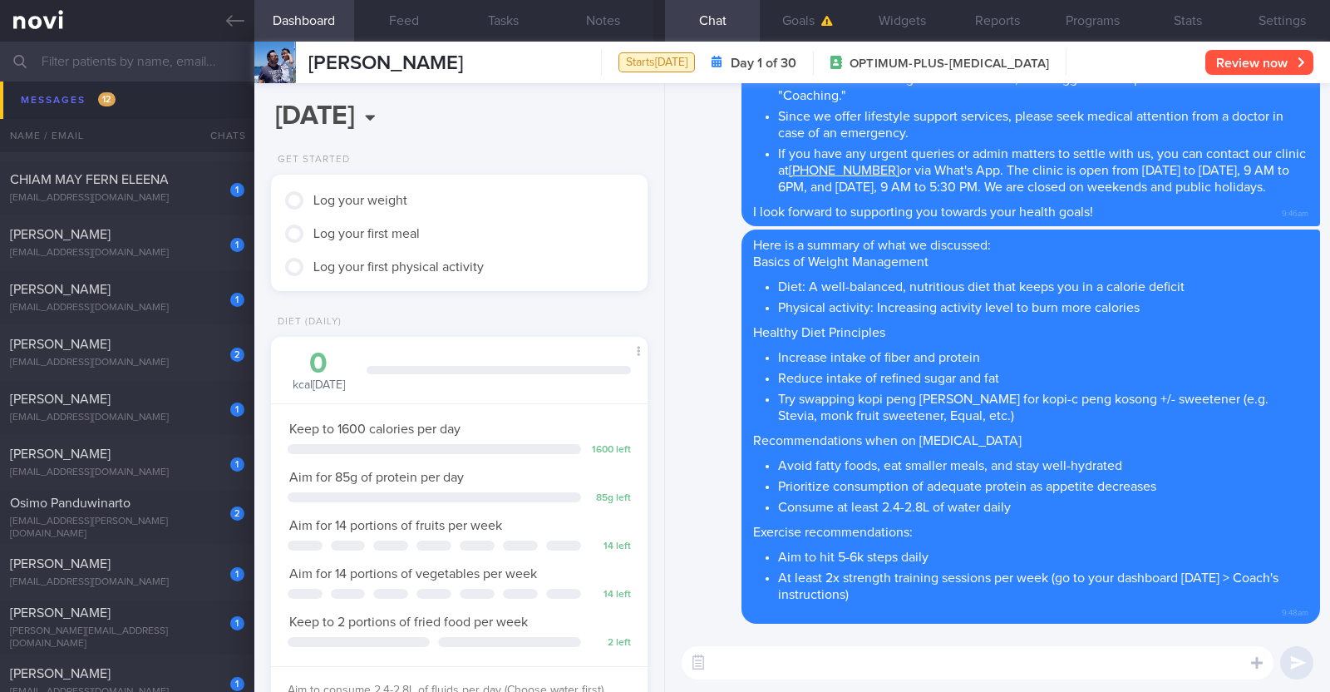
click at [1279, 52] on button "Review now" at bounding box center [1260, 62] width 108 height 25
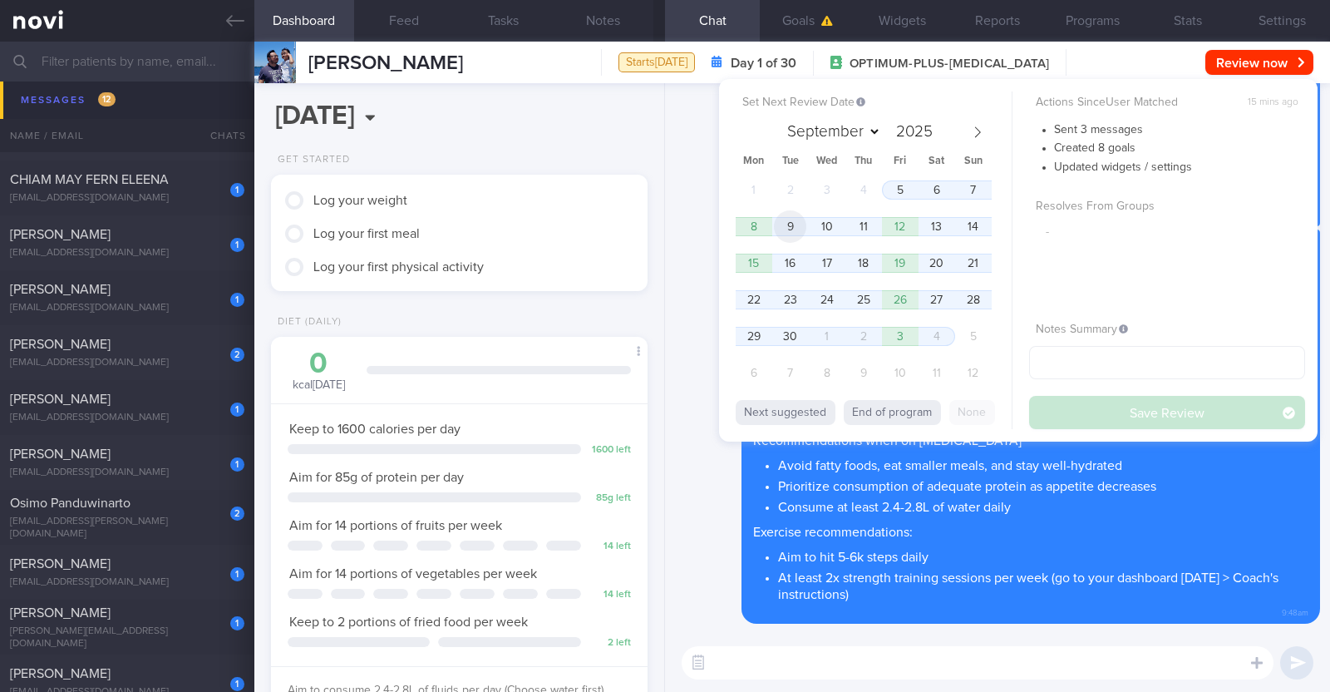
click at [797, 231] on span "9" at bounding box center [790, 226] width 32 height 32
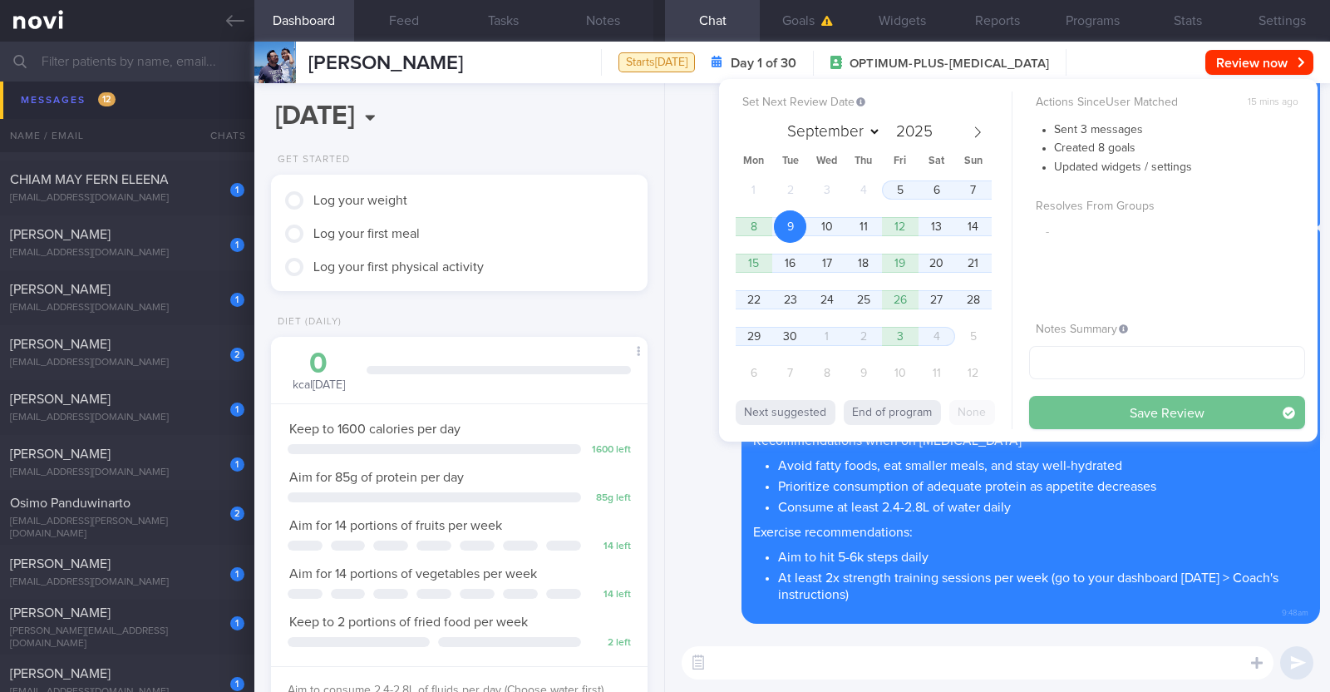
click at [1147, 412] on button "Save Review" at bounding box center [1167, 412] width 276 height 33
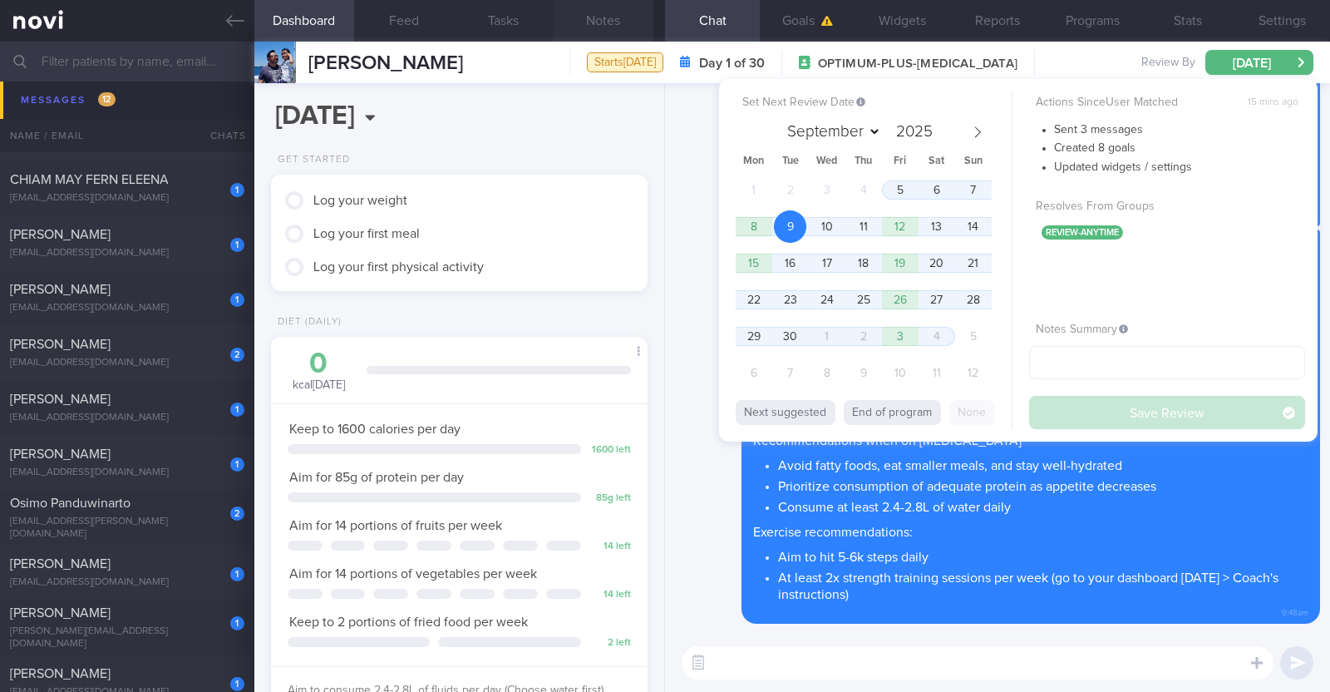
click at [599, 20] on button "Notes" at bounding box center [604, 21] width 100 height 42
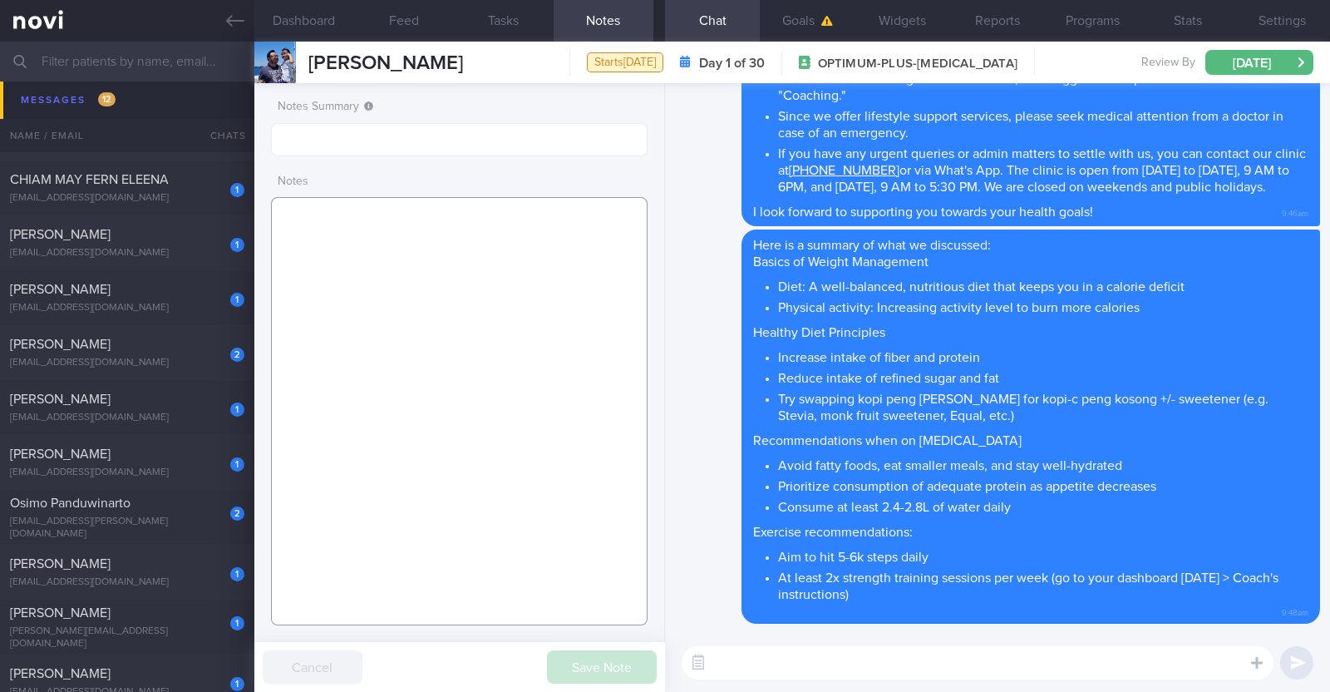
drag, startPoint x: 453, startPoint y: 256, endPoint x: 491, endPoint y: 102, distance: 158.3
click at [453, 255] on textarea at bounding box center [459, 411] width 377 height 428
click at [550, 280] on textarea at bounding box center [459, 411] width 377 height 428
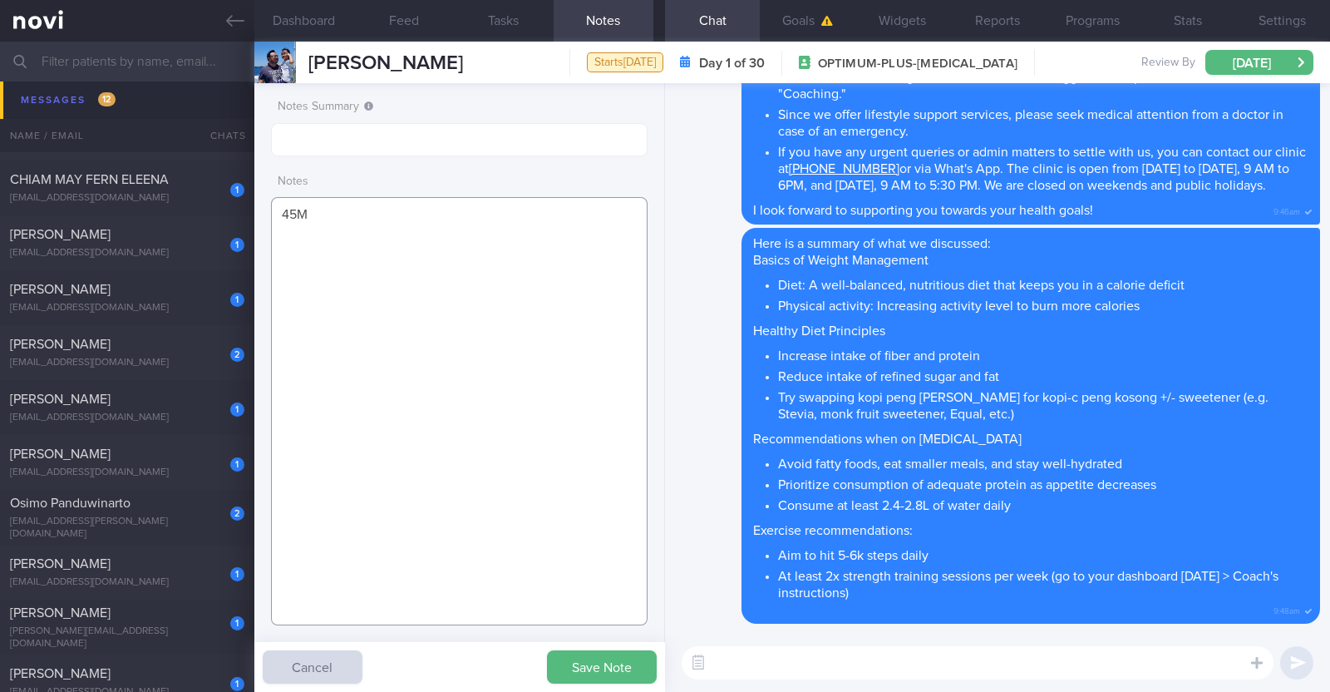
paste textarea "Co-morbidities CAD [MEDICAL_DATA] [MEDICAL_DATA] Vit D insufficiency Other Prov…"
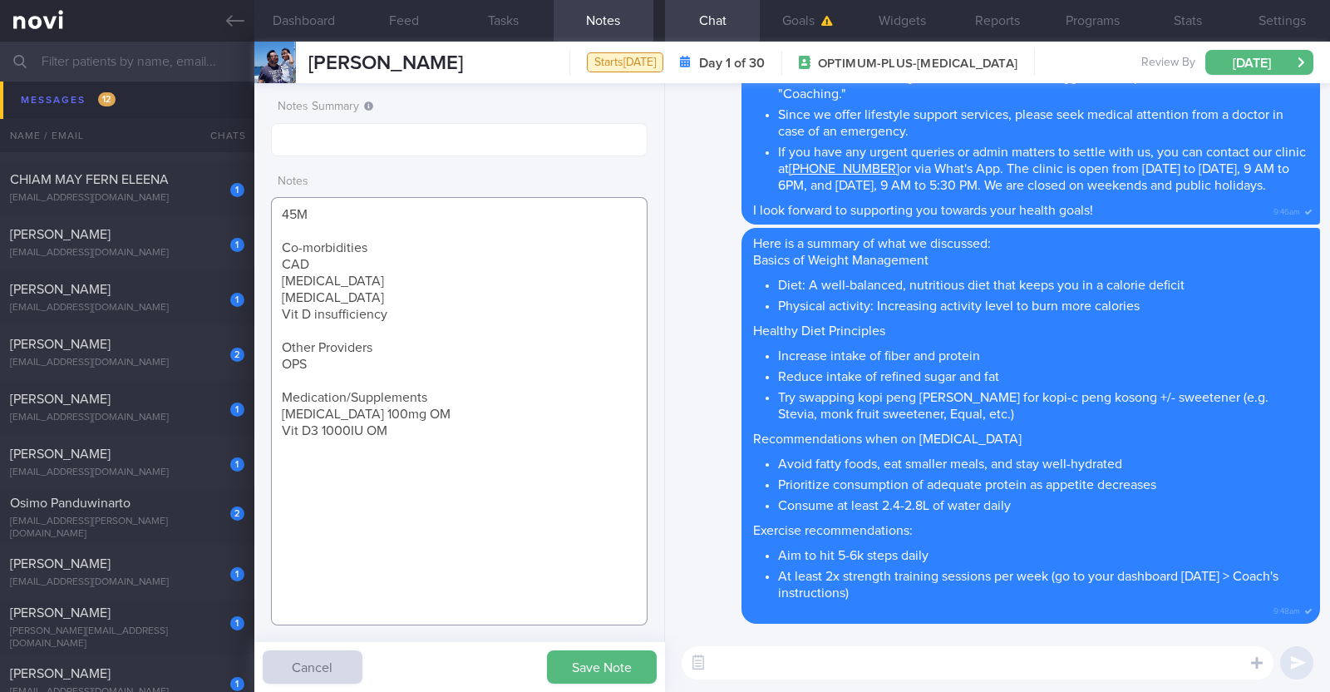
click at [399, 247] on textarea "45M Co-morbidities CAD [MEDICAL_DATA] [MEDICAL_DATA] Vit D insufficiency Other …" at bounding box center [459, 411] width 377 height 428
drag, startPoint x: 281, startPoint y: 342, endPoint x: 356, endPoint y: 378, distance: 83.3
click at [356, 378] on textarea "45M Co-morbidities: CAD [MEDICAL_DATA] [MEDICAL_DATA] Vit D insufficiency Other…" at bounding box center [459, 411] width 377 height 428
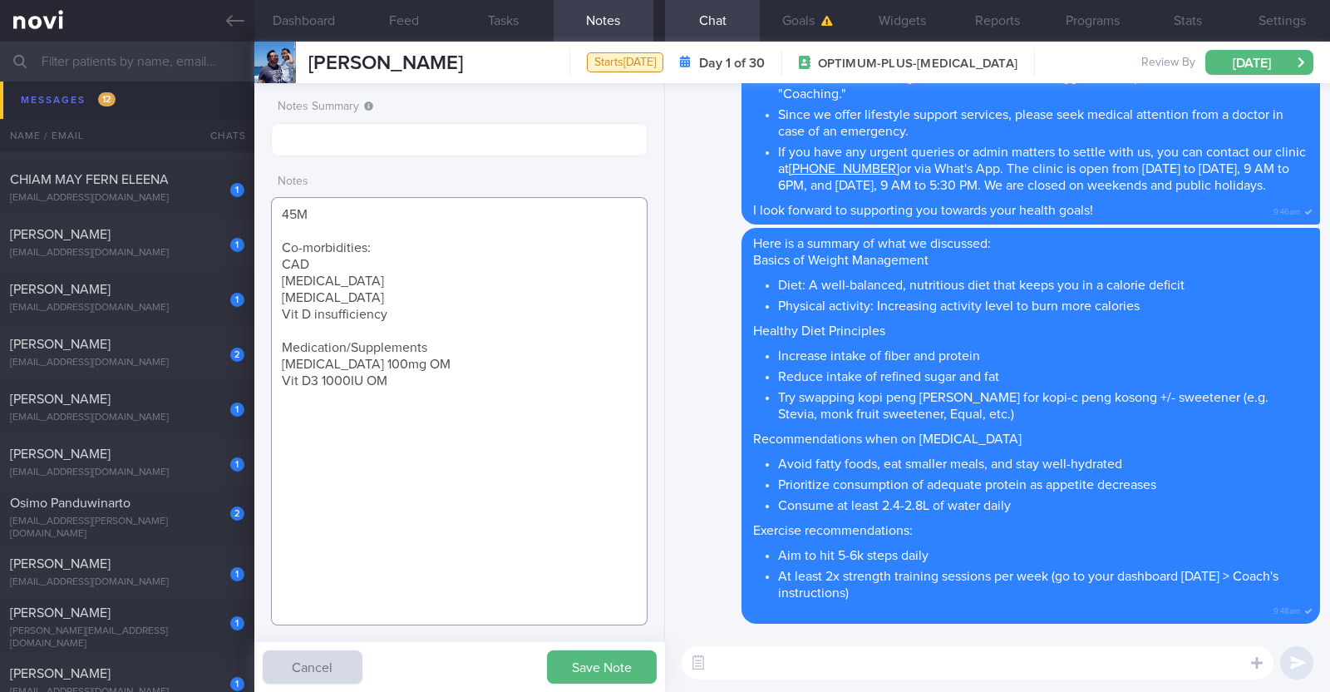
click at [451, 347] on textarea "45M Co-morbidities: CAD [MEDICAL_DATA] [MEDICAL_DATA] Vit D insufficiency Medic…" at bounding box center [459, 411] width 377 height 428
click at [431, 380] on textarea "45M Co-morbidities: CAD [MEDICAL_DATA] [MEDICAL_DATA] Vit D insufficiency Medic…" at bounding box center [459, 411] width 377 height 428
paste textarea "[MEDICAL_DATA] 0.25mg wkly"
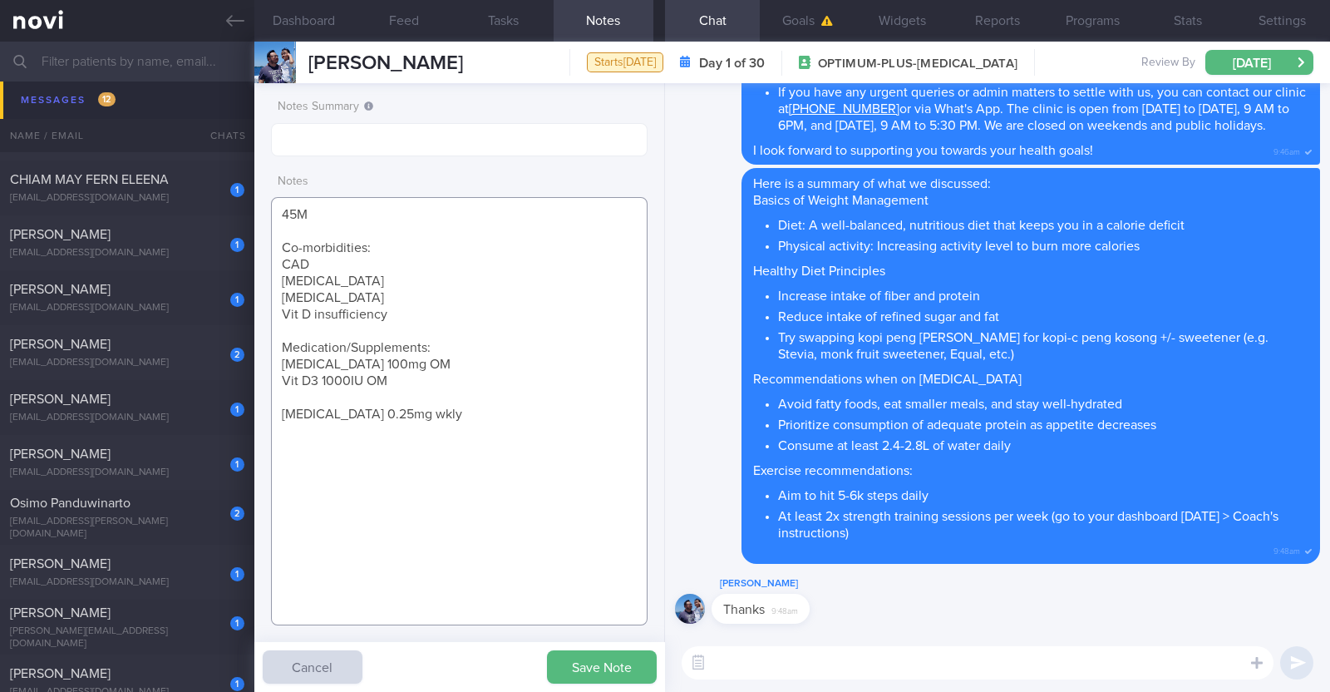
click at [445, 418] on textarea "45M Co-morbidities: CAD [MEDICAL_DATA] [MEDICAL_DATA] Vit D insufficiency Medic…" at bounding box center [459, 411] width 377 height 428
paste textarea "Jog/Walk (1/3 and 2/3) 2-3x/wk - 6km (60-75min)"
type textarea "45M Co-morbidities: CAD [MEDICAL_DATA] [MEDICAL_DATA] Vit D insufficiency Medic…"
click at [624, 663] on button "Save Note" at bounding box center [602, 666] width 110 height 33
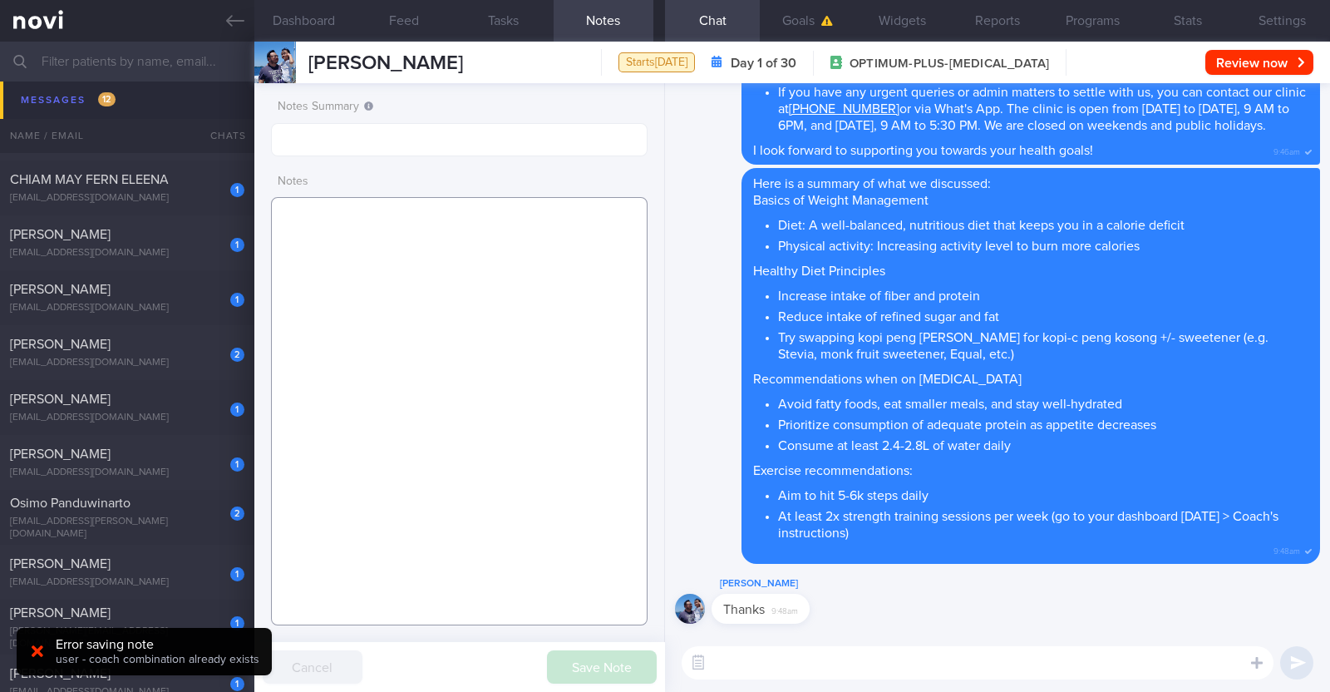
click at [443, 264] on textarea at bounding box center [459, 411] width 377 height 428
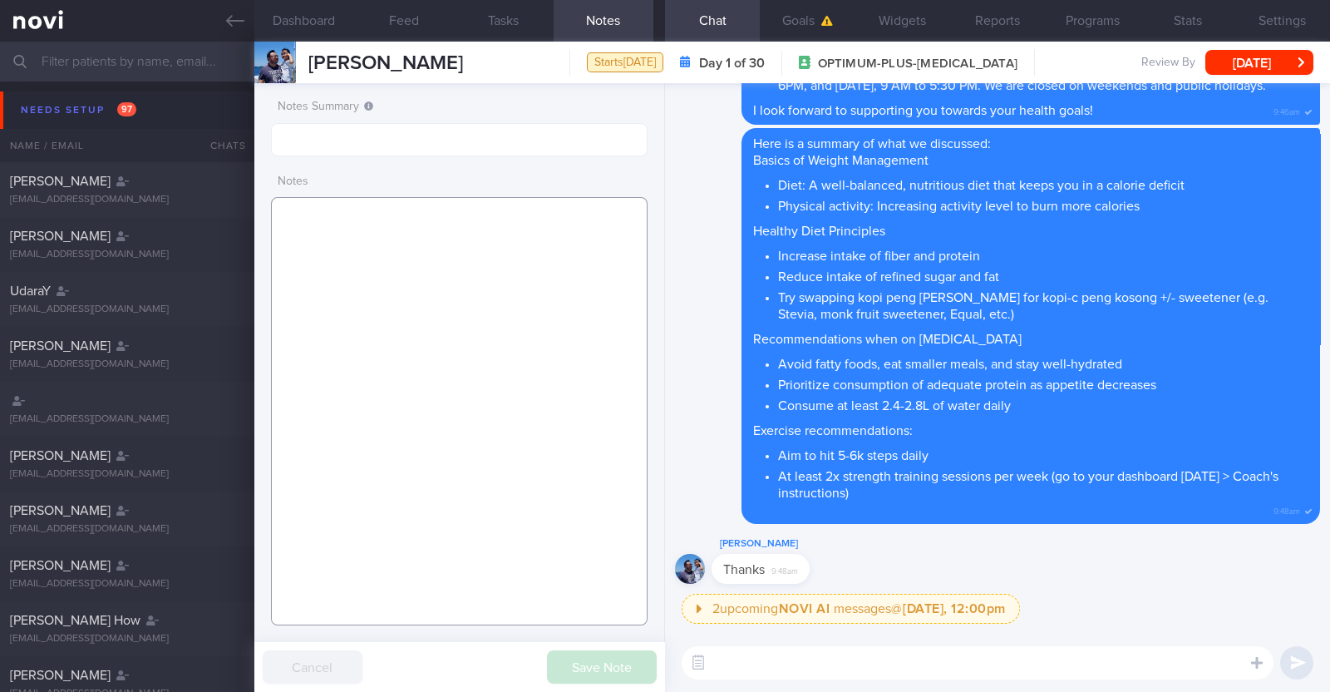
click at [524, 284] on textarea at bounding box center [459, 411] width 377 height 428
paste textarea "45M Co-morbidities: CAD [MEDICAL_DATA] [MEDICAL_DATA] Vit D insufficiency Medic…"
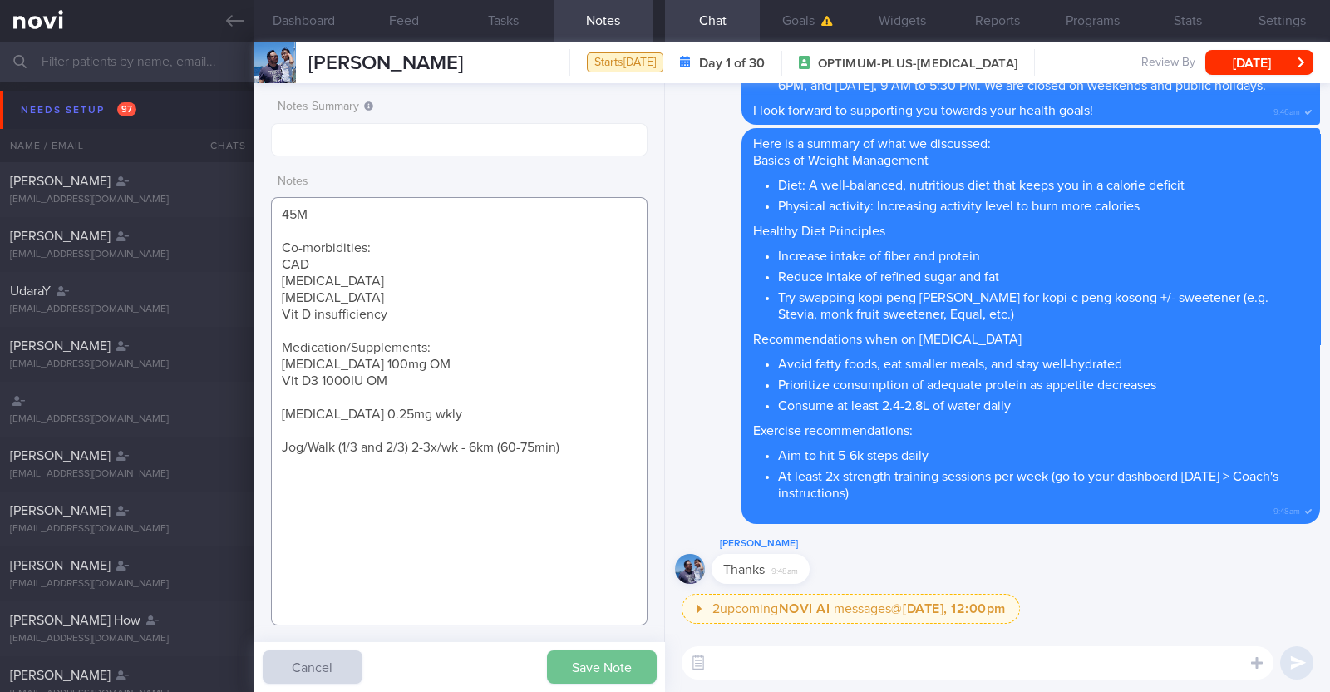
type textarea "45M Co-morbidities: CAD [MEDICAL_DATA] [MEDICAL_DATA] Vit D insufficiency Medic…"
click at [587, 664] on button "Save Note" at bounding box center [602, 666] width 110 height 33
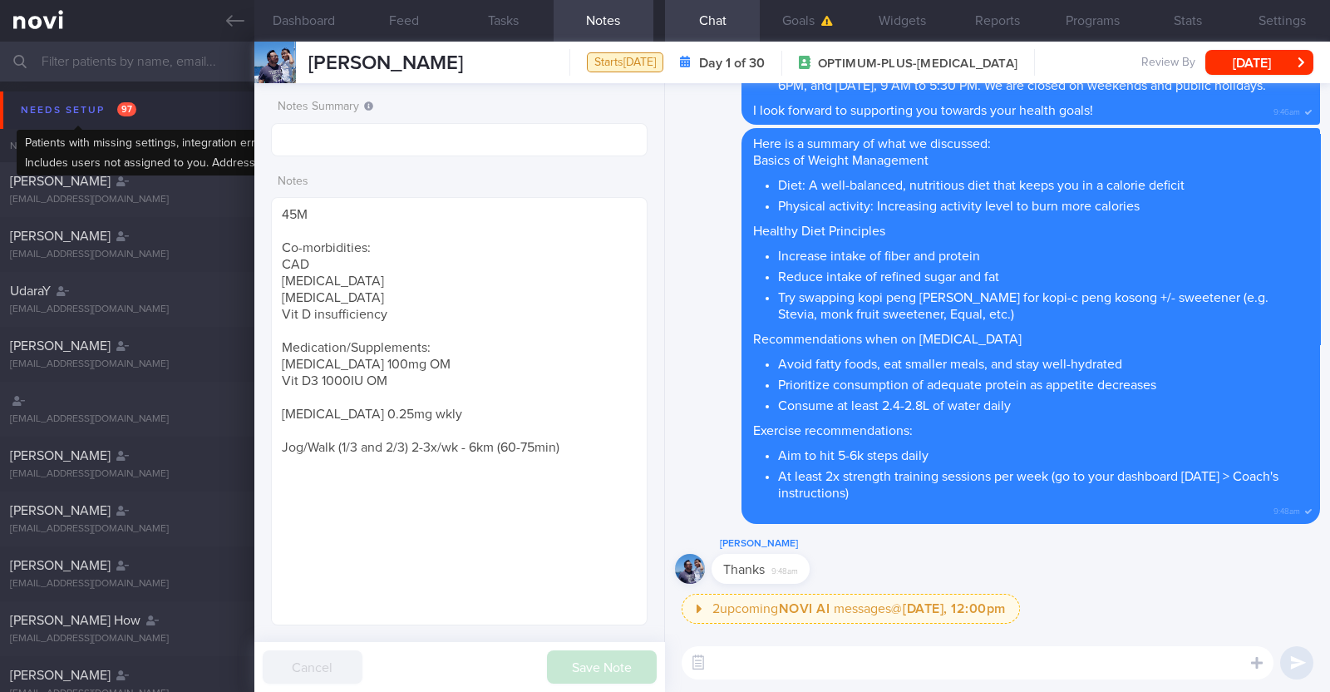
click at [45, 100] on div "Needs setup 97" at bounding box center [79, 110] width 124 height 22
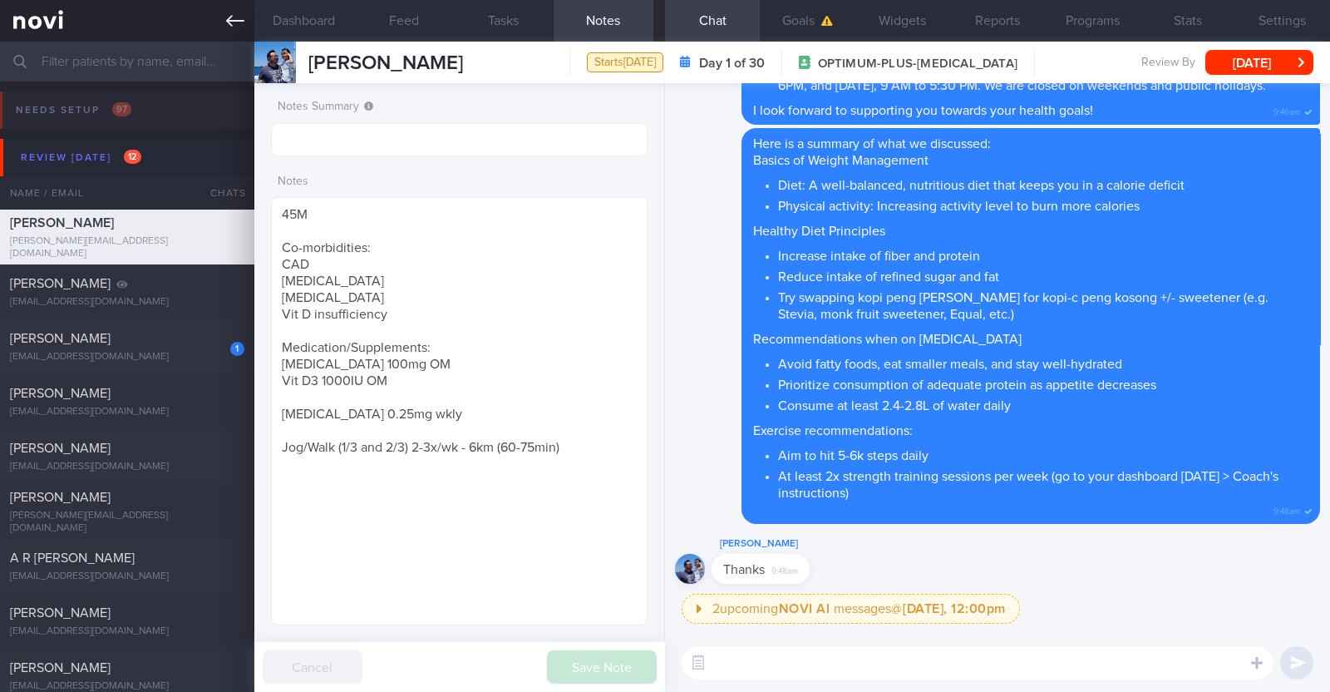
click at [233, 25] on icon at bounding box center [235, 21] width 18 height 18
click at [1243, 68] on button "[DATE]" at bounding box center [1260, 62] width 108 height 25
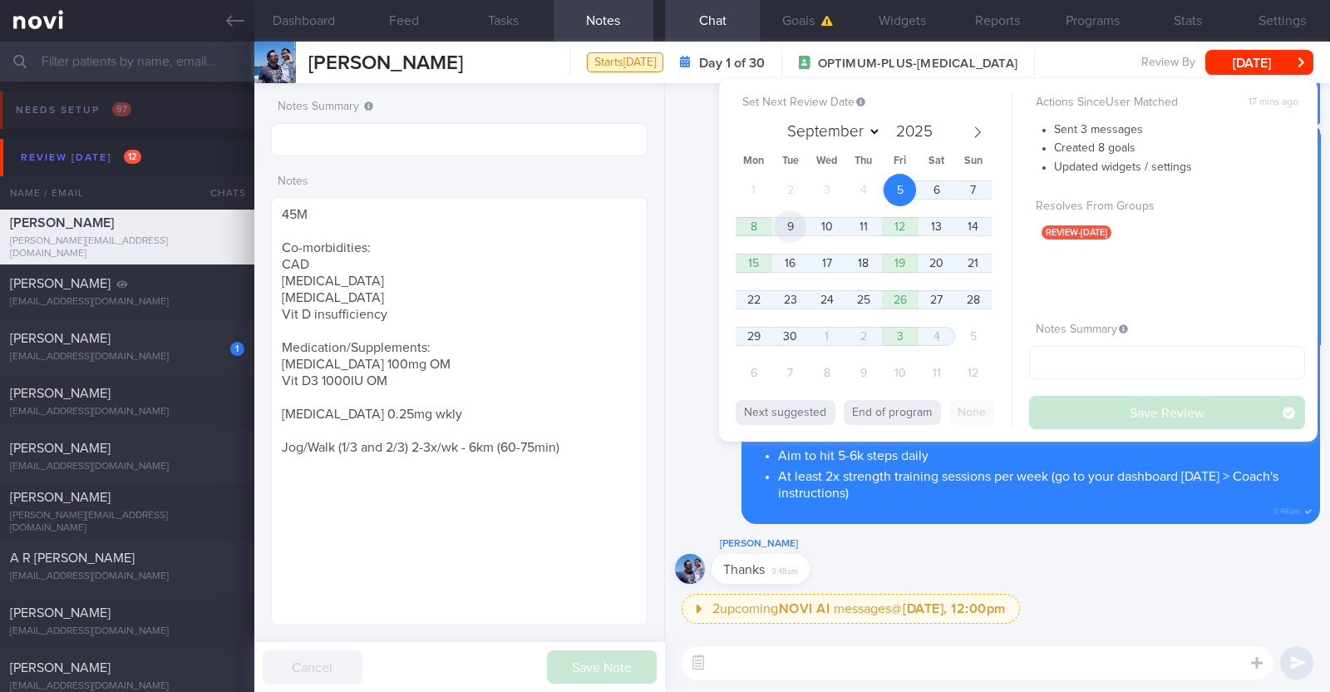
click at [790, 225] on span "9" at bounding box center [790, 226] width 32 height 32
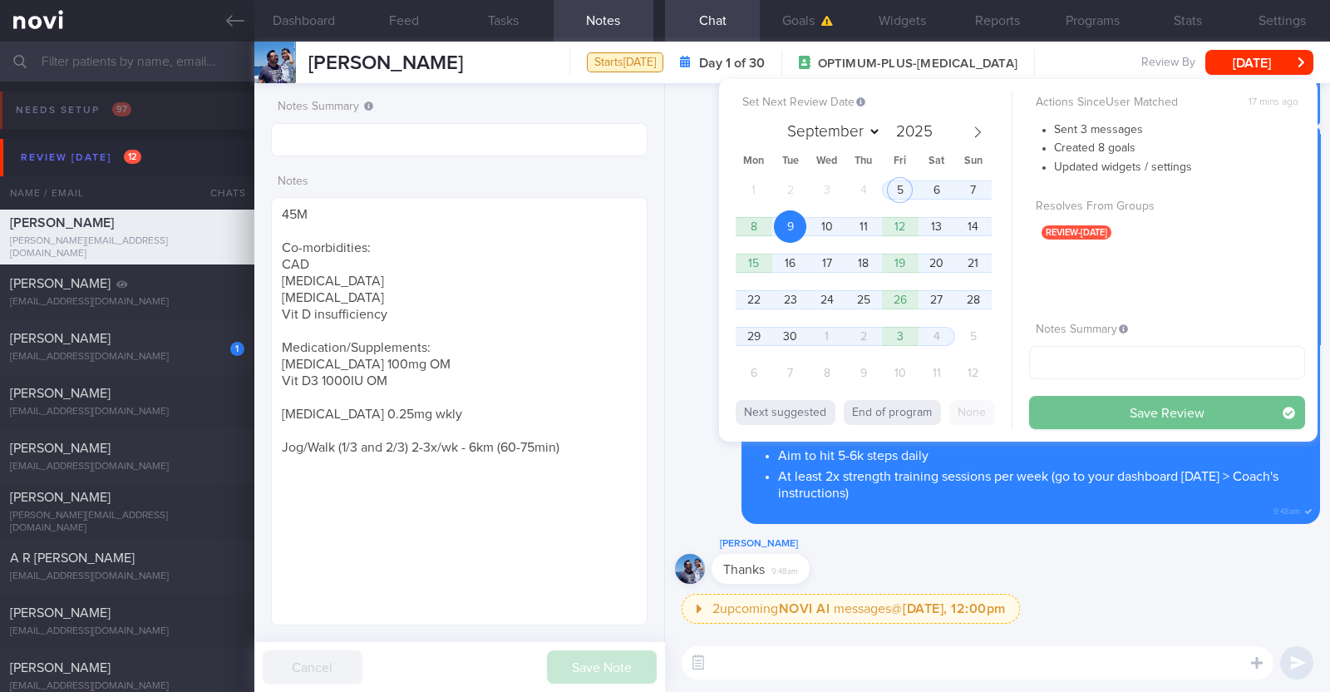
click at [1118, 404] on button "Save Review" at bounding box center [1167, 412] width 276 height 33
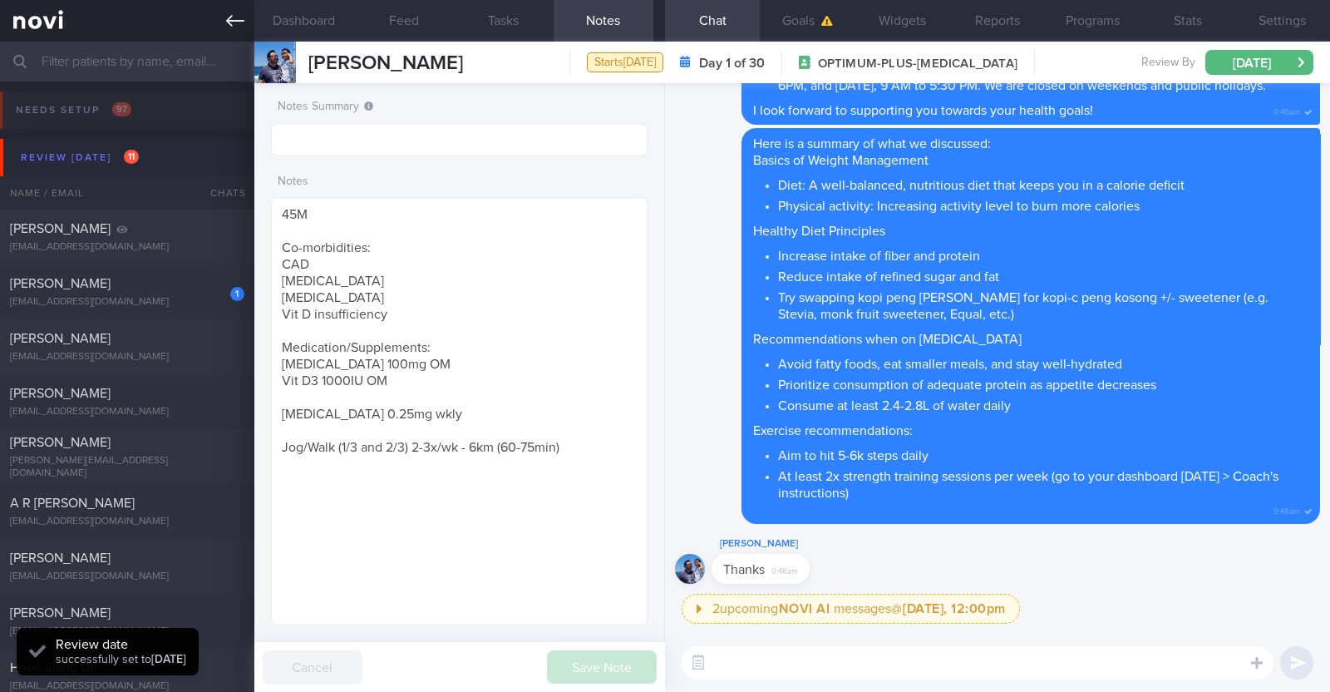
click at [229, 23] on icon at bounding box center [235, 21] width 18 height 12
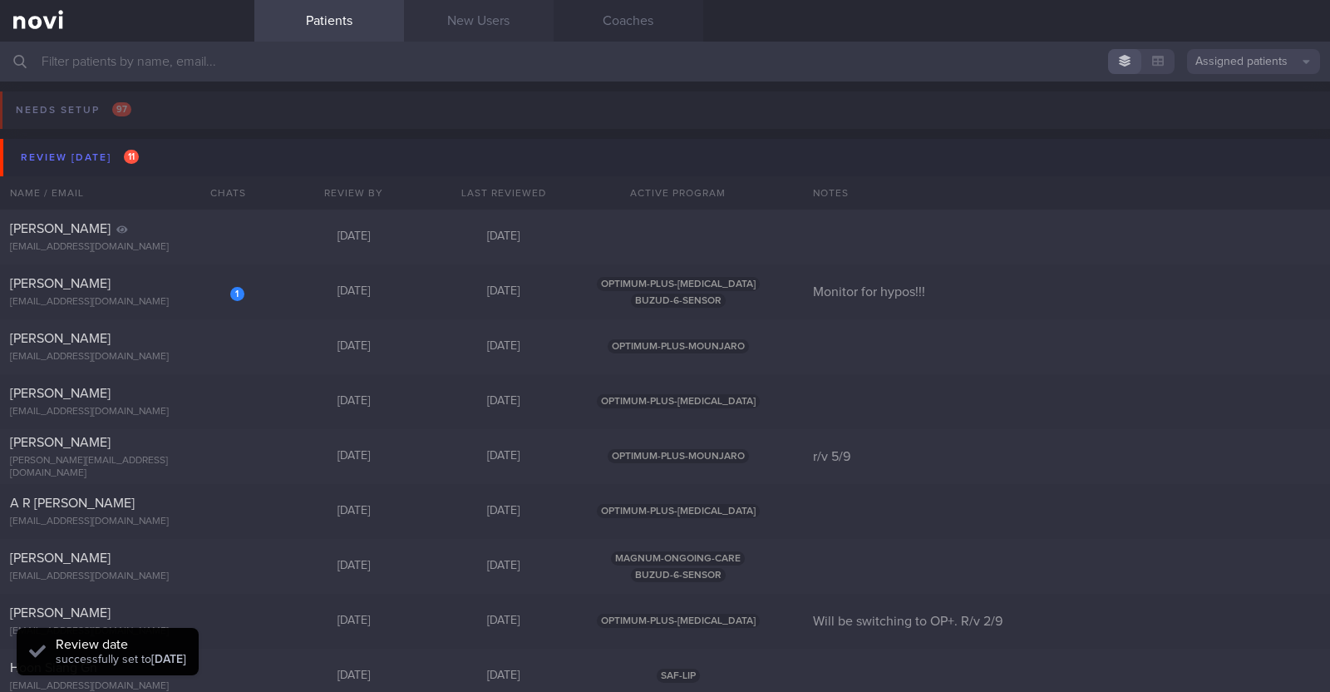
click at [416, 12] on link "New Users" at bounding box center [479, 21] width 150 height 42
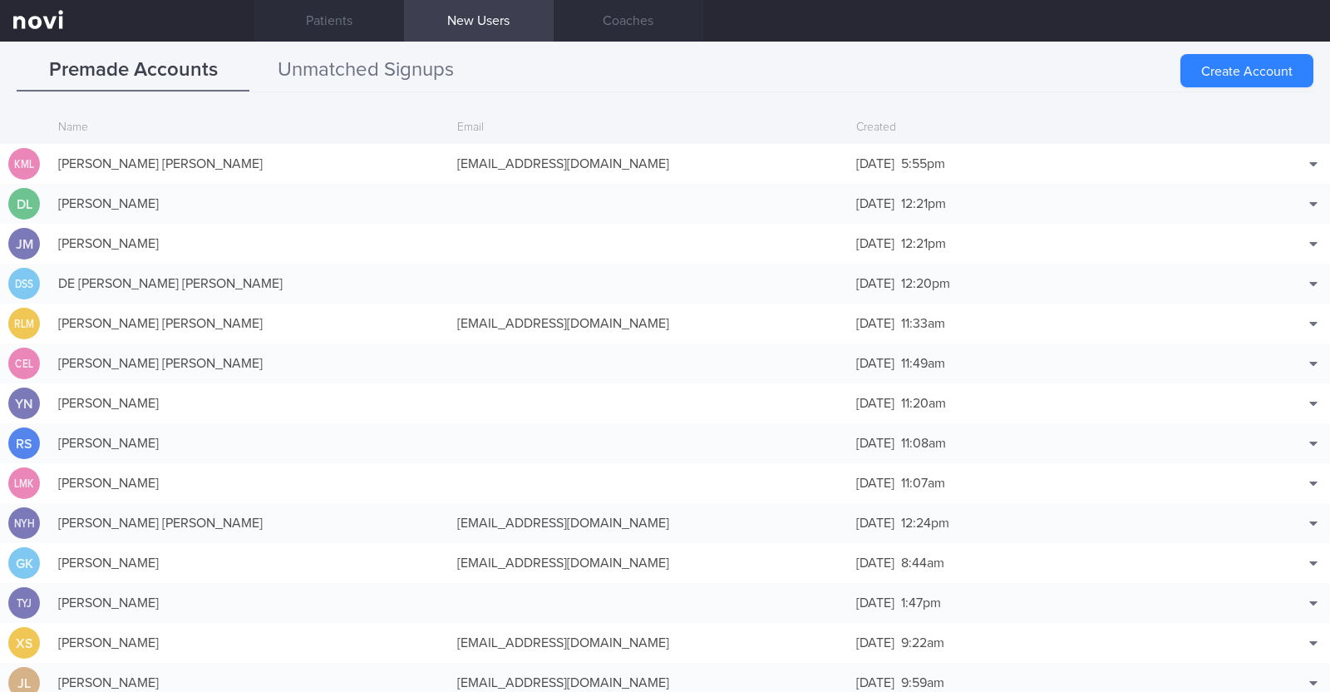
click at [388, 56] on button "Unmatched Signups" at bounding box center [365, 71] width 233 height 42
